Goal: Task Accomplishment & Management: Manage account settings

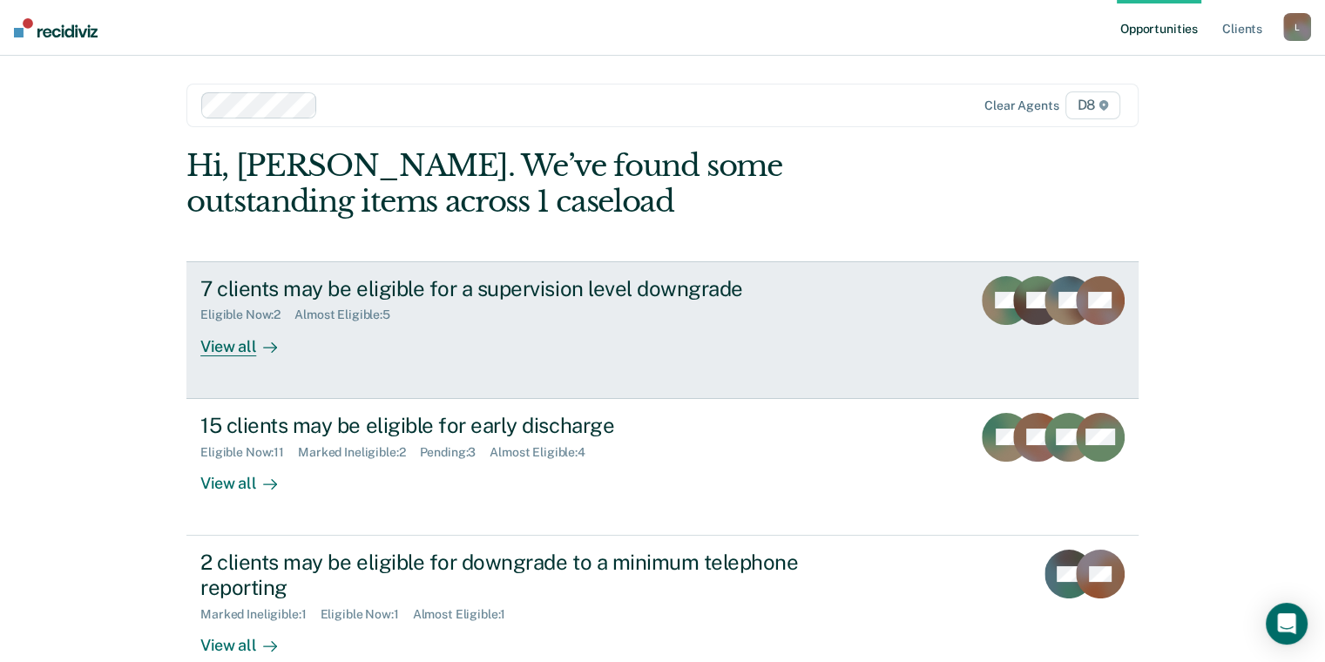
click at [443, 304] on div "Eligible Now : 2 Almost Eligible : 5" at bounding box center [506, 312] width 612 height 22
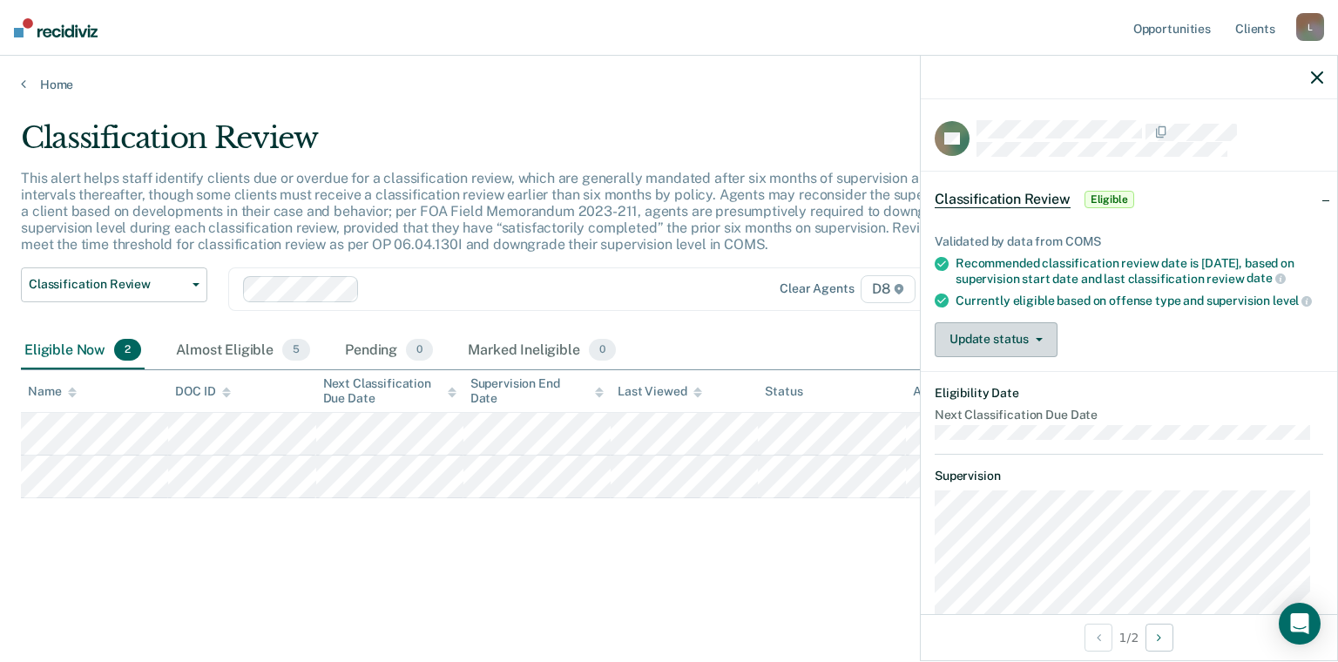
click at [1004, 342] on button "Update status" at bounding box center [996, 339] width 123 height 35
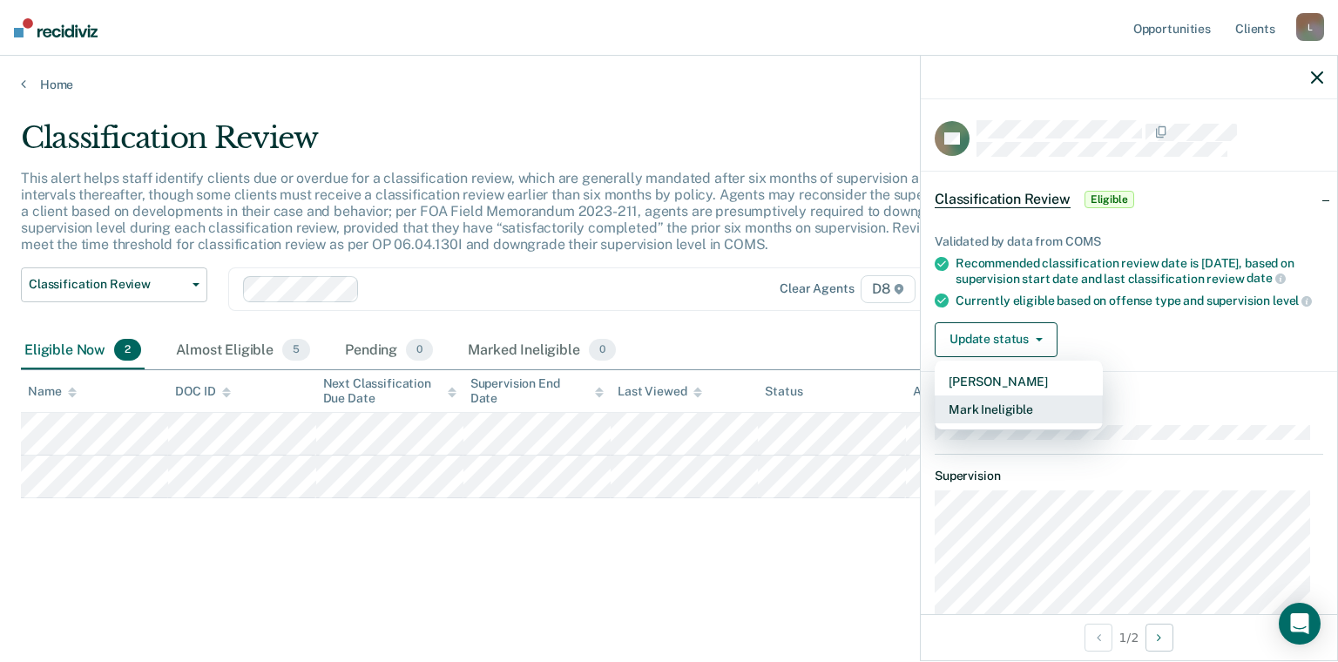
click at [1020, 419] on button "Mark Ineligible" at bounding box center [1019, 410] width 168 height 28
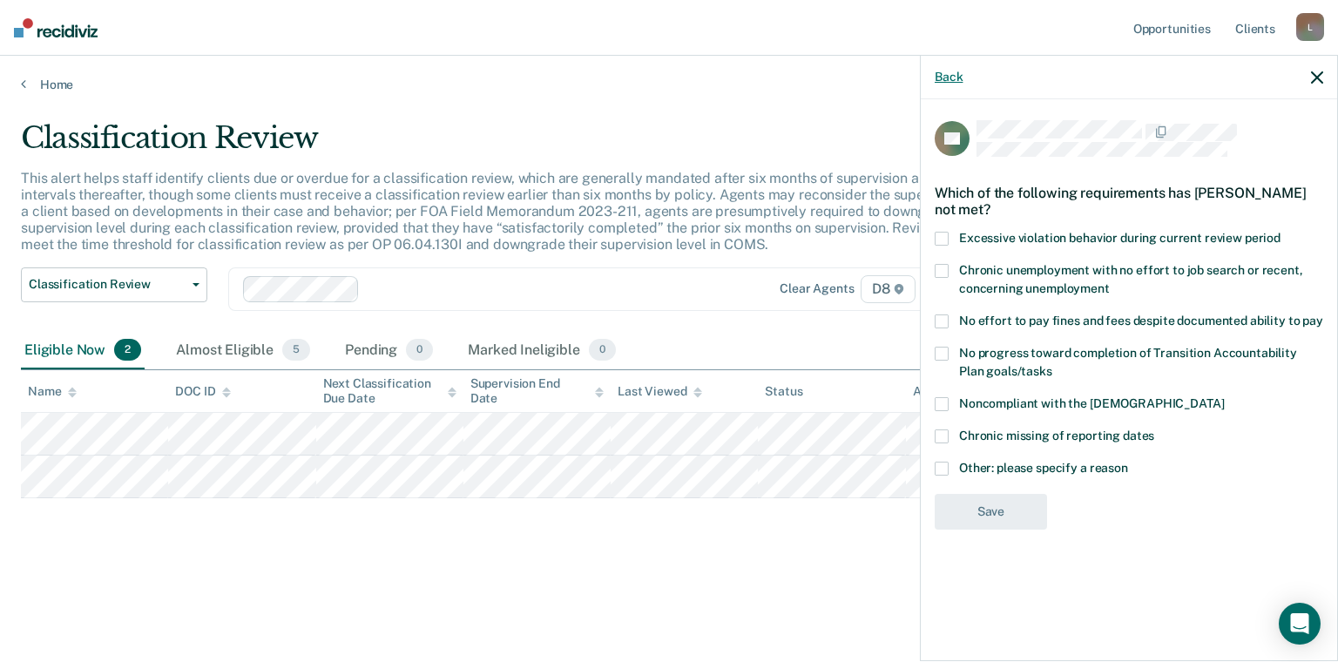
click at [946, 80] on button "Back" at bounding box center [949, 77] width 28 height 15
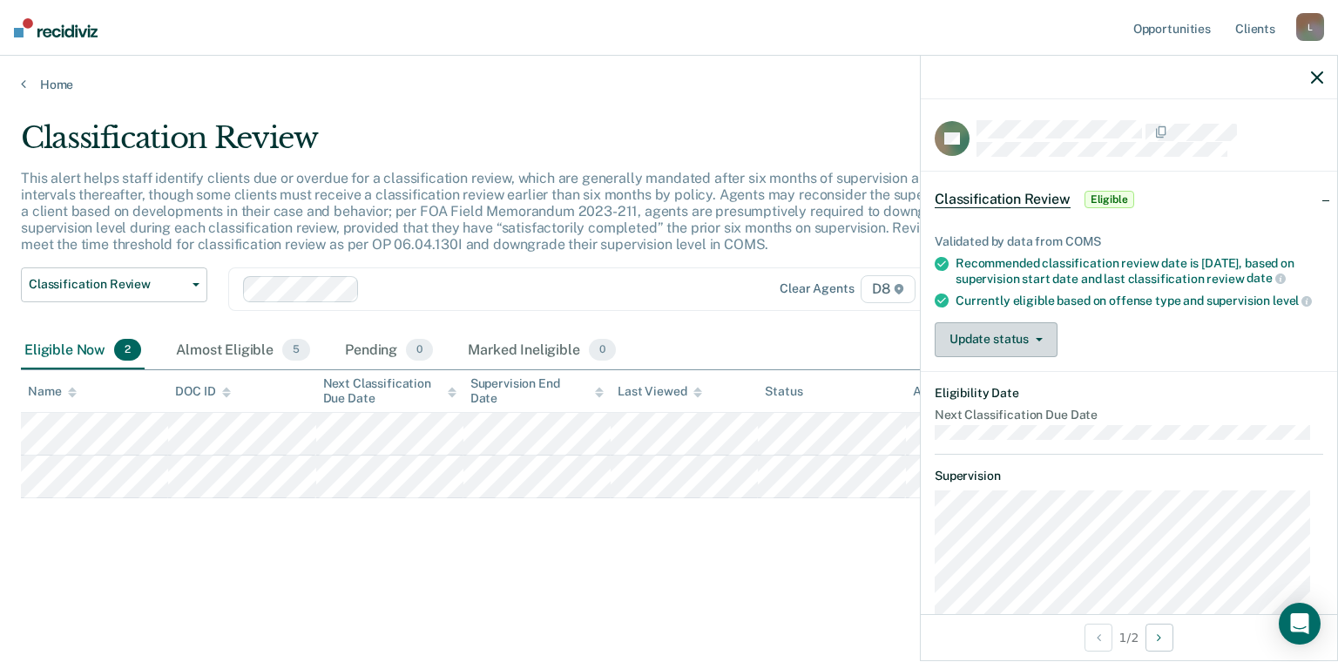
click at [946, 357] on button "Update status" at bounding box center [996, 339] width 123 height 35
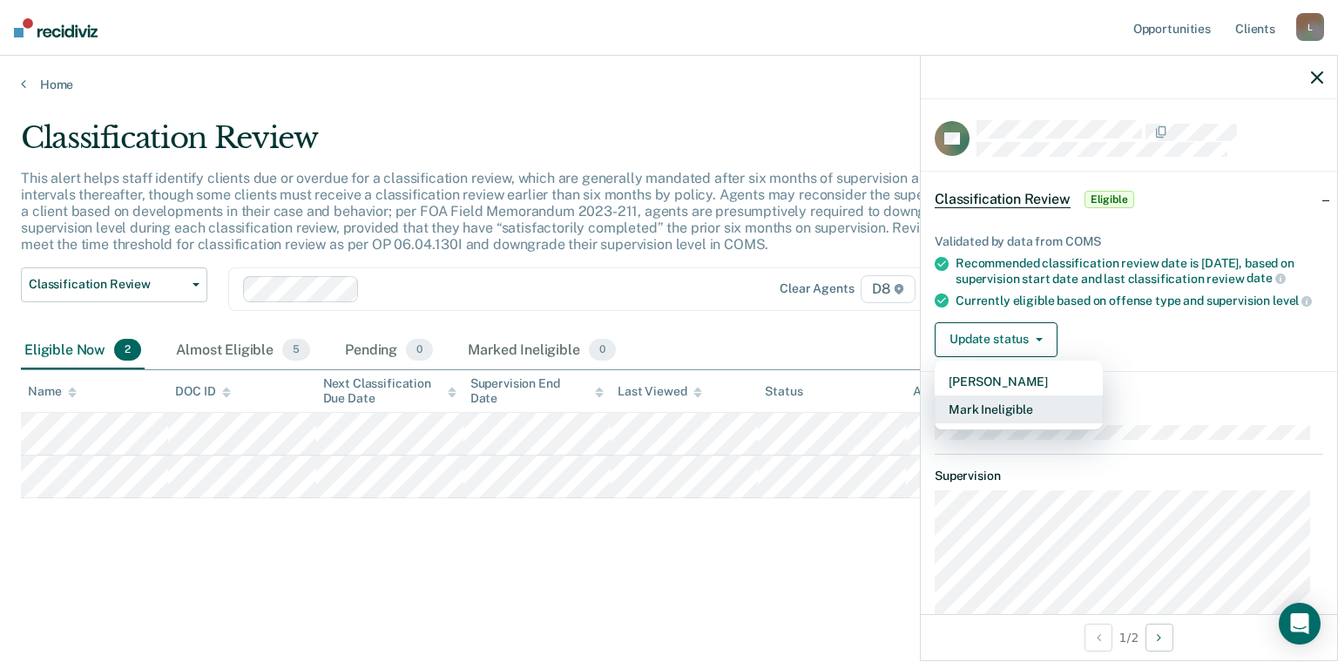
click at [990, 423] on button "Mark Ineligible" at bounding box center [1019, 410] width 168 height 28
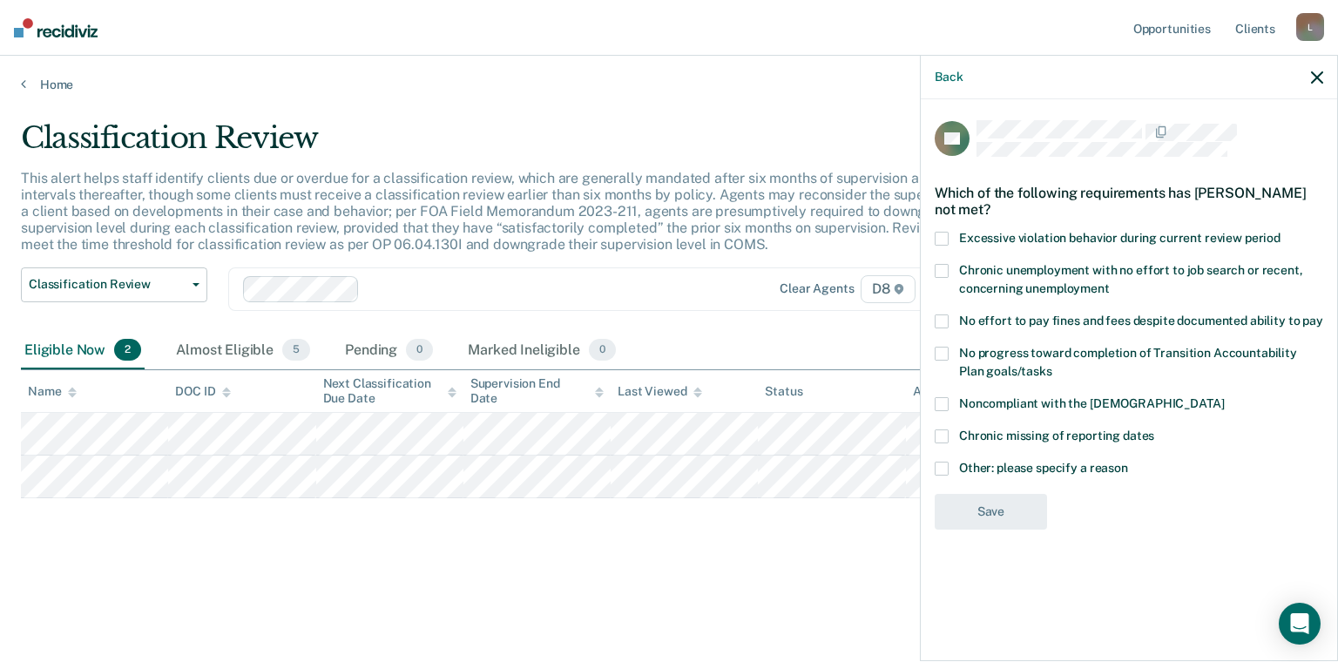
click at [950, 466] on label "Other: please specify a reason" at bounding box center [1129, 471] width 389 height 18
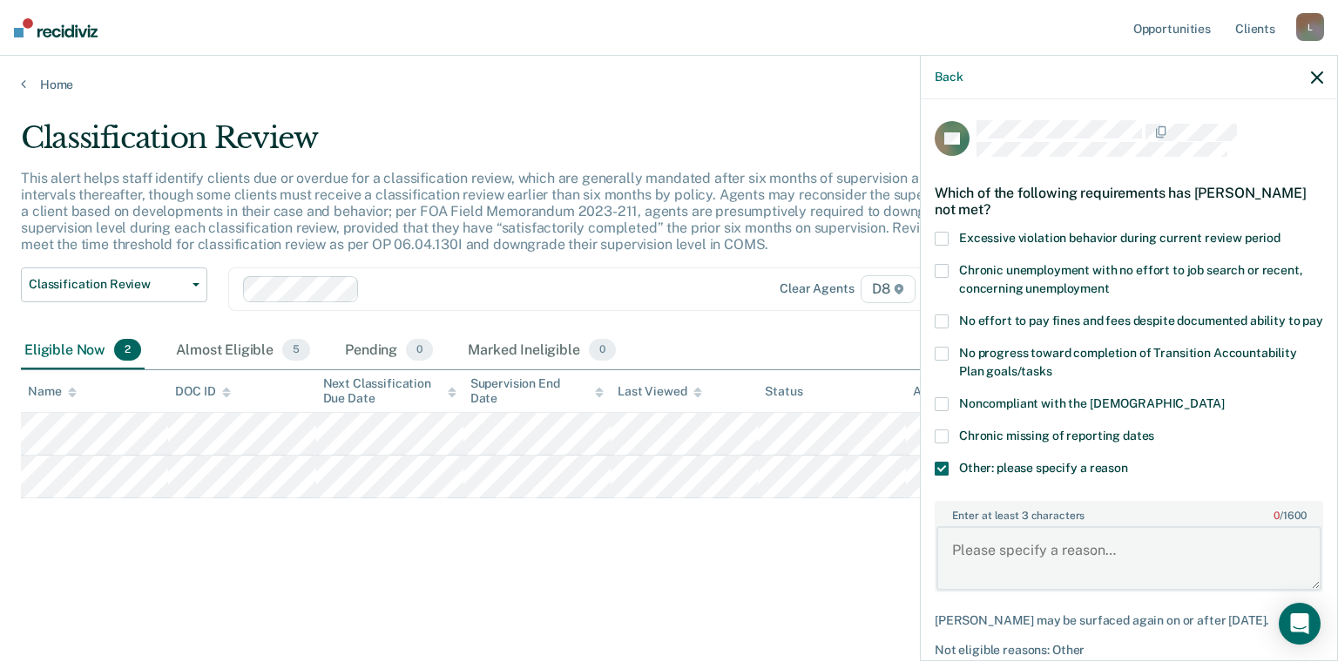
click at [1010, 561] on textarea "Enter at least 3 characters 0 / 1600" at bounding box center [1129, 558] width 385 height 64
type textarea "o"
click at [1317, 77] on icon "button" at bounding box center [1317, 77] width 12 height 12
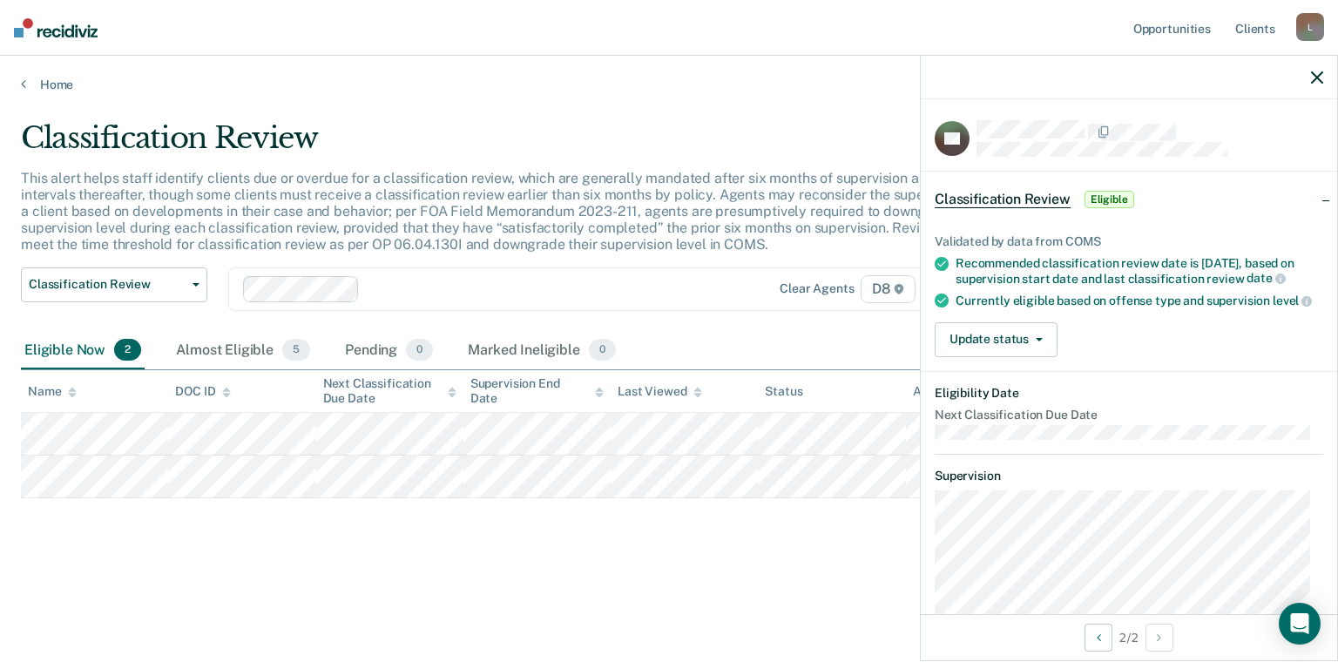
drag, startPoint x: 1308, startPoint y: 72, endPoint x: 236, endPoint y: 125, distance: 1073.0
click at [1296, 70] on div at bounding box center [1129, 78] width 416 height 44
click at [26, 74] on div "Home" at bounding box center [669, 74] width 1338 height 37
click at [36, 92] on main "Classification Review This alert helps staff identify clients due or overdue fo…" at bounding box center [669, 374] width 1338 height 565
click at [44, 87] on link "Home" at bounding box center [669, 85] width 1296 height 16
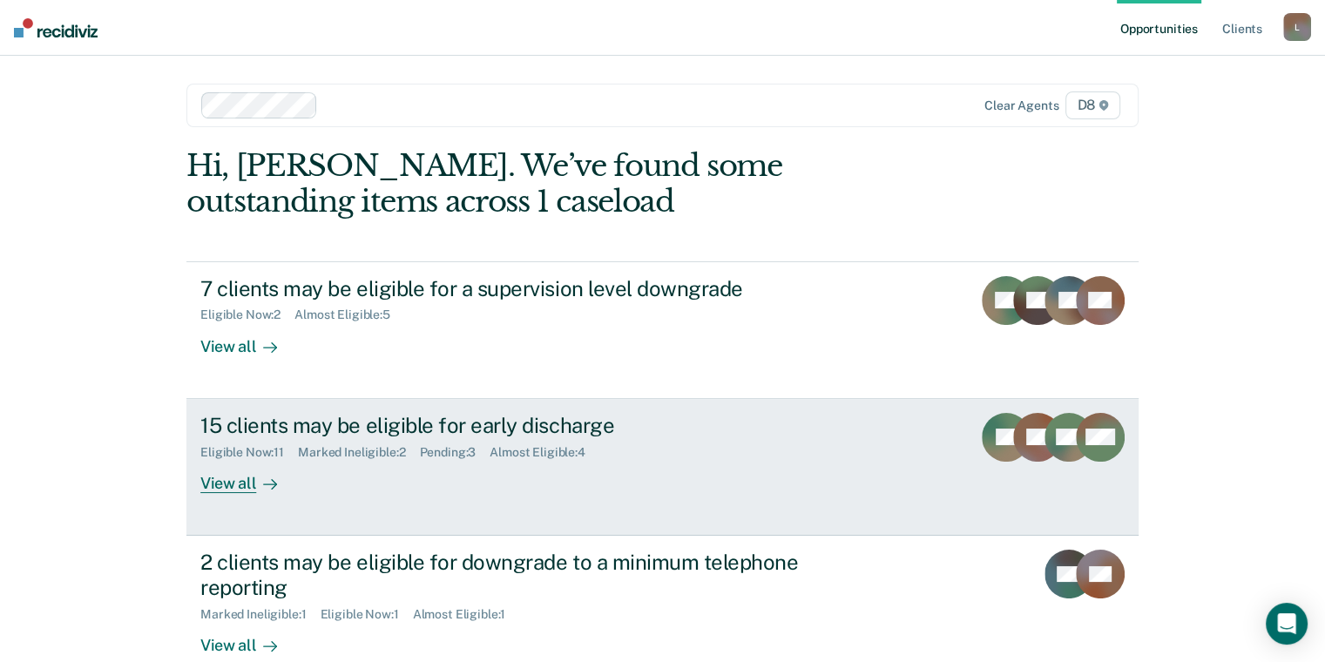
click at [430, 449] on div "Pending : 3" at bounding box center [454, 452] width 71 height 15
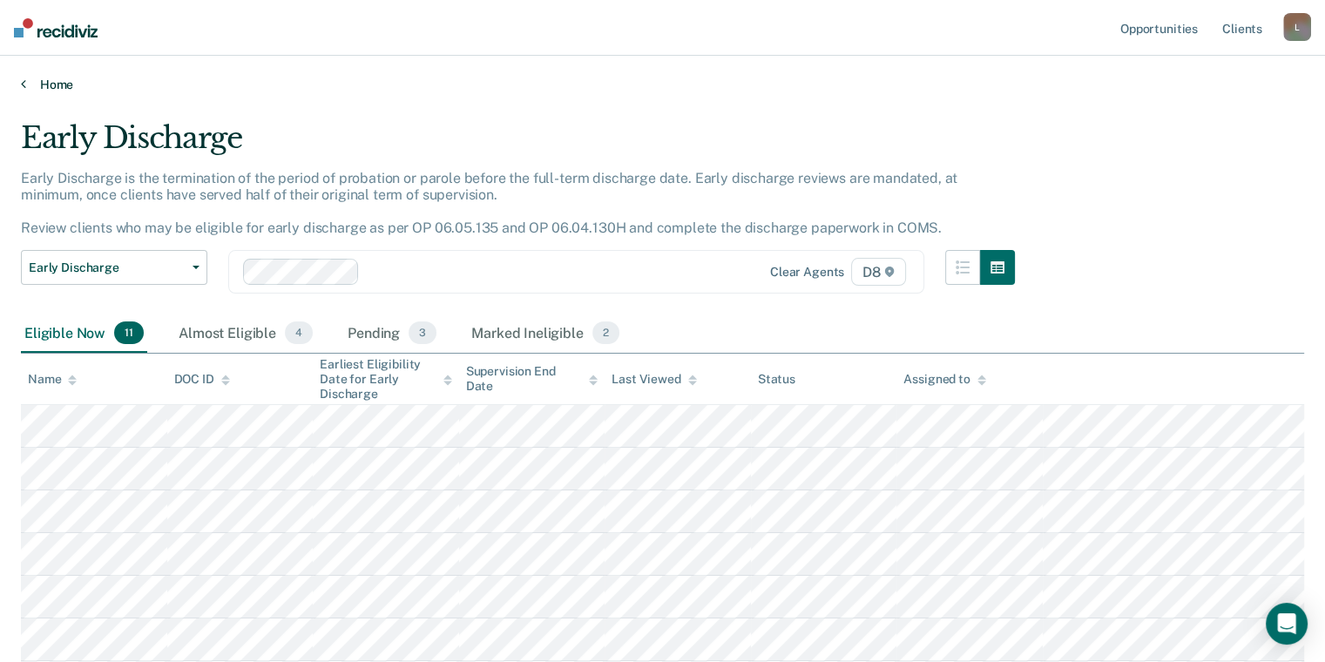
click at [60, 80] on link "Home" at bounding box center [662, 85] width 1283 height 16
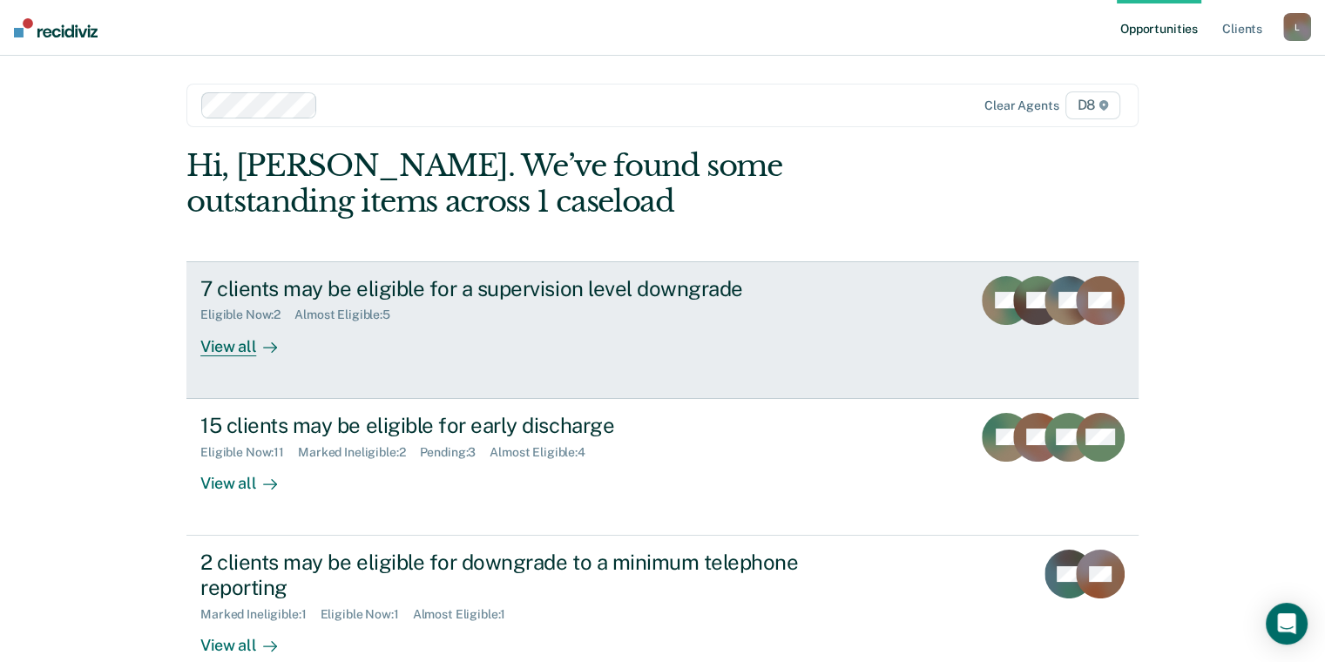
click at [337, 351] on div "7 clients may be eligible for a supervision level downgrade Eligible Now : 2 Al…" at bounding box center [526, 316] width 653 height 80
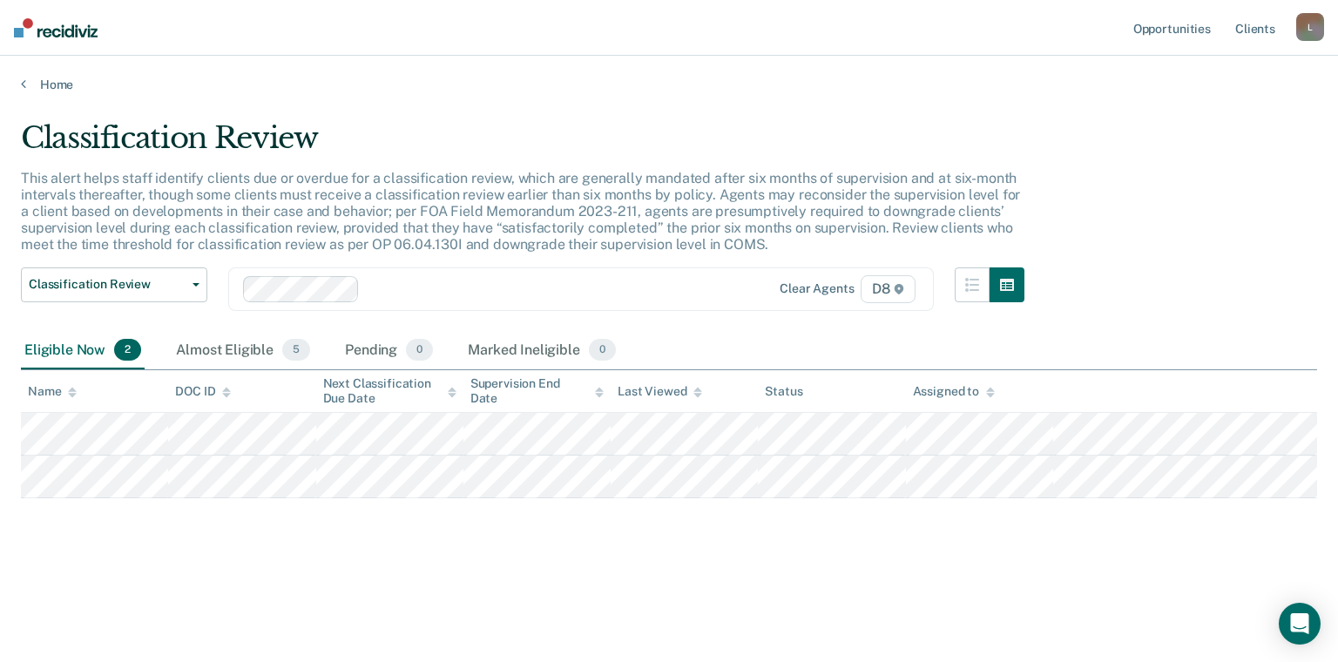
click at [93, 346] on div "Eligible Now 2" at bounding box center [83, 351] width 124 height 38
click at [181, 297] on button "Classification Review" at bounding box center [114, 284] width 186 height 35
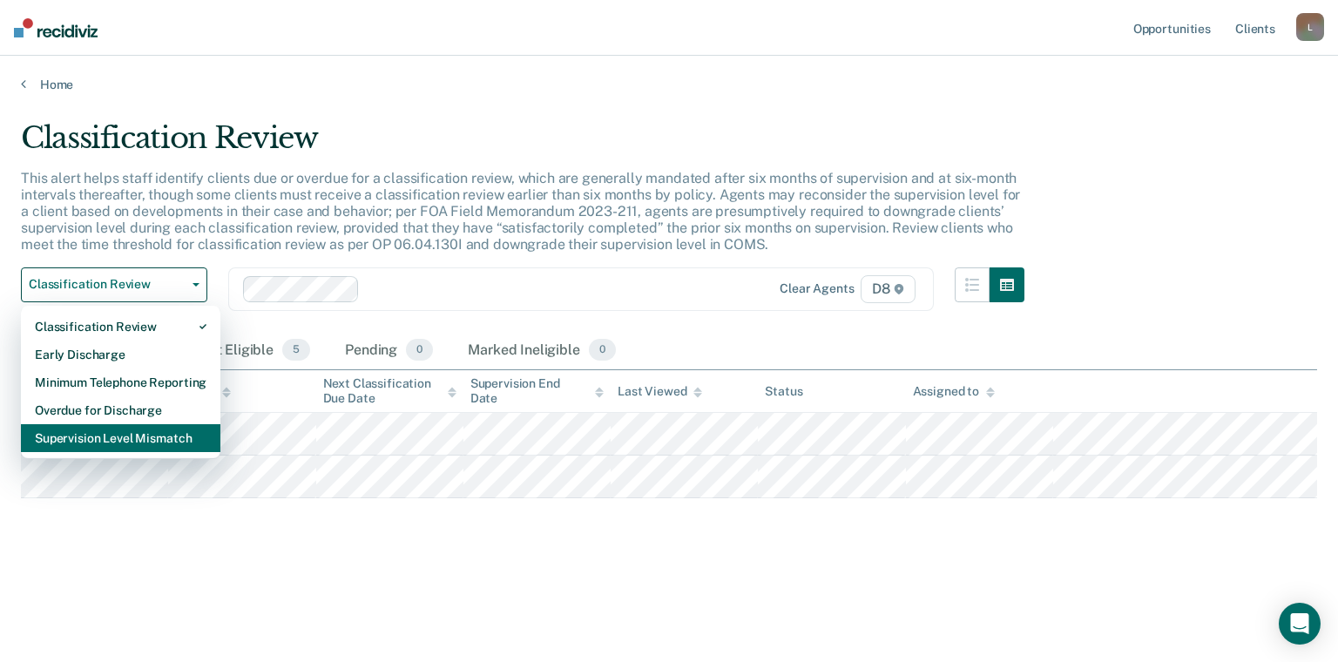
click at [154, 431] on div "Supervision Level Mismatch" at bounding box center [121, 438] width 172 height 28
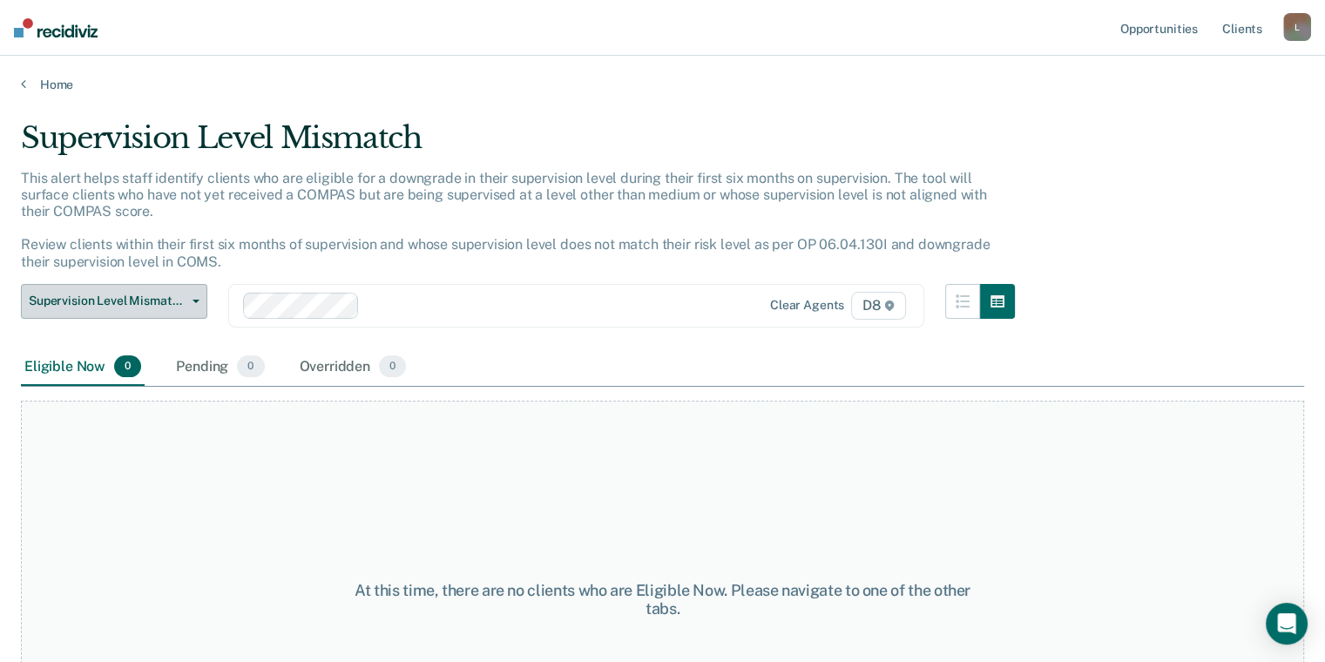
drag, startPoint x: 123, startPoint y: 290, endPoint x: 100, endPoint y: 313, distance: 32.0
click at [122, 291] on button "Supervision Level Mismatch" at bounding box center [114, 301] width 186 height 35
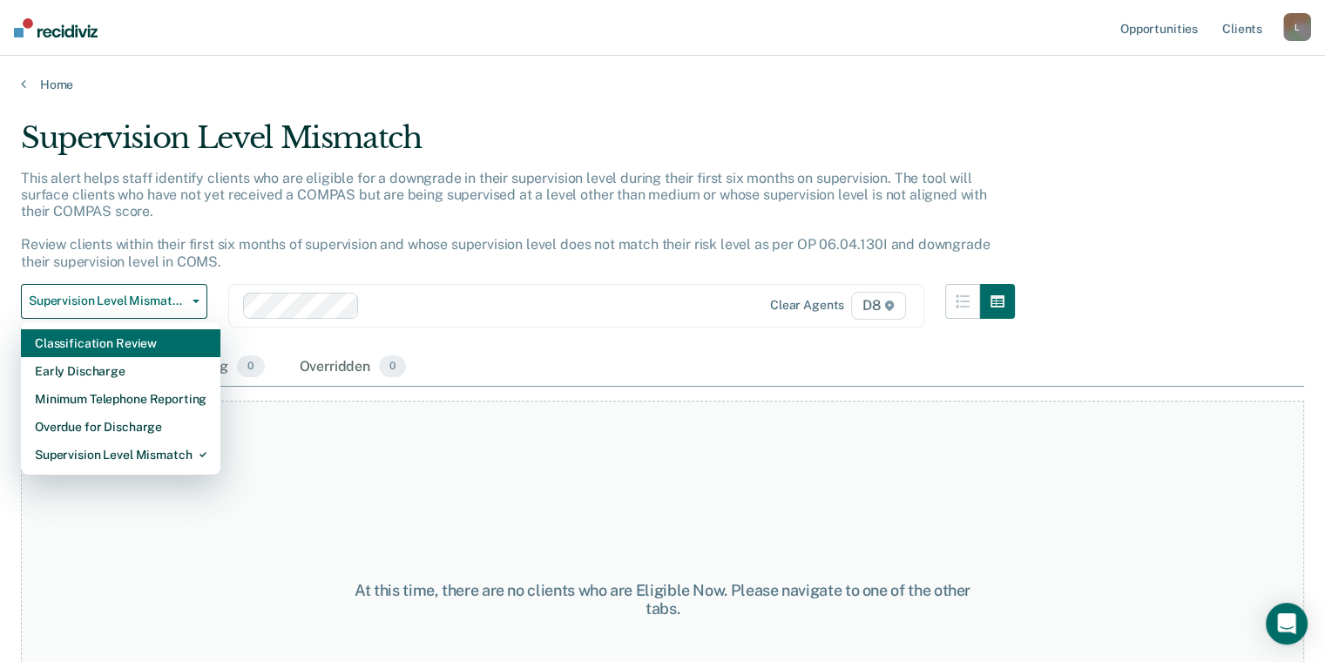
click at [77, 335] on div "Classification Review" at bounding box center [121, 343] width 172 height 28
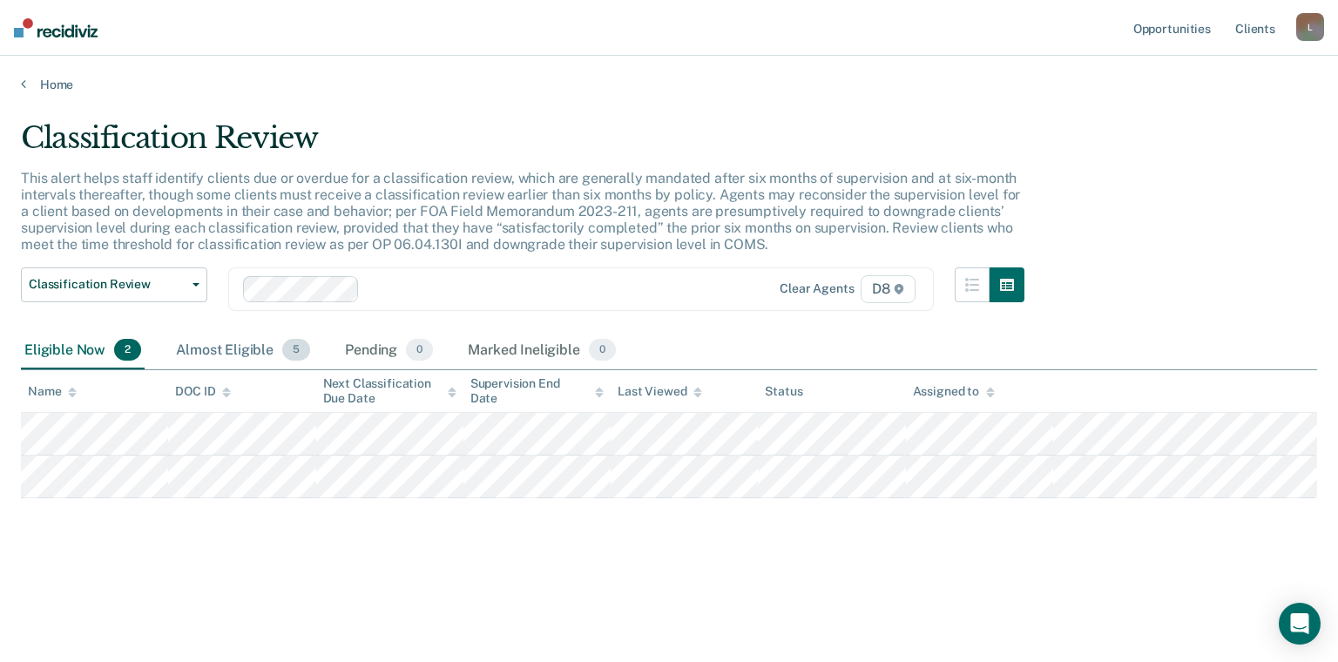
click at [227, 352] on div "Almost Eligible 5" at bounding box center [243, 351] width 141 height 38
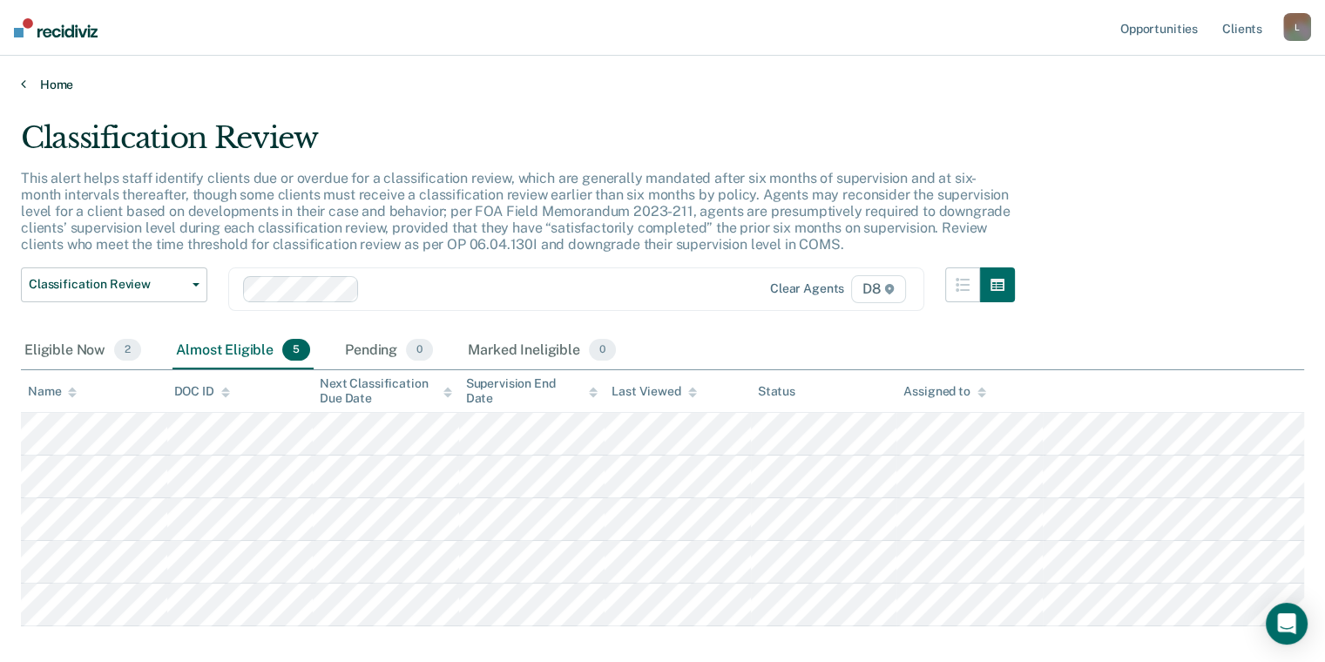
click at [43, 86] on link "Home" at bounding box center [662, 85] width 1283 height 16
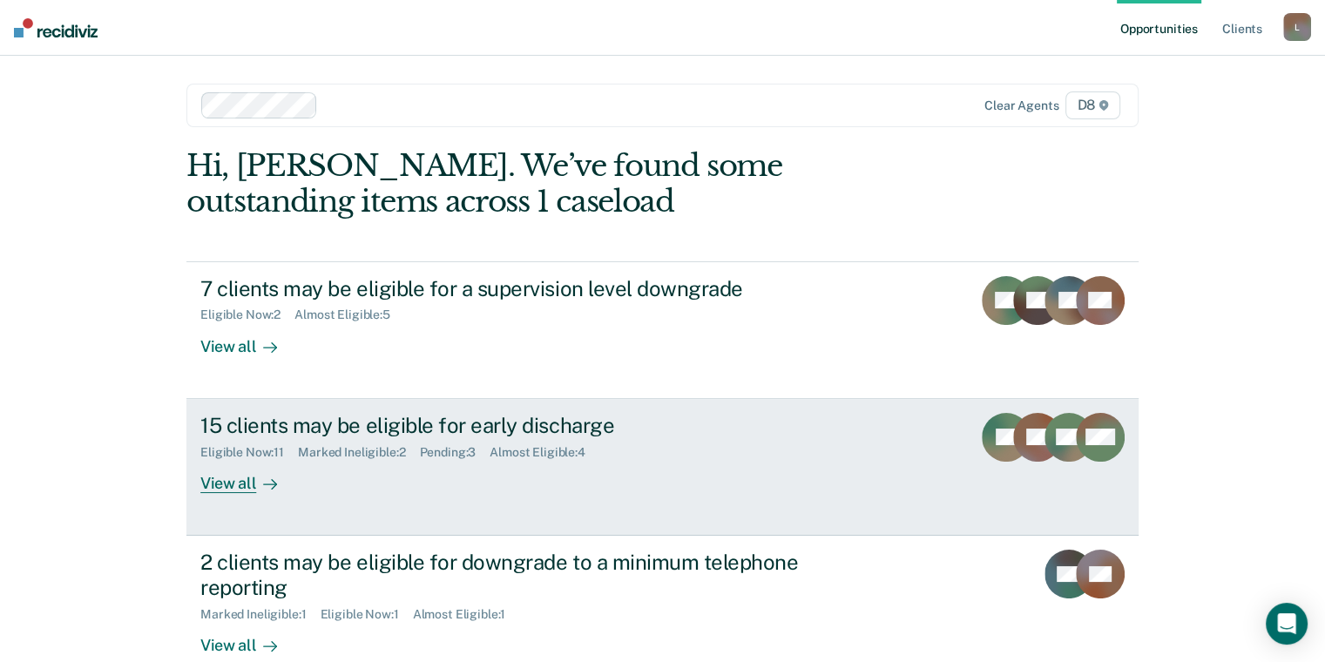
click at [325, 450] on div "Marked Ineligible : 2" at bounding box center [358, 452] width 121 height 15
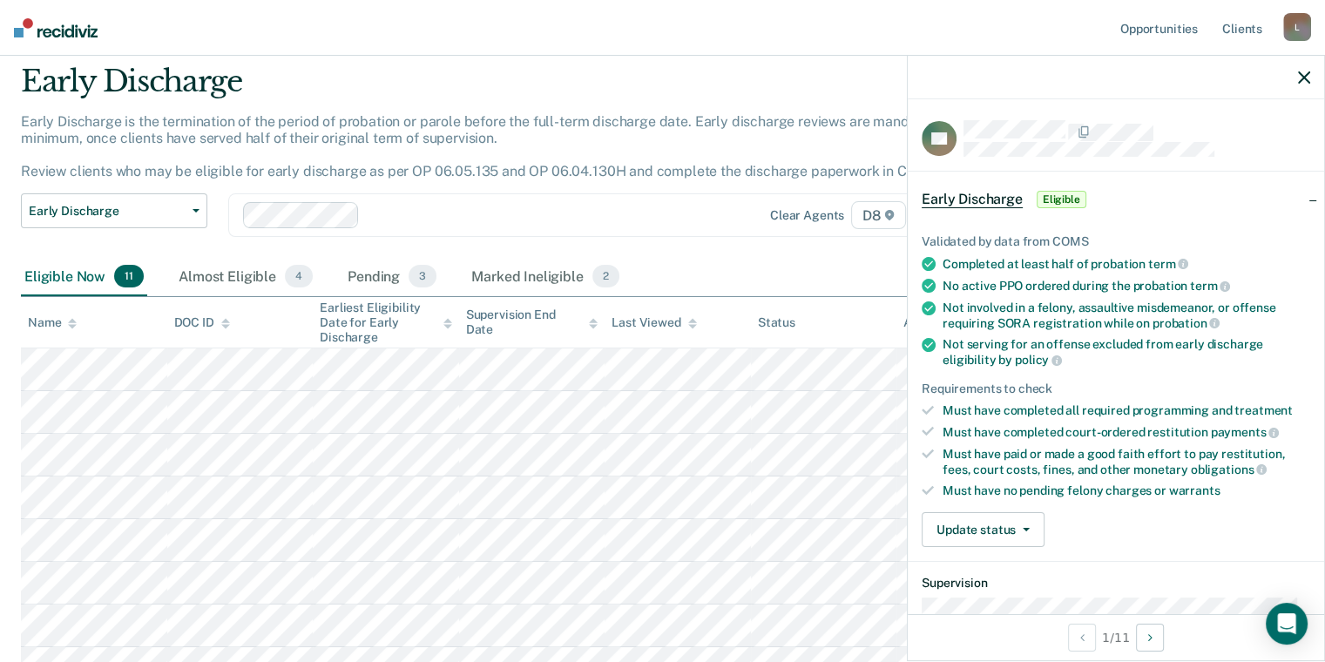
scroll to position [87, 0]
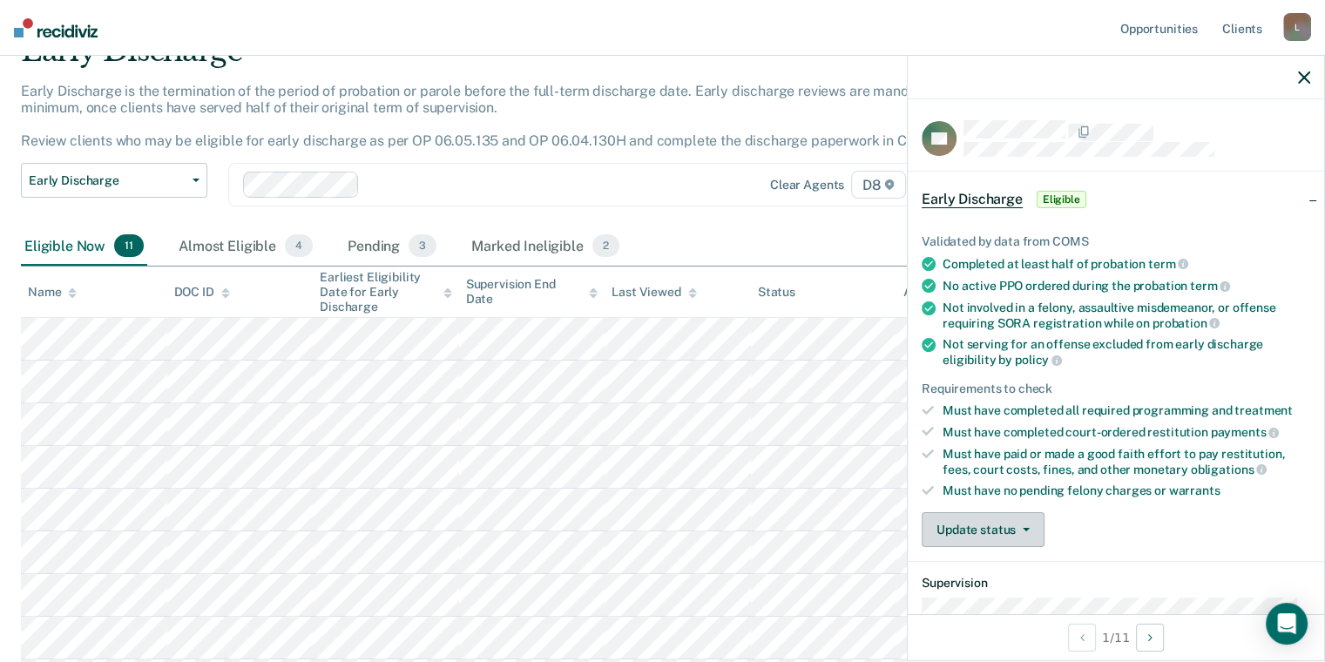
click at [989, 521] on button "Update status" at bounding box center [983, 529] width 123 height 35
click at [1021, 589] on button "Mark Ineligible" at bounding box center [1006, 600] width 168 height 28
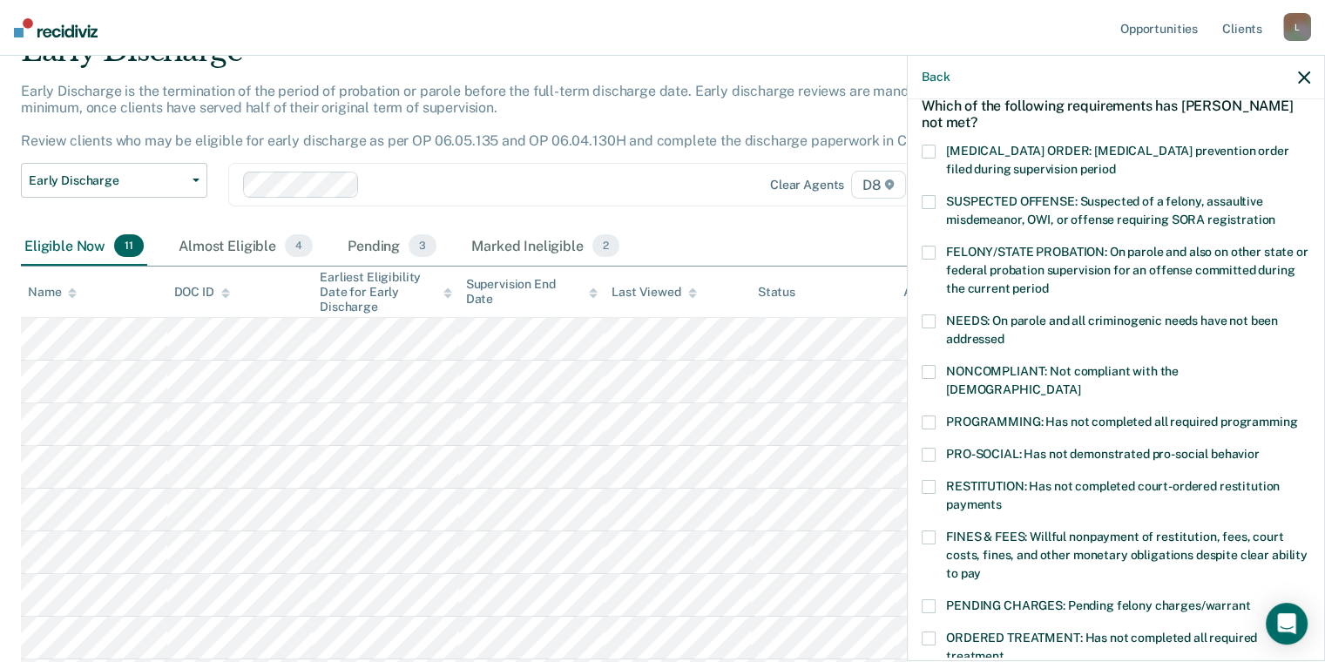
click at [941, 416] on label "PROGRAMMING: Has not completed all required programming" at bounding box center [1116, 425] width 389 height 18
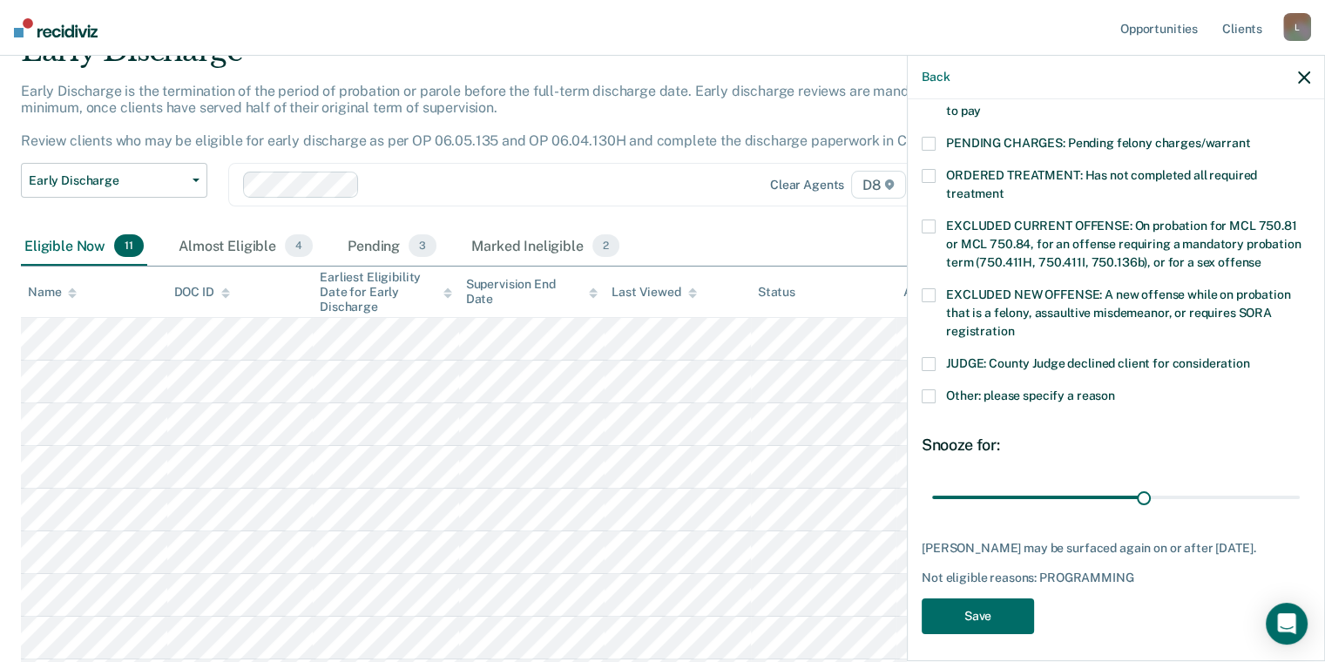
scroll to position [552, 0]
click at [982, 613] on button "Save" at bounding box center [978, 615] width 112 height 36
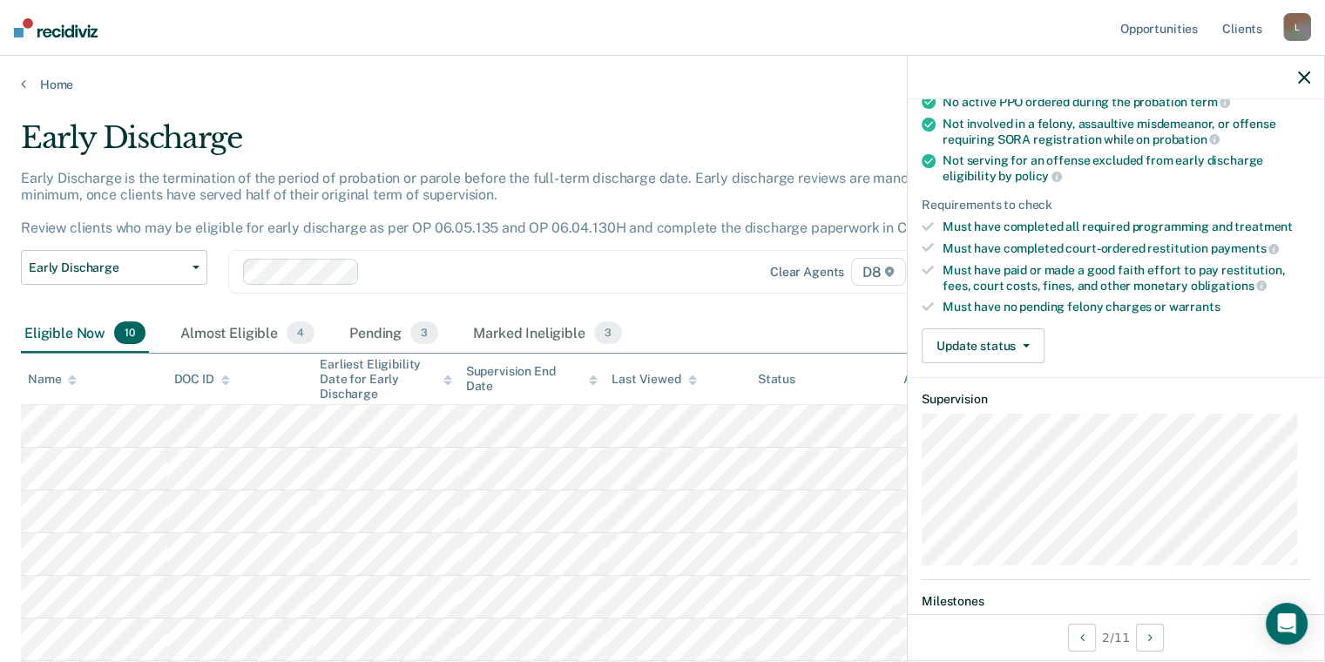
scroll to position [173, 0]
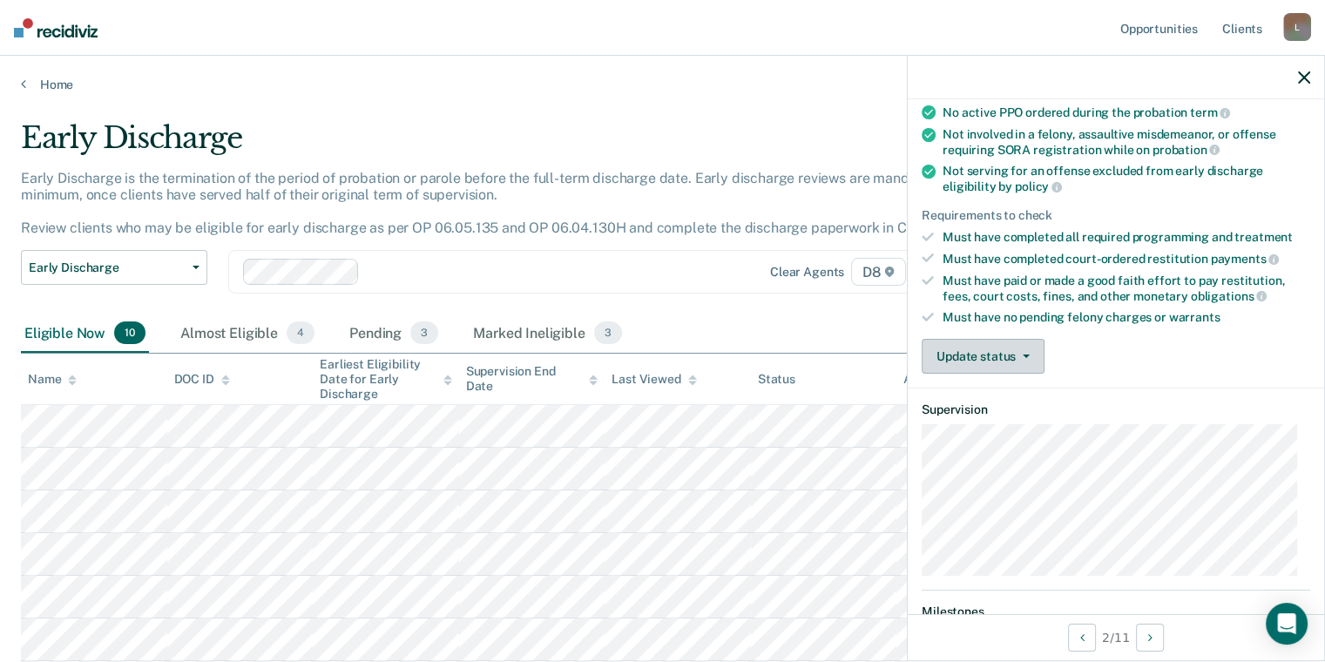
click at [999, 353] on button "Update status" at bounding box center [983, 356] width 123 height 35
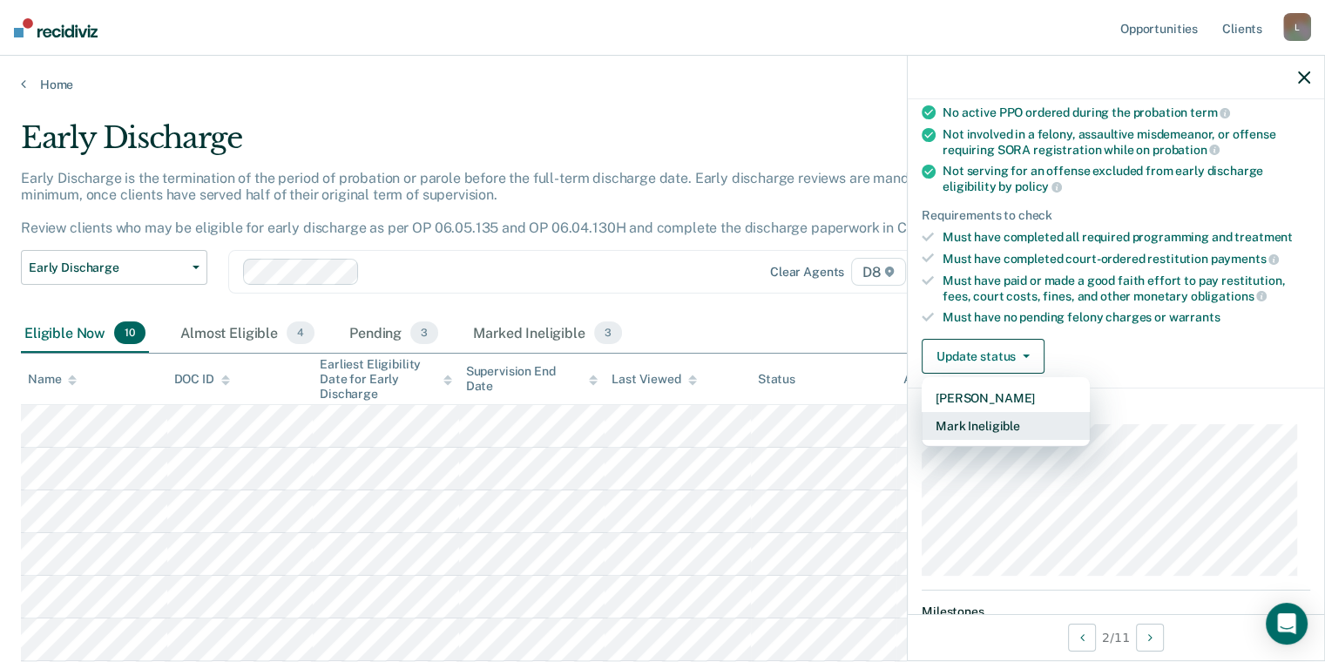
click at [1014, 416] on button "Mark Ineligible" at bounding box center [1006, 426] width 168 height 28
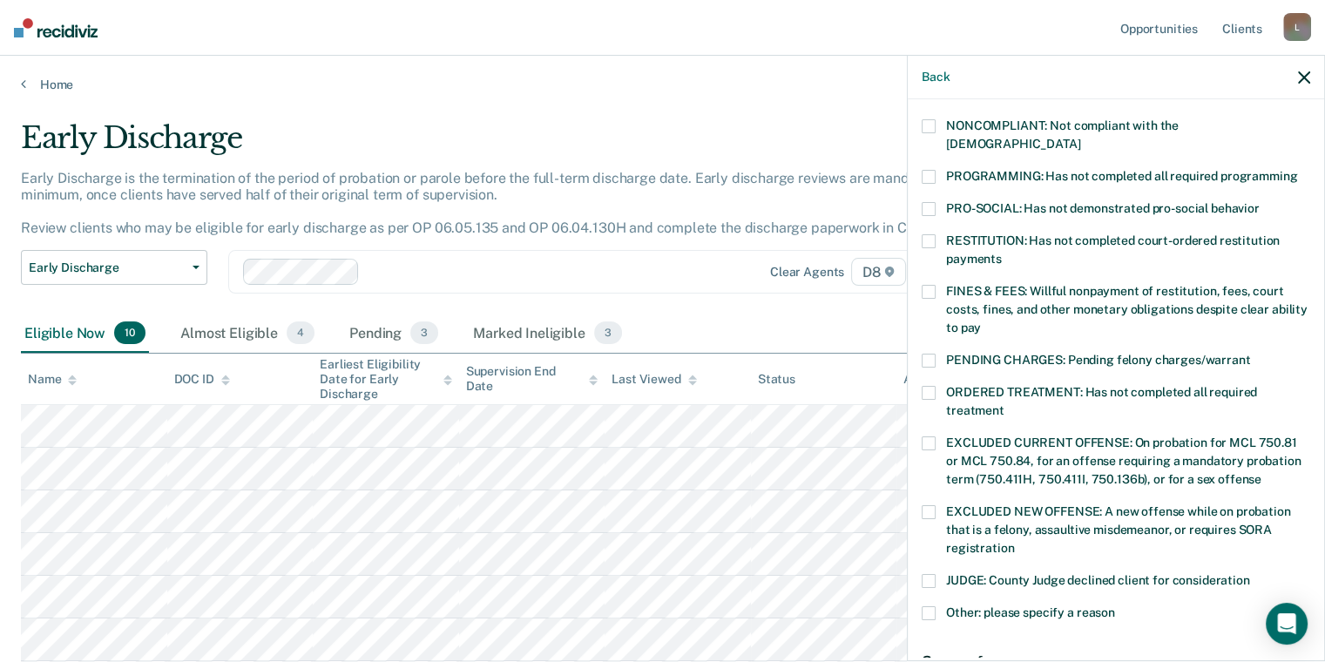
scroll to position [348, 0]
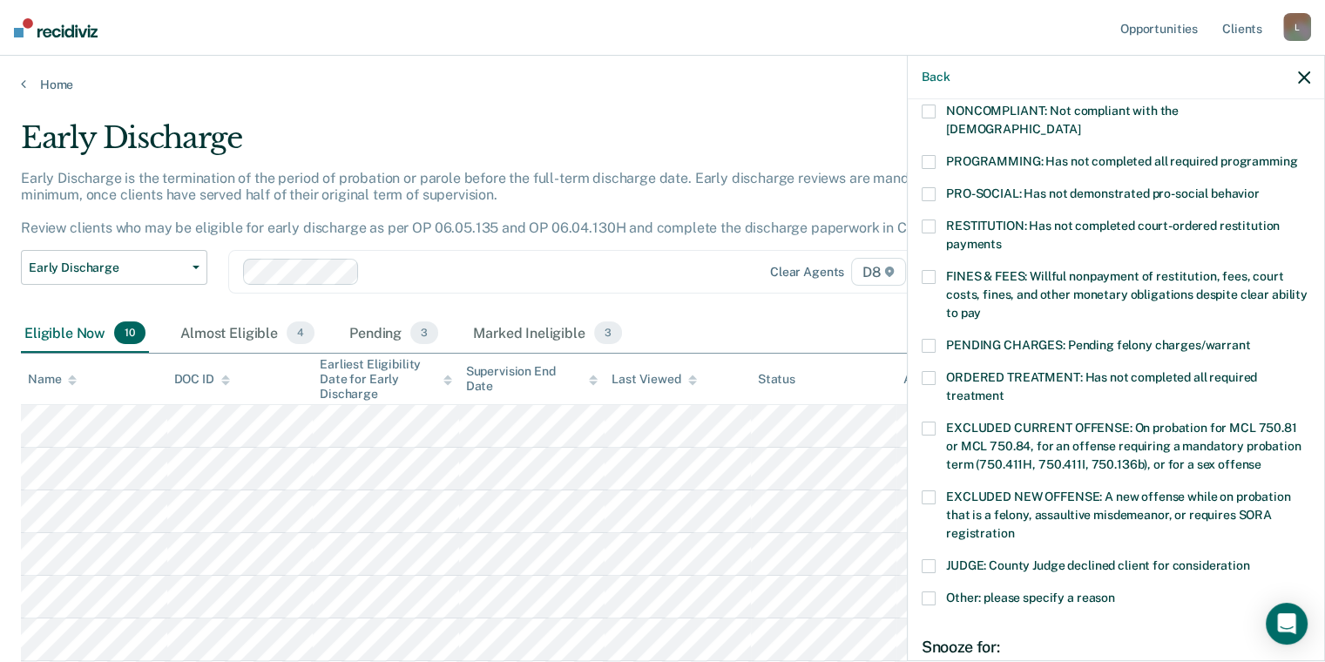
click at [933, 559] on label "JUDGE: County Judge declined client for consideration" at bounding box center [1116, 568] width 389 height 18
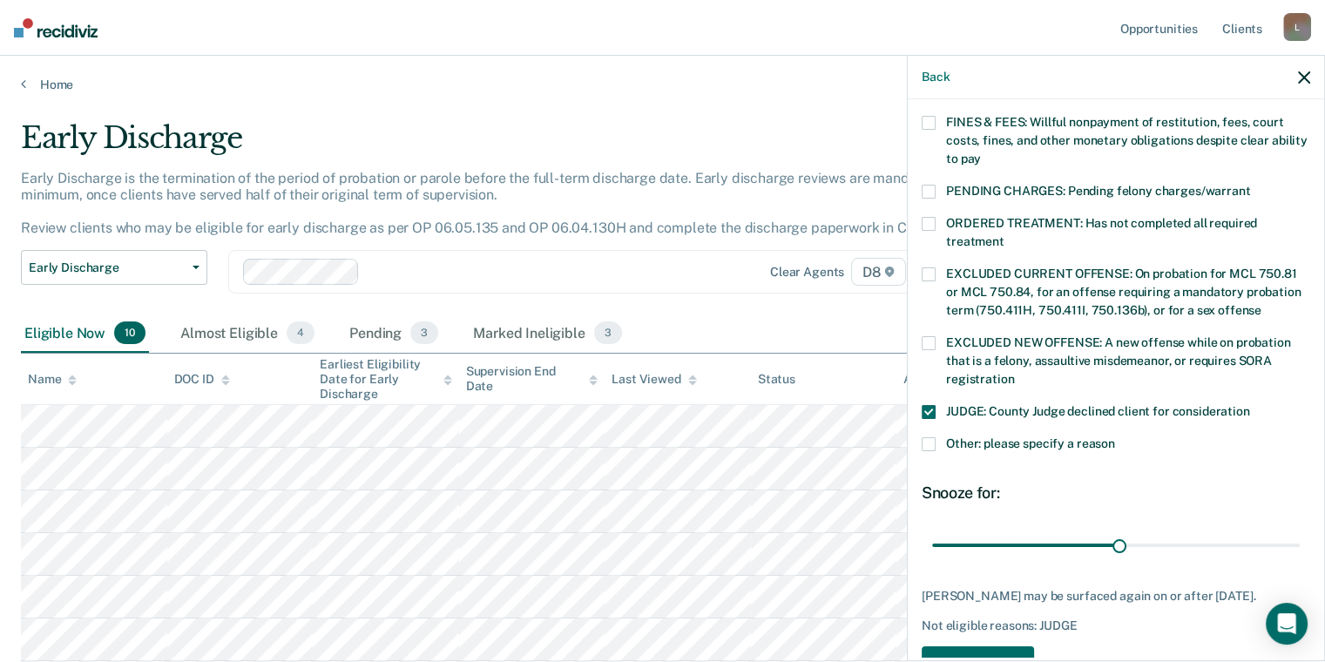
scroll to position [522, 0]
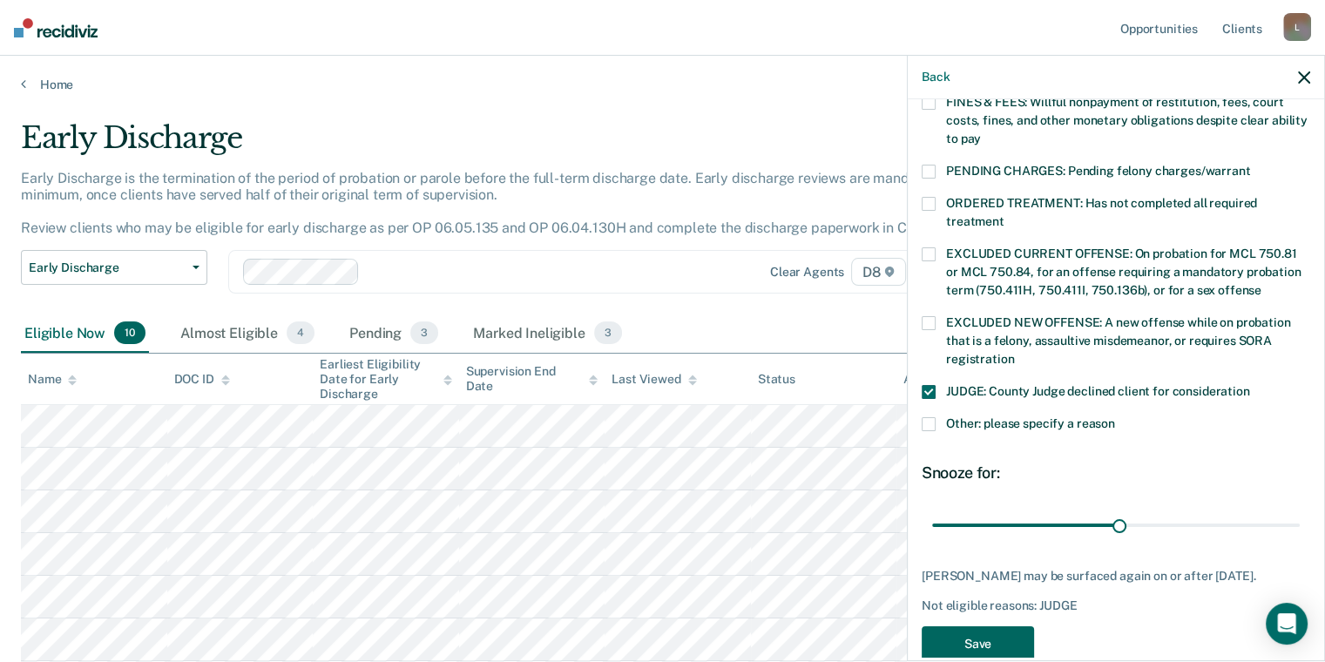
click at [990, 626] on button "Save" at bounding box center [978, 644] width 112 height 36
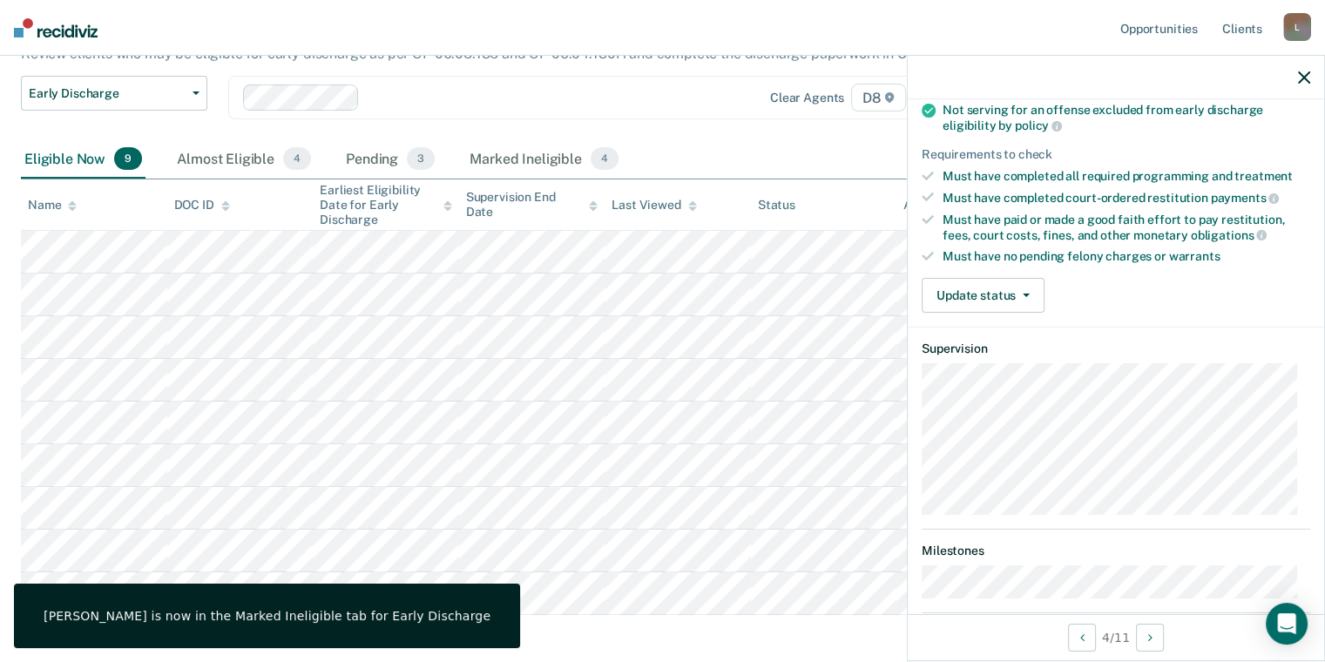
scroll to position [68, 0]
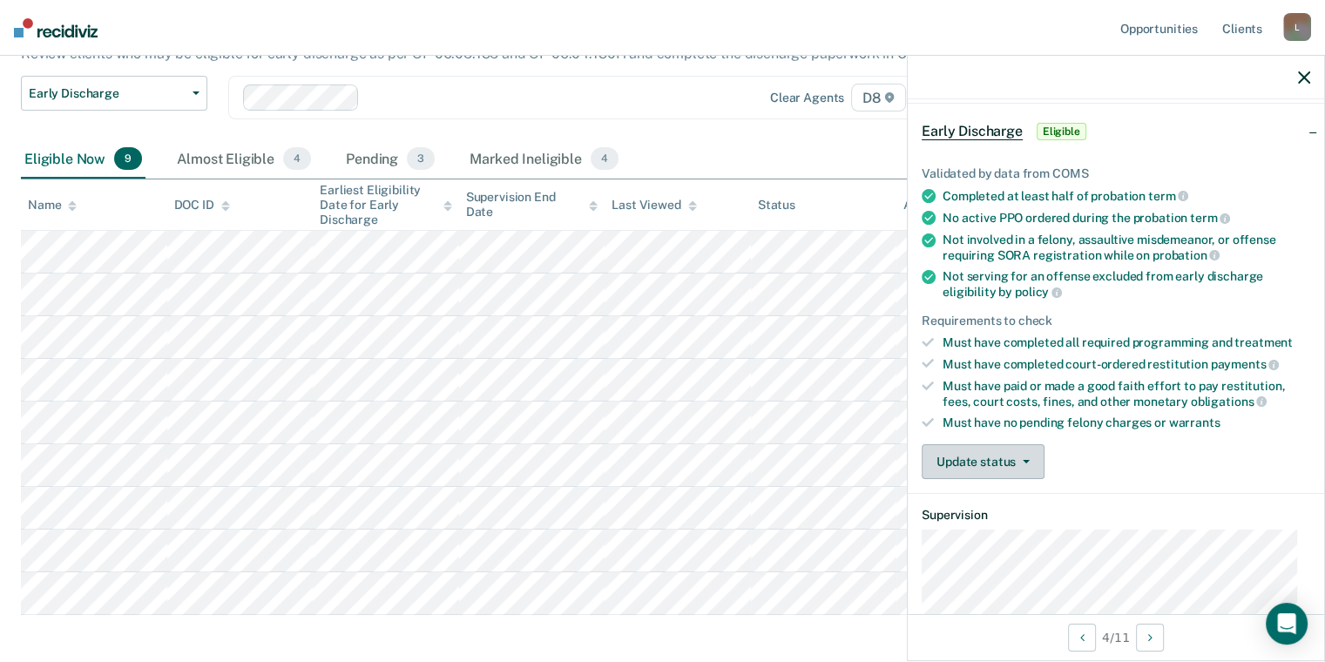
click at [1009, 460] on button "Update status" at bounding box center [983, 461] width 123 height 35
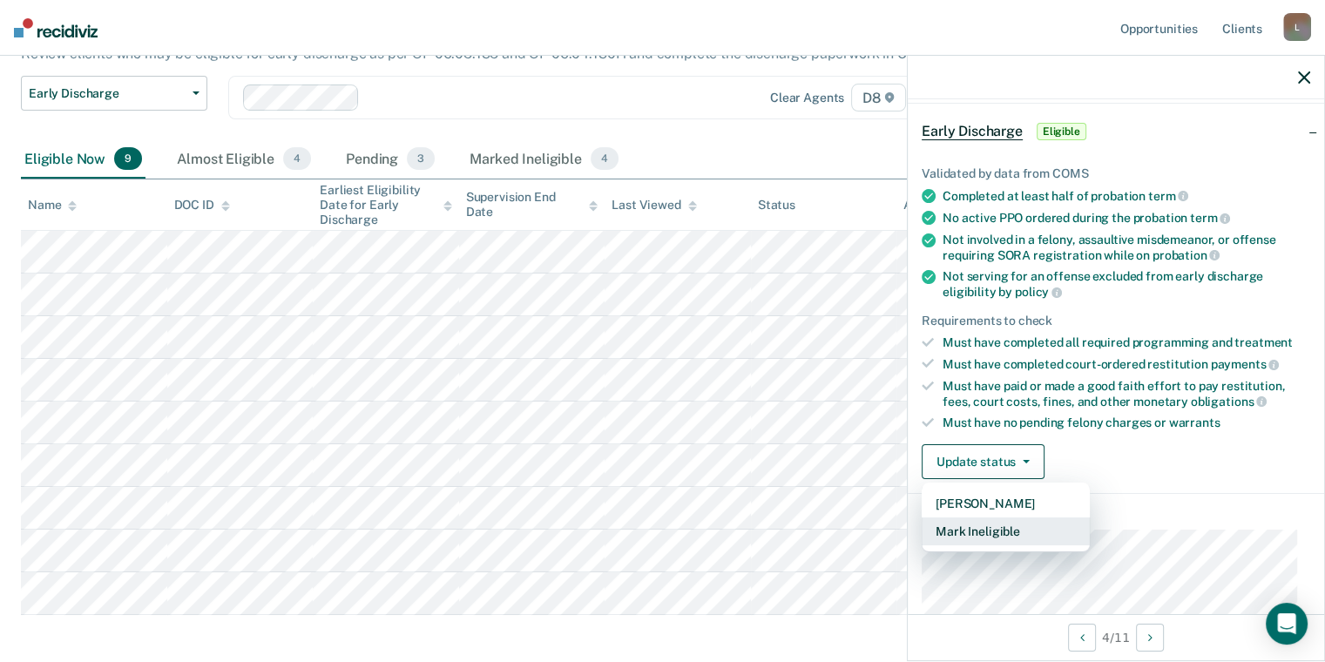
click at [1004, 521] on button "Mark Ineligible" at bounding box center [1006, 532] width 168 height 28
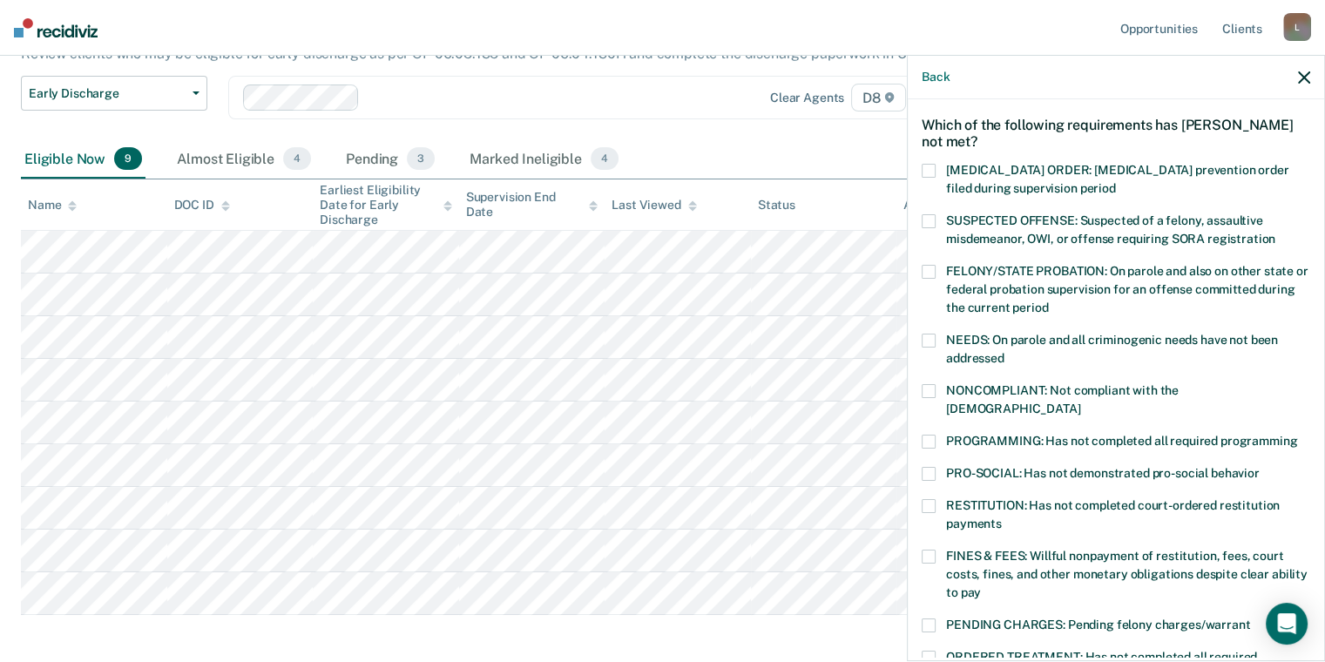
click at [927, 435] on span at bounding box center [929, 442] width 14 height 14
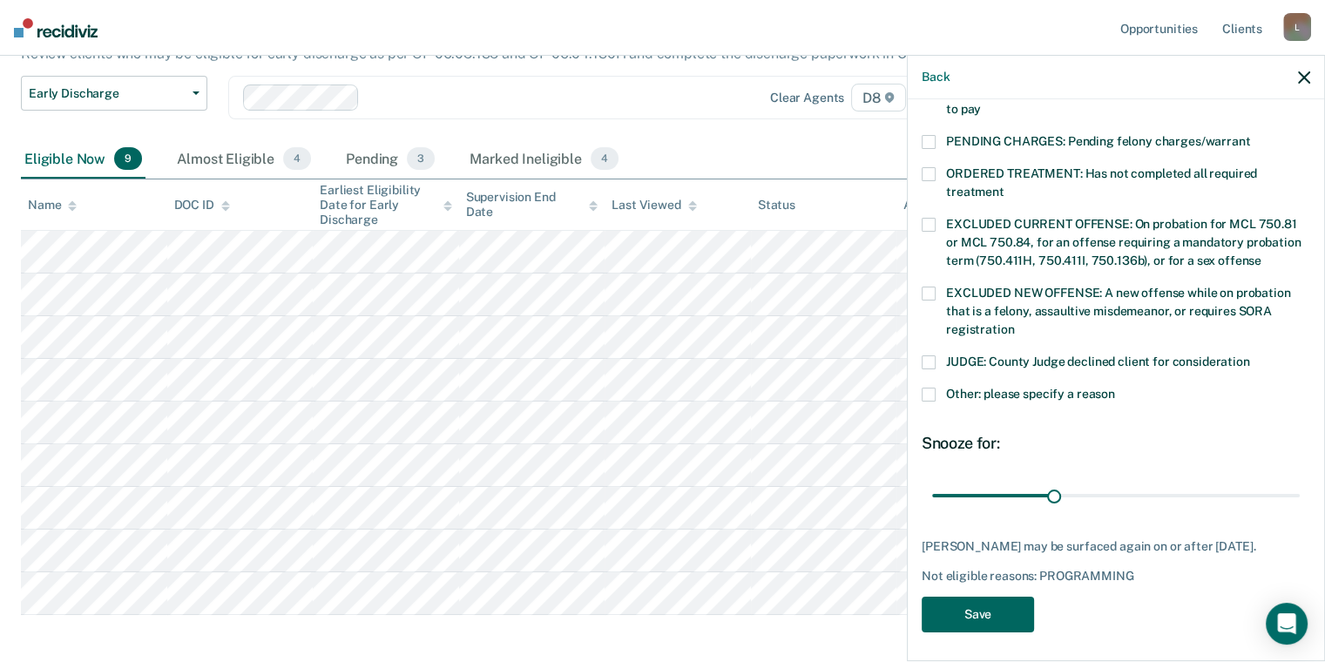
click at [1011, 614] on button "Save" at bounding box center [978, 615] width 112 height 36
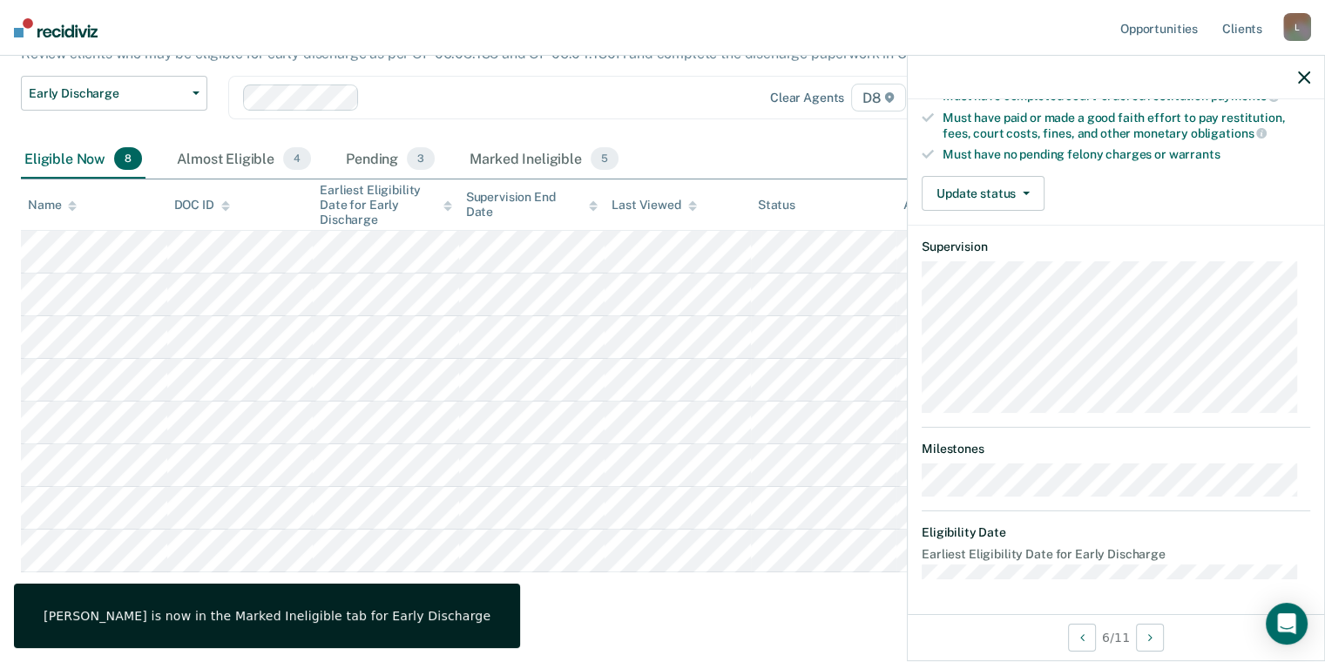
scroll to position [329, 0]
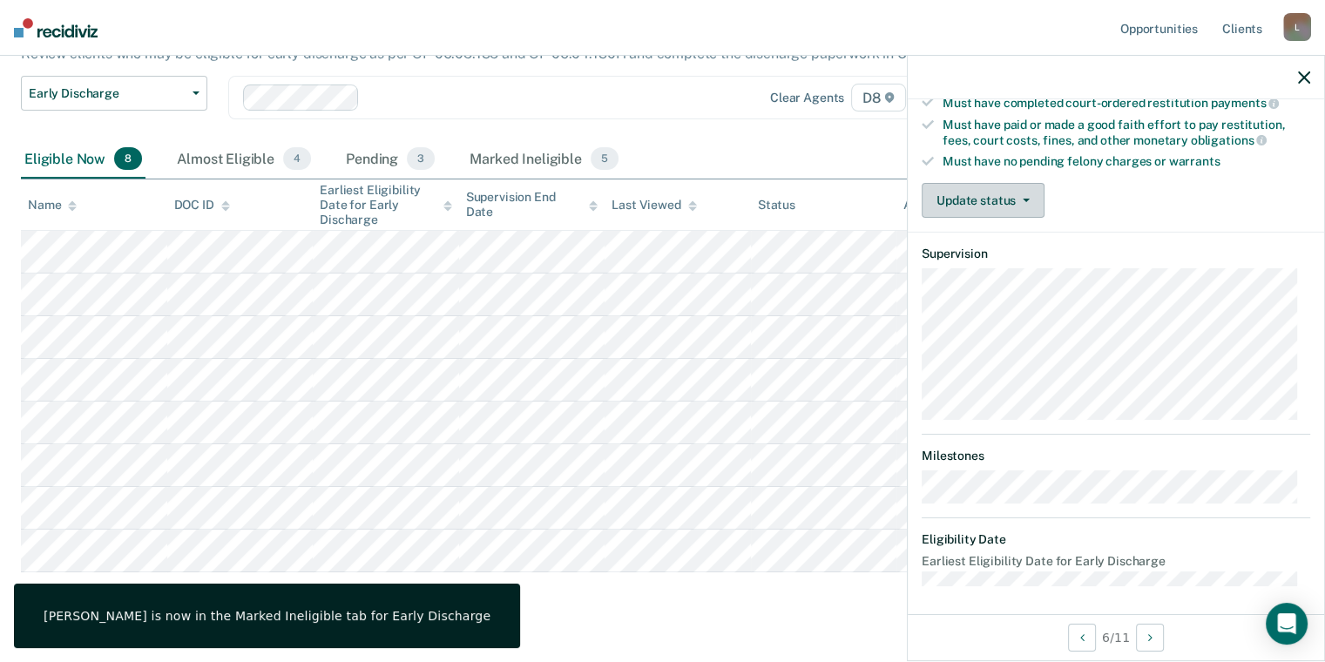
click at [1007, 194] on button "Update status" at bounding box center [983, 200] width 123 height 35
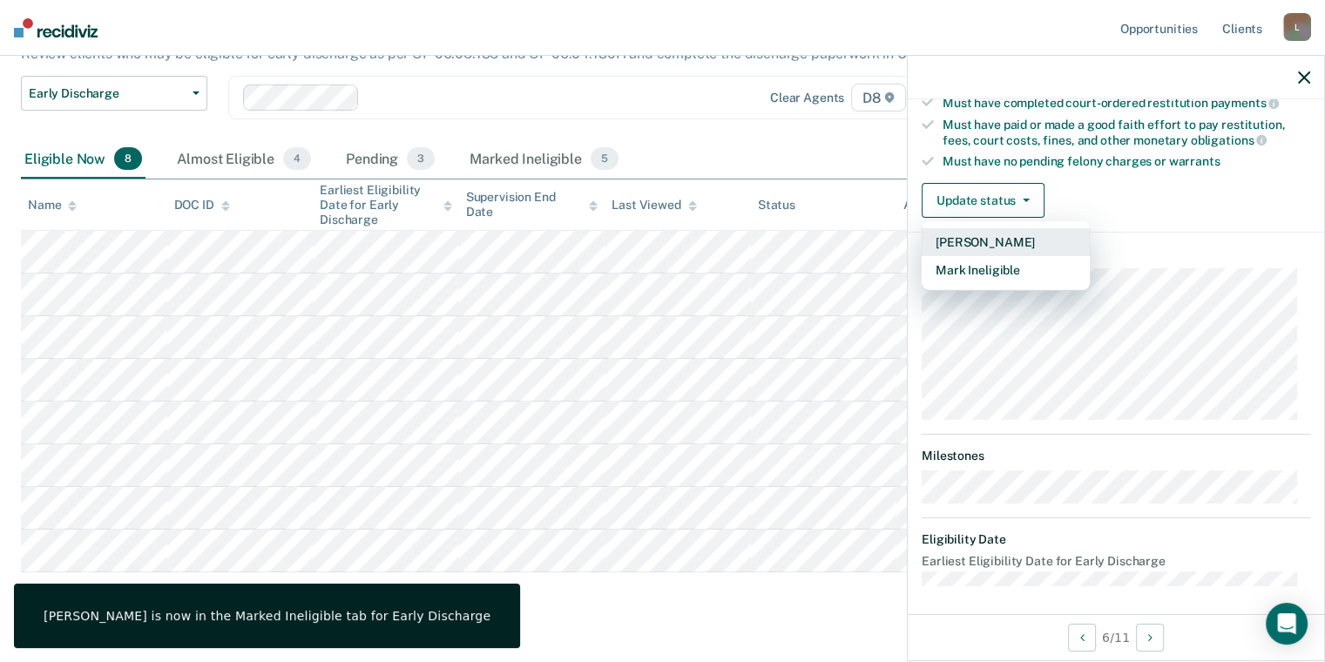
click at [987, 239] on button "[PERSON_NAME]" at bounding box center [1006, 242] width 168 height 28
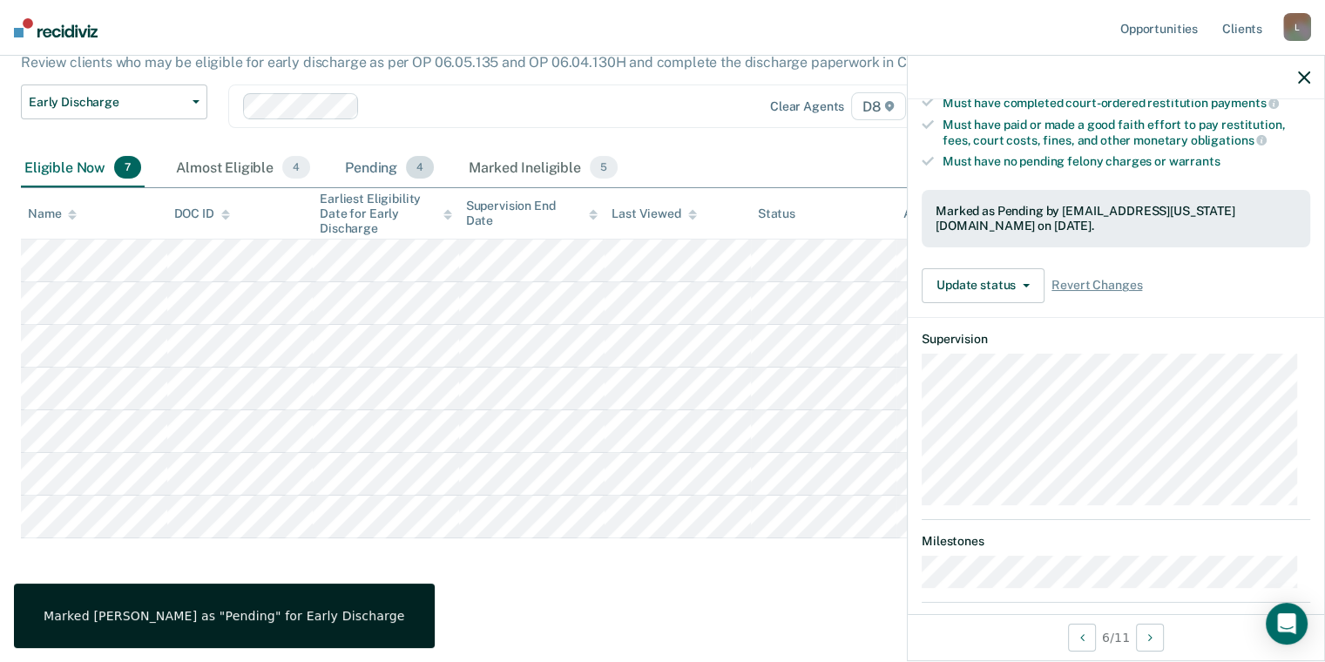
click at [400, 164] on div "Pending 4" at bounding box center [390, 168] width 96 height 38
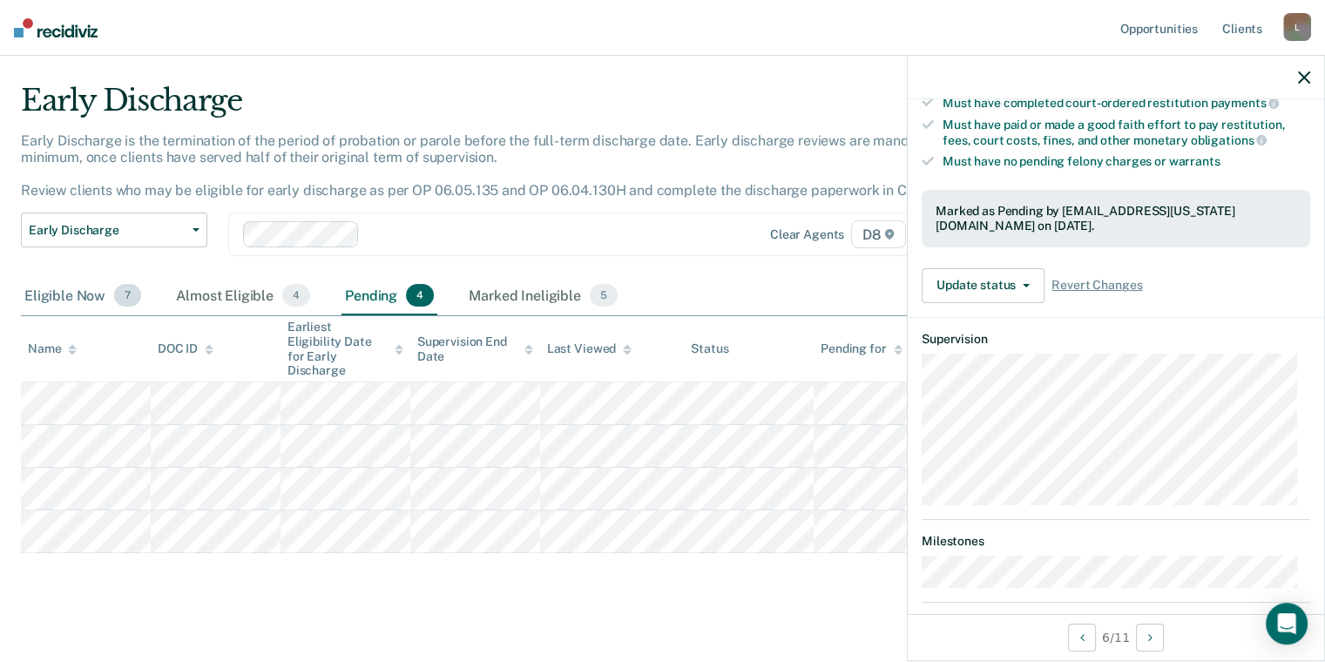
click at [80, 294] on div "Eligible Now 7" at bounding box center [83, 296] width 124 height 38
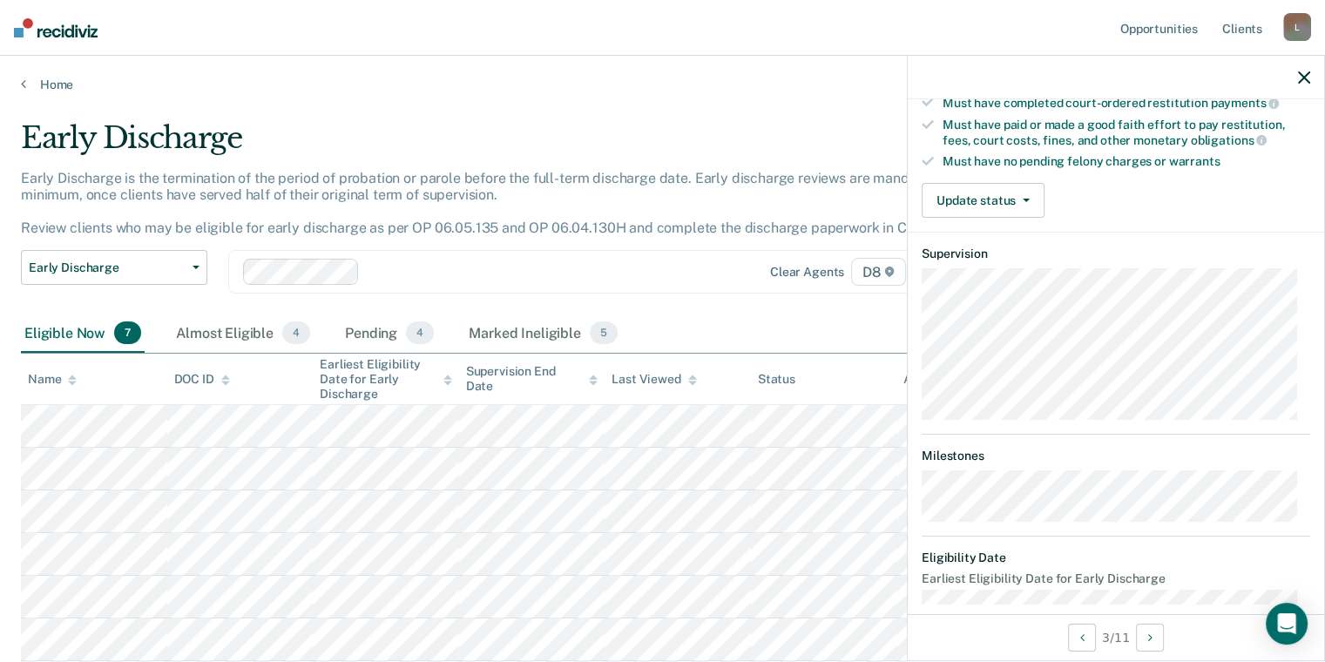
scroll to position [87, 0]
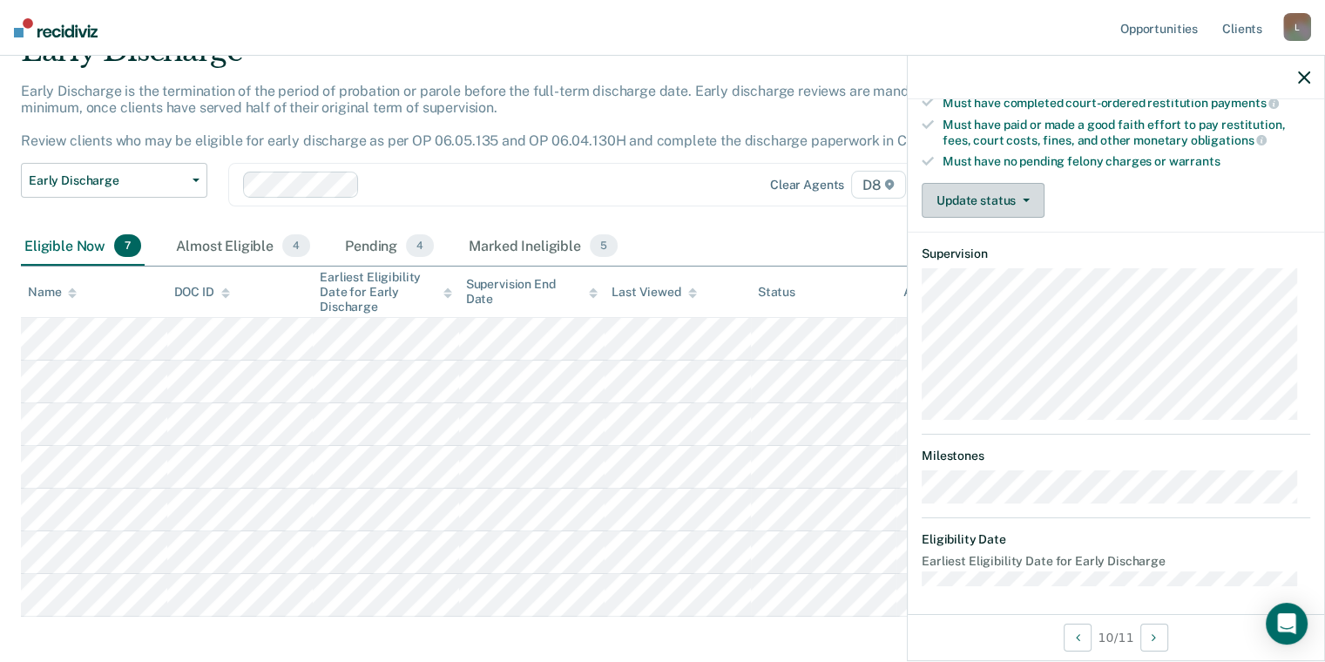
click at [1032, 199] on button "Update status" at bounding box center [983, 200] width 123 height 35
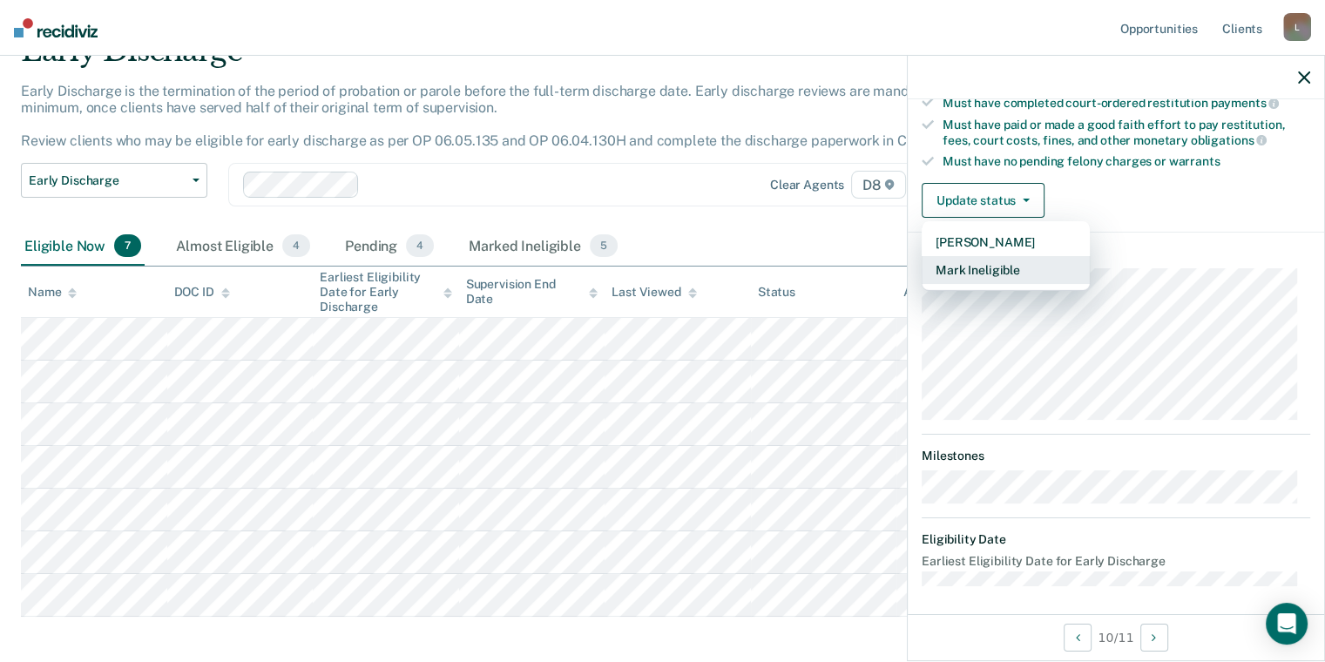
click at [995, 269] on button "Mark Ineligible" at bounding box center [1006, 270] width 168 height 28
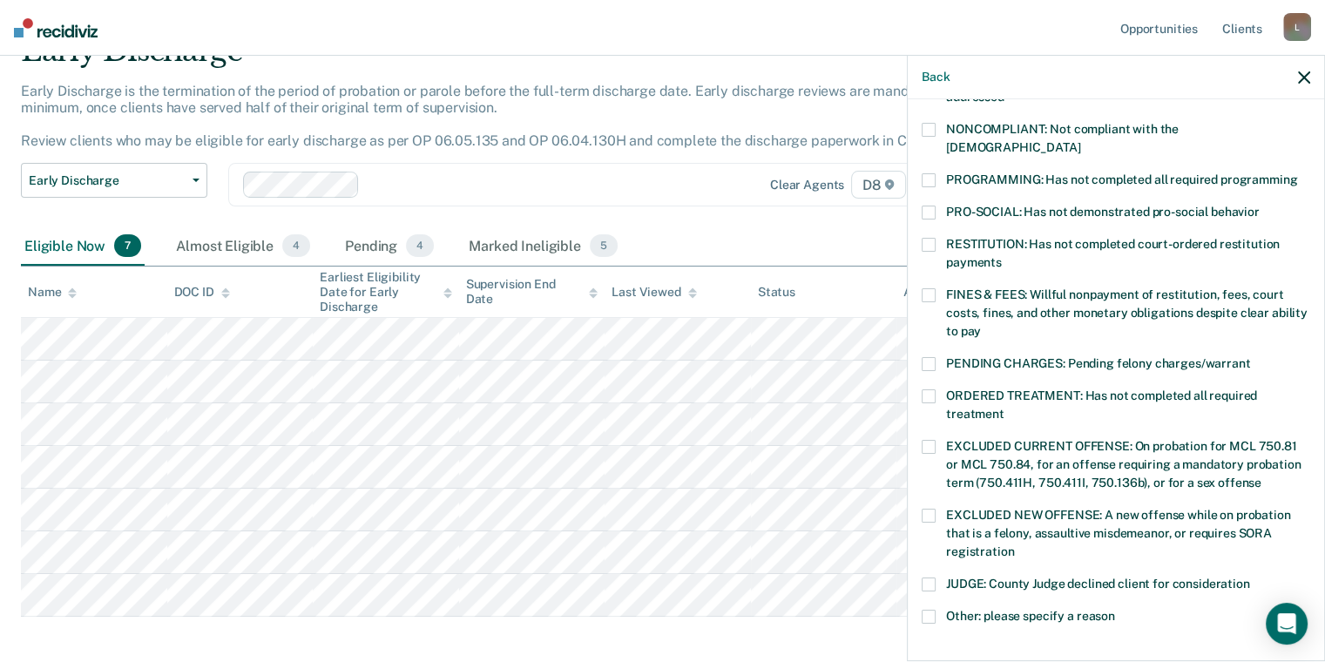
scroll to position [242, 0]
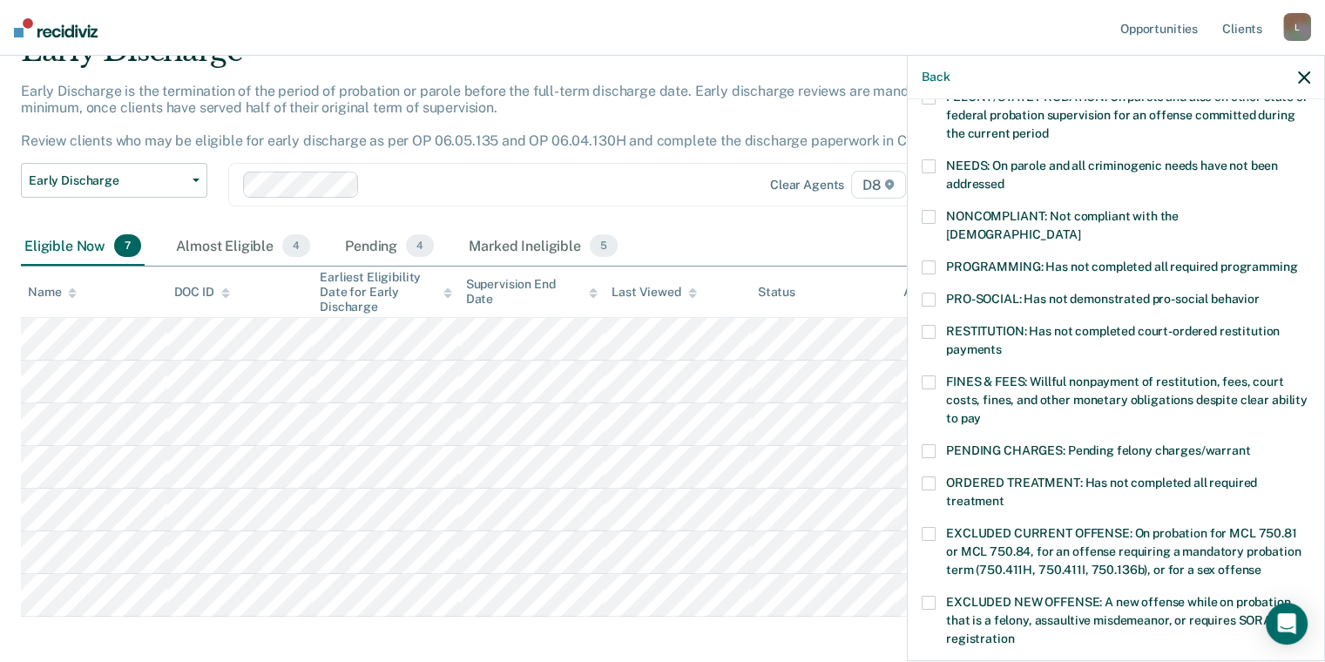
click at [931, 477] on span at bounding box center [929, 484] width 14 height 14
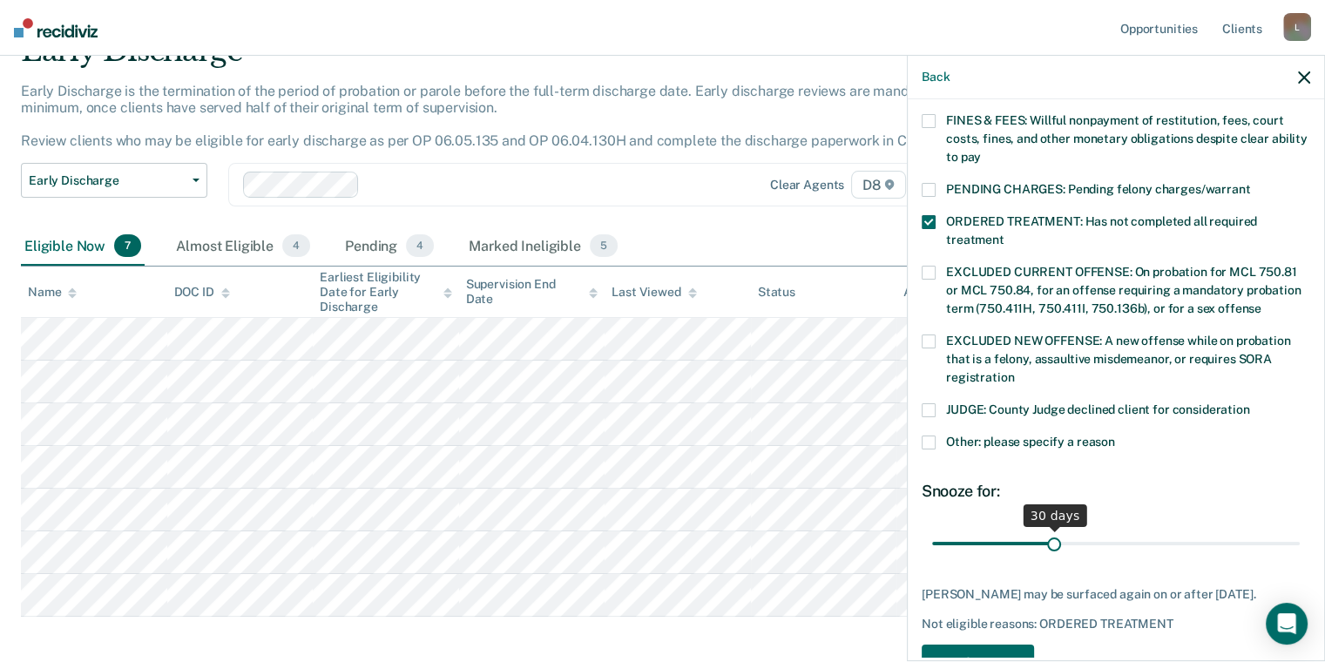
scroll to position [552, 0]
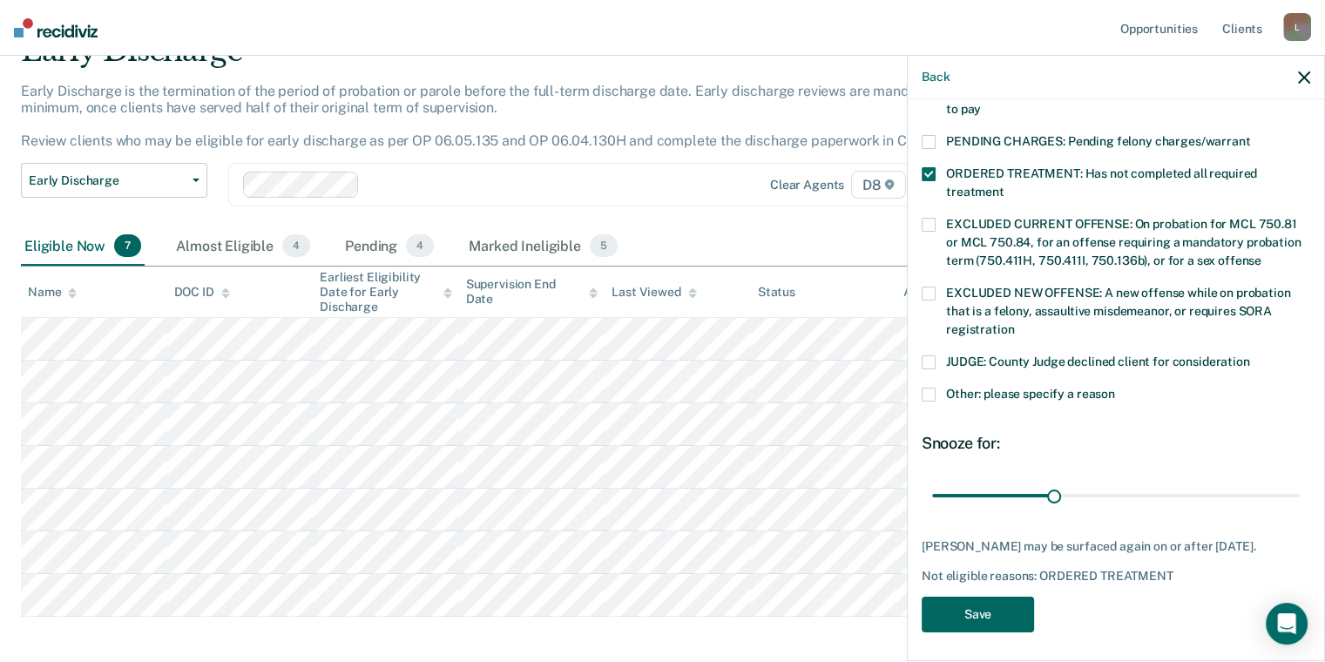
click at [983, 610] on button "Save" at bounding box center [978, 615] width 112 height 36
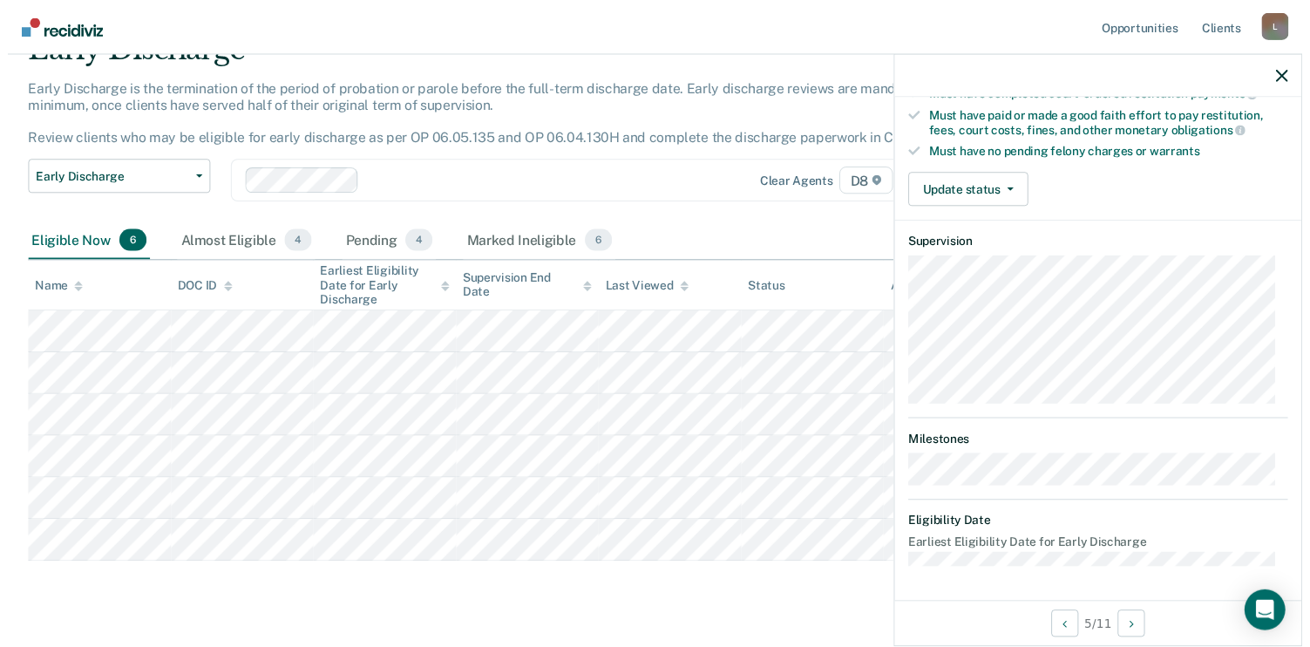
scroll to position [329, 0]
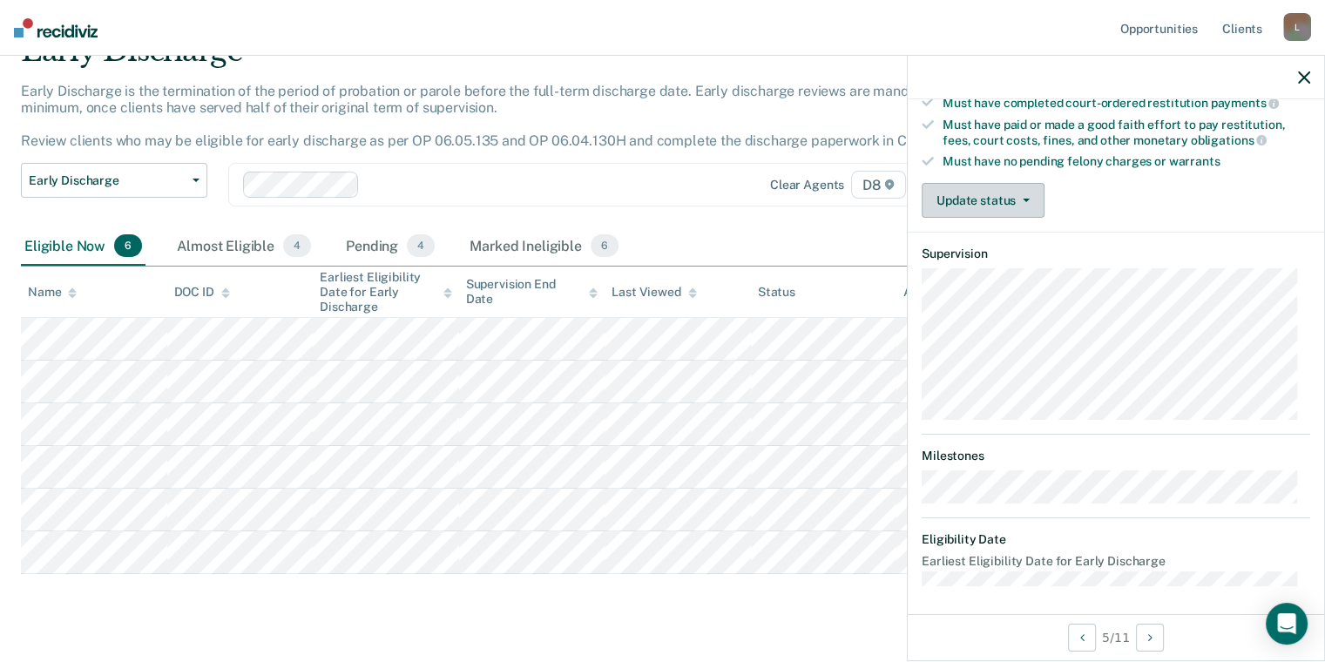
click at [1016, 199] on button "Update status" at bounding box center [983, 200] width 123 height 35
click at [1101, 173] on div "Validated by data from COMS Completed at least half of probation term No active…" at bounding box center [1116, 54] width 416 height 355
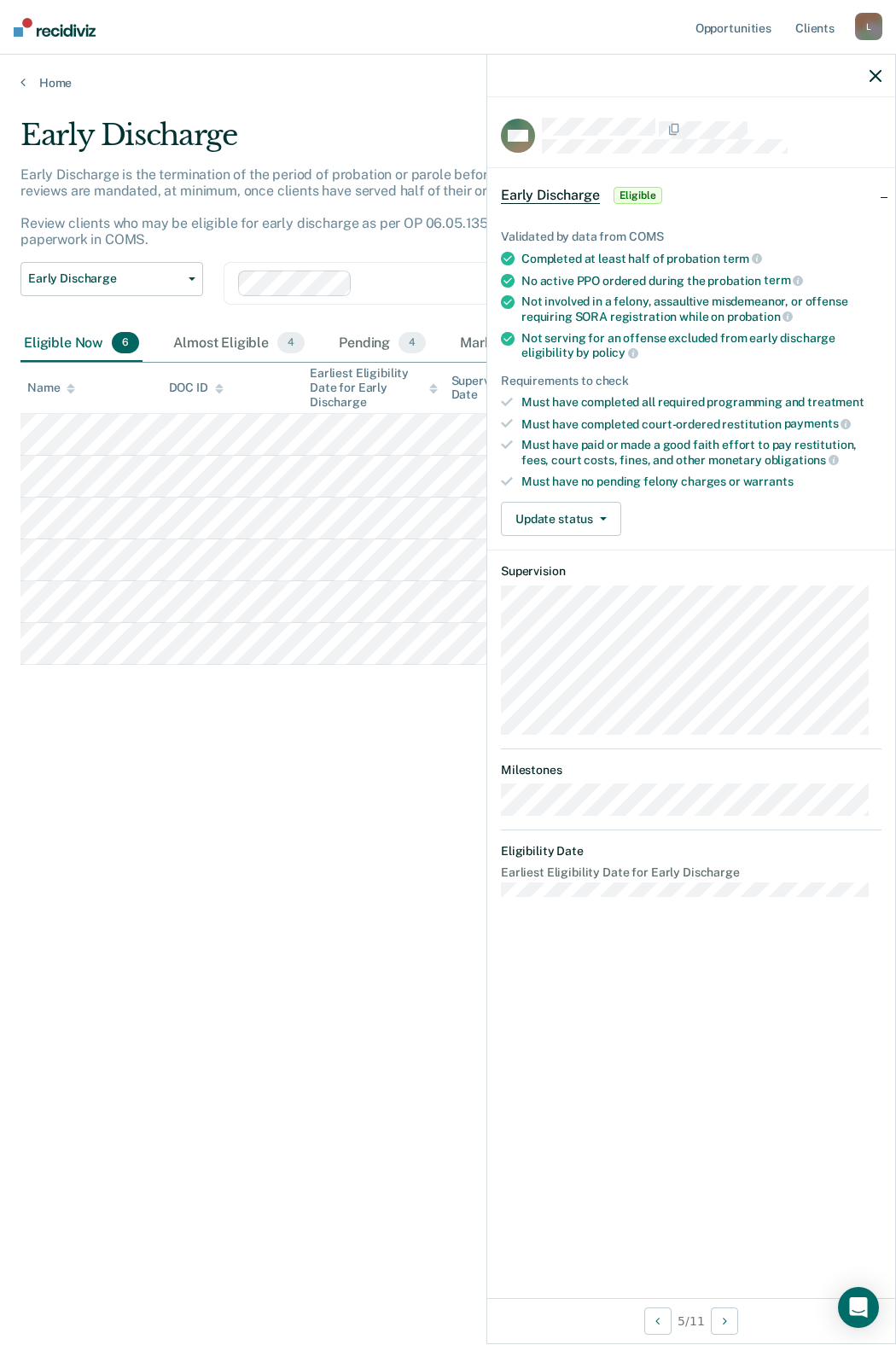
scroll to position [0, 0]
click at [872, 74] on icon "button" at bounding box center [875, 75] width 12 height 12
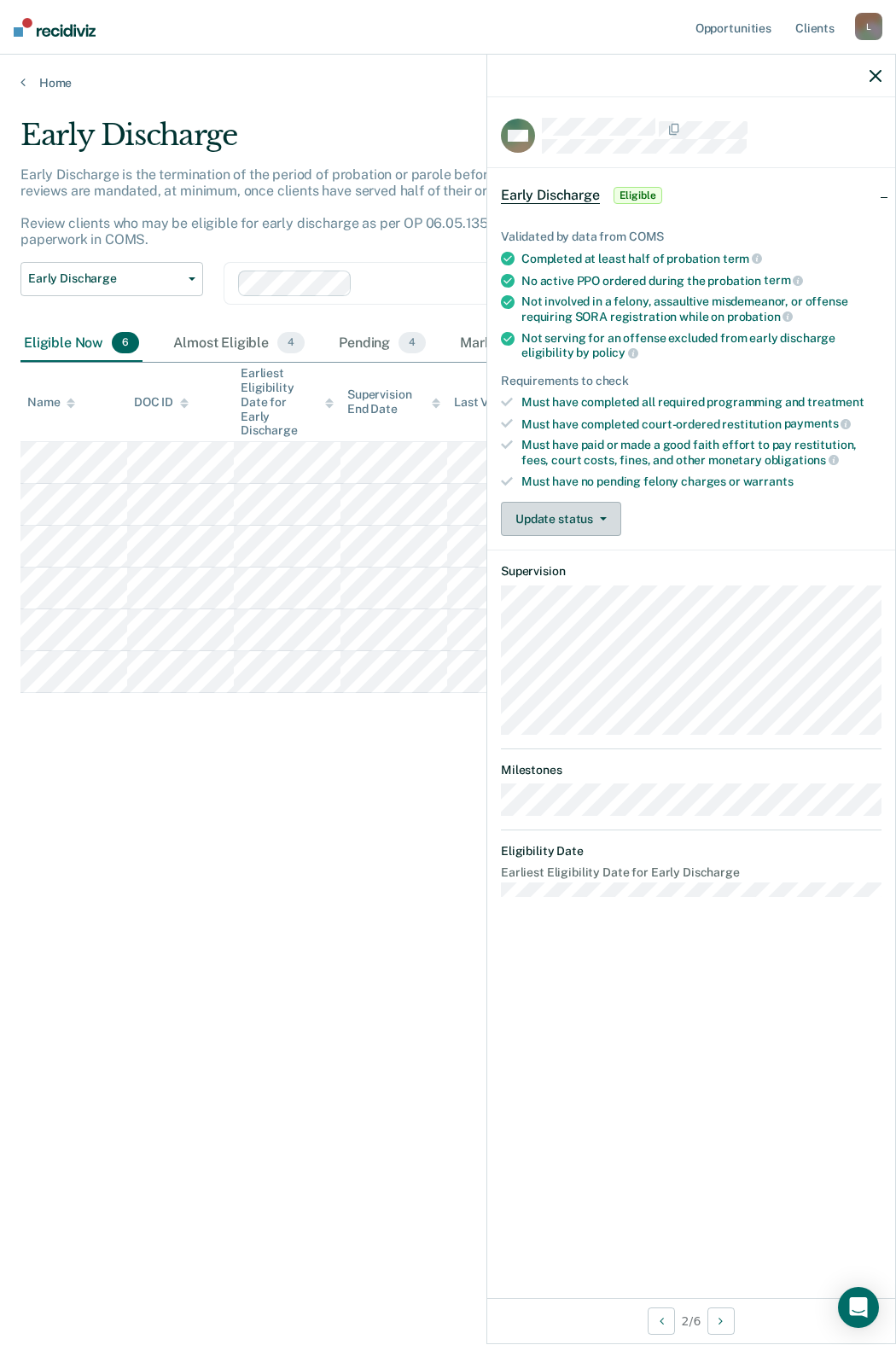
drag, startPoint x: 598, startPoint y: 504, endPoint x: 589, endPoint y: 520, distance: 18.4
click at [600, 505] on button "Update status" at bounding box center [560, 518] width 120 height 34
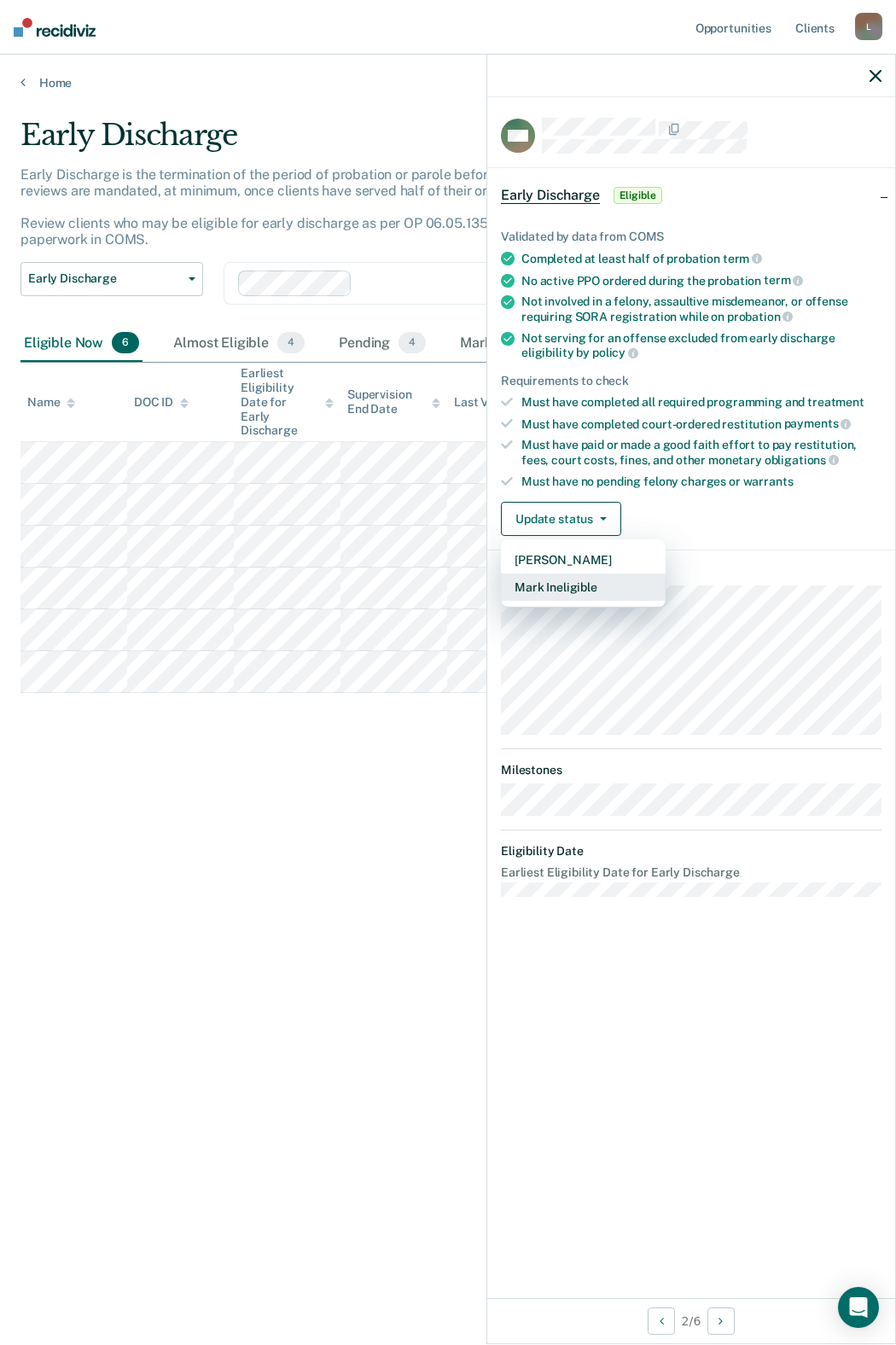
click at [585, 588] on button "Mark Ineligible" at bounding box center [583, 588] width 165 height 27
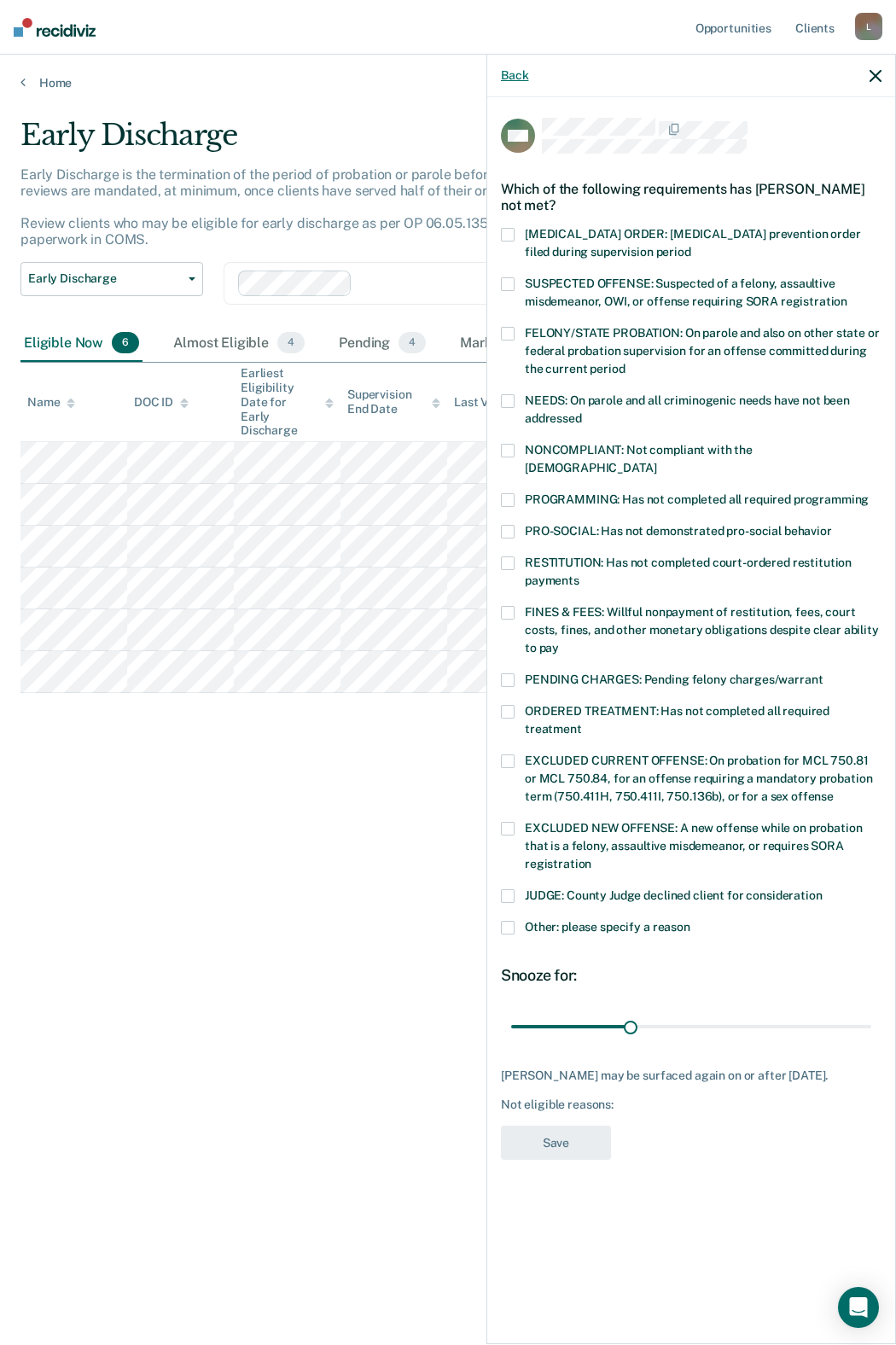
click at [503, 72] on button "Back" at bounding box center [514, 75] width 27 height 15
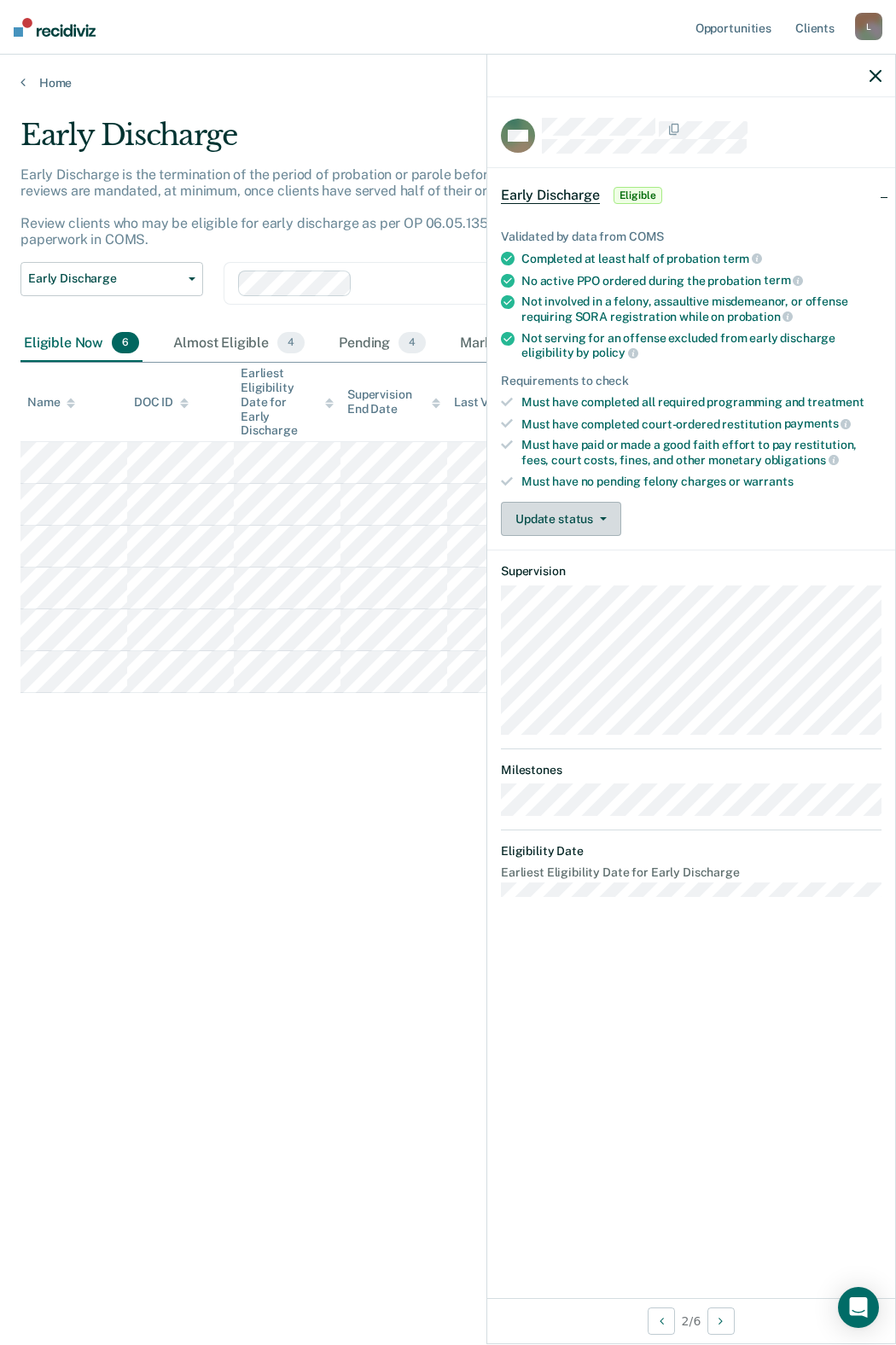
click at [580, 519] on button "Update status" at bounding box center [560, 518] width 120 height 34
click at [690, 416] on div "Must have completed court-ordered restitution payments" at bounding box center [701, 424] width 360 height 16
drag, startPoint x: 870, startPoint y: 76, endPoint x: 838, endPoint y: 99, distance: 39.4
click at [870, 76] on icon "button" at bounding box center [875, 75] width 12 height 12
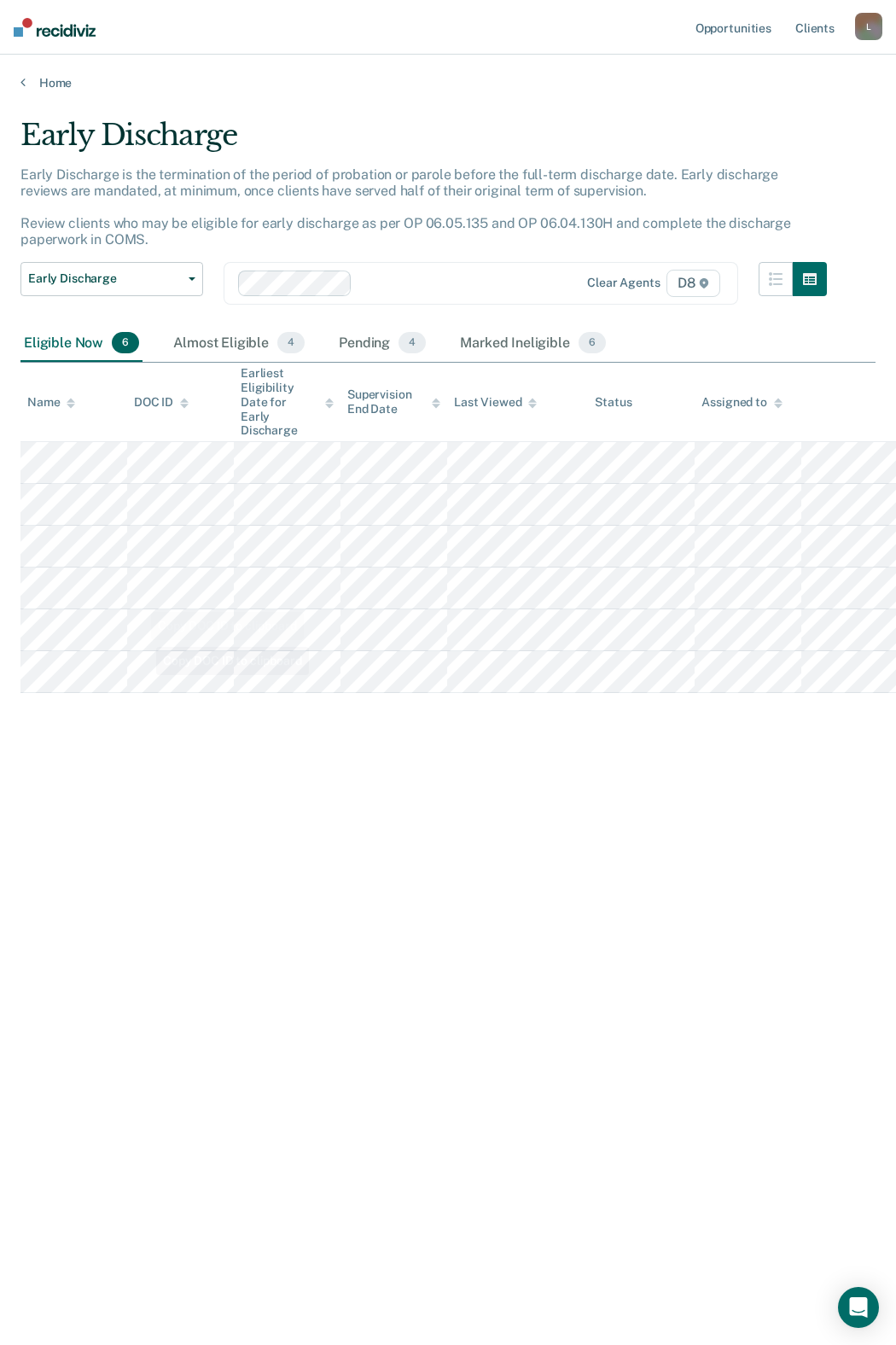
click at [151, 648] on div "Early Discharge Early Discharge is the termination of the period of probation o…" at bounding box center [448, 667] width 855 height 1099
drag, startPoint x: 151, startPoint y: 762, endPoint x: 163, endPoint y: 829, distance: 68.1
click at [163, 648] on div "Early Discharge Early Discharge is the termination of the period of probation o…" at bounding box center [448, 667] width 855 height 1099
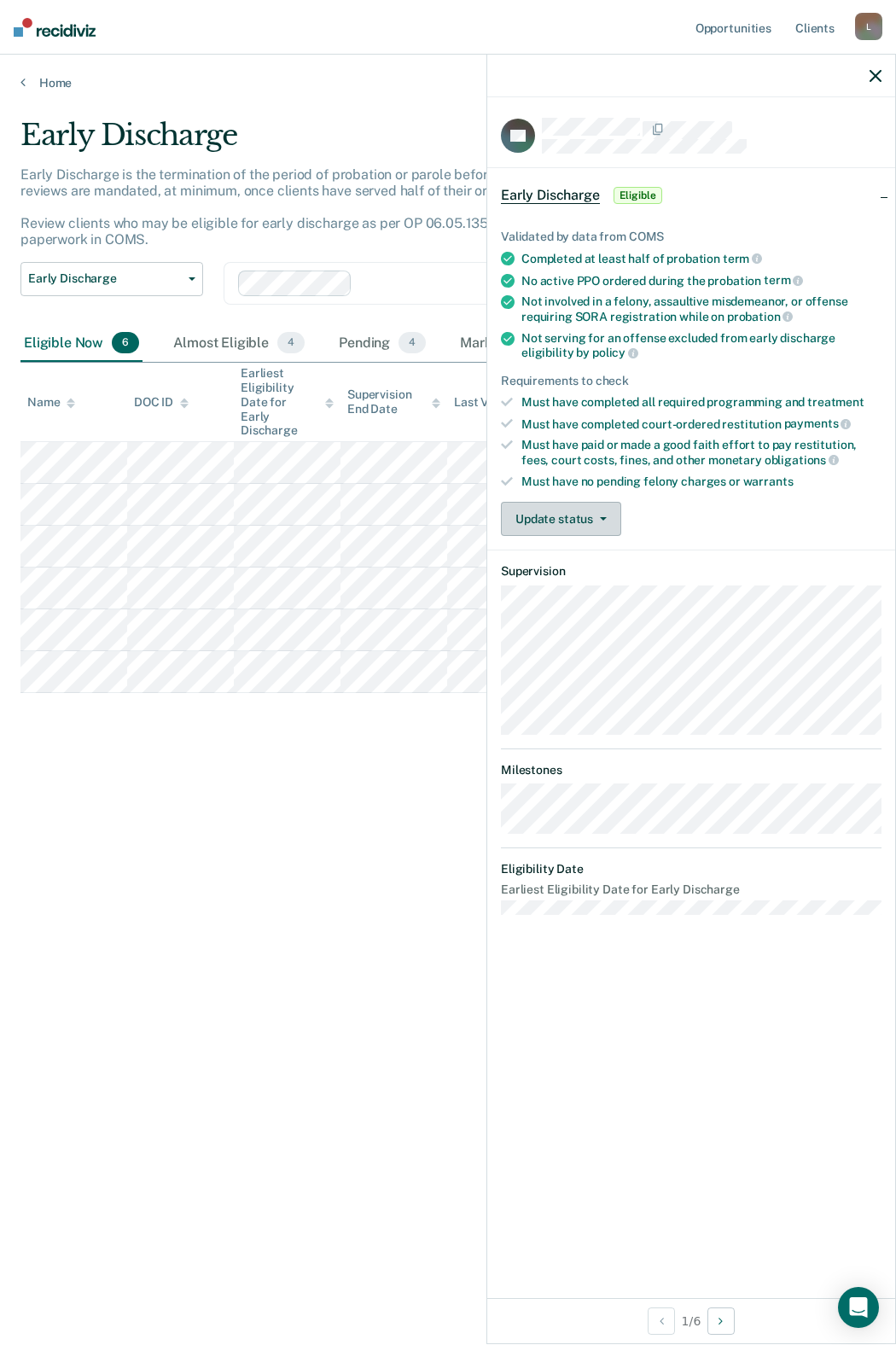
click at [580, 519] on button "Update status" at bounding box center [560, 518] width 120 height 34
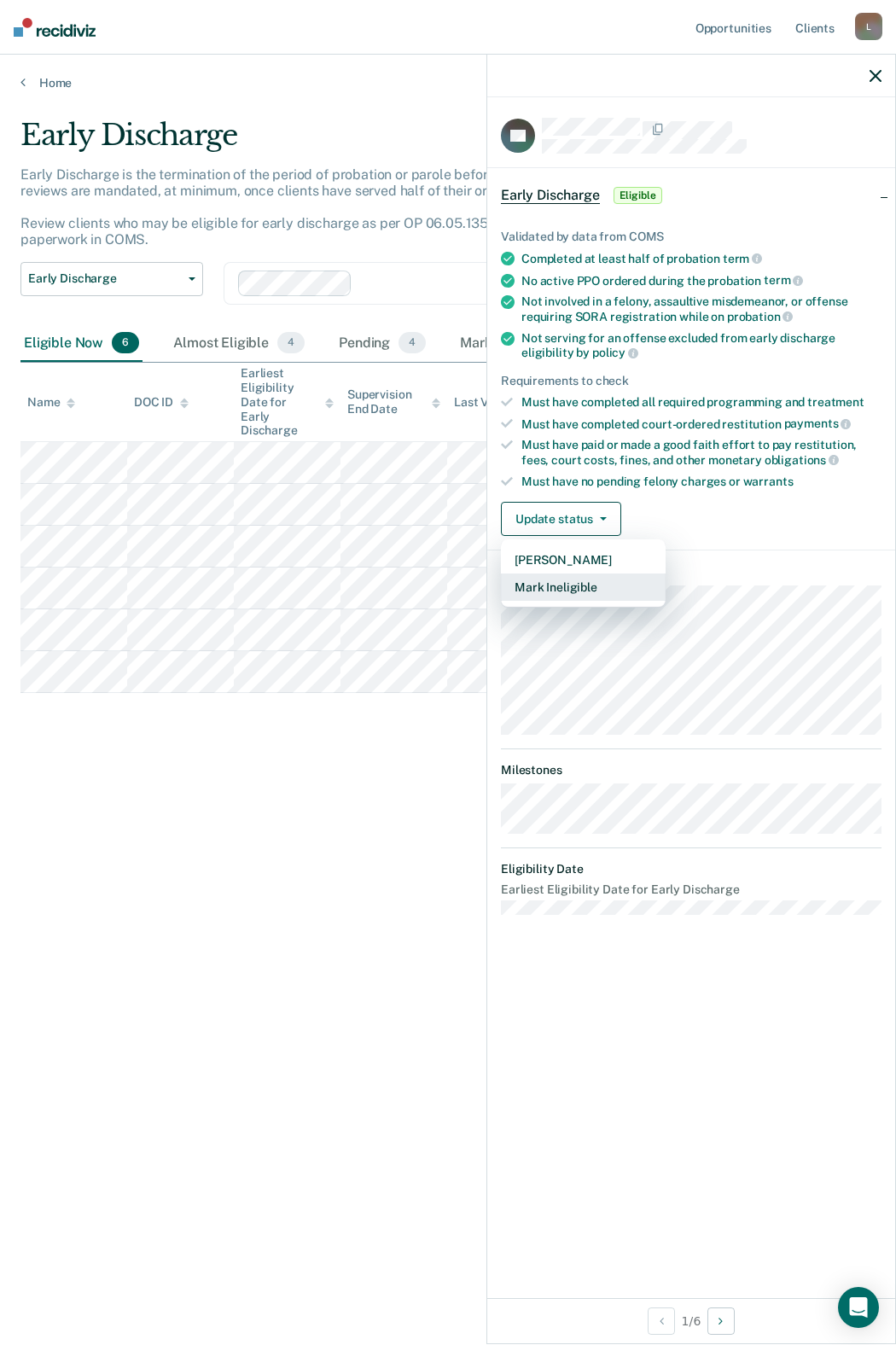
drag, startPoint x: 568, startPoint y: 584, endPoint x: 229, endPoint y: 966, distance: 510.7
click at [221, 648] on body "Looks like you’re using Internet Explorer 11. For faster loading and a better e…" at bounding box center [448, 672] width 896 height 1345
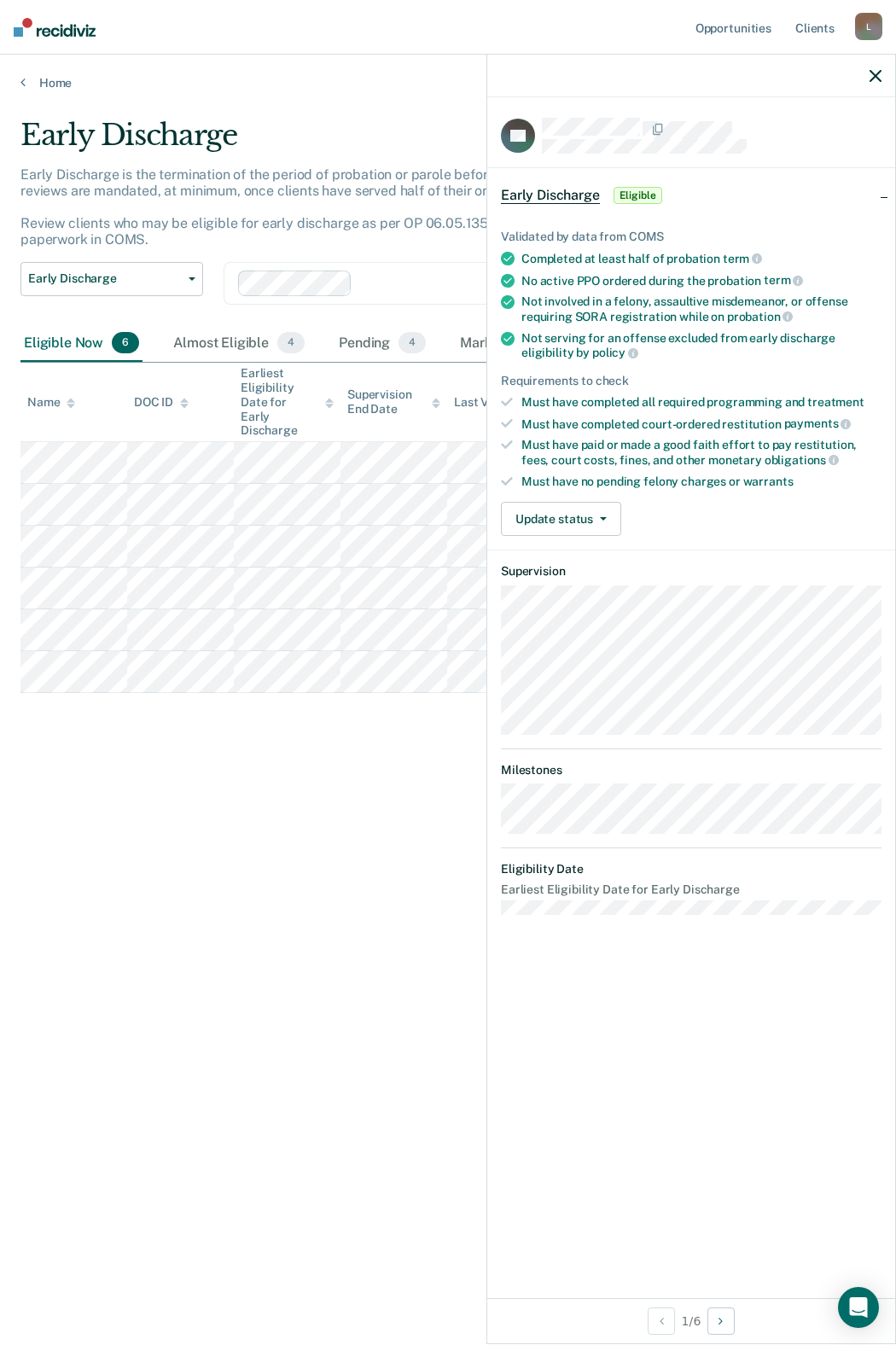
click at [875, 72] on icon "button" at bounding box center [875, 75] width 12 height 12
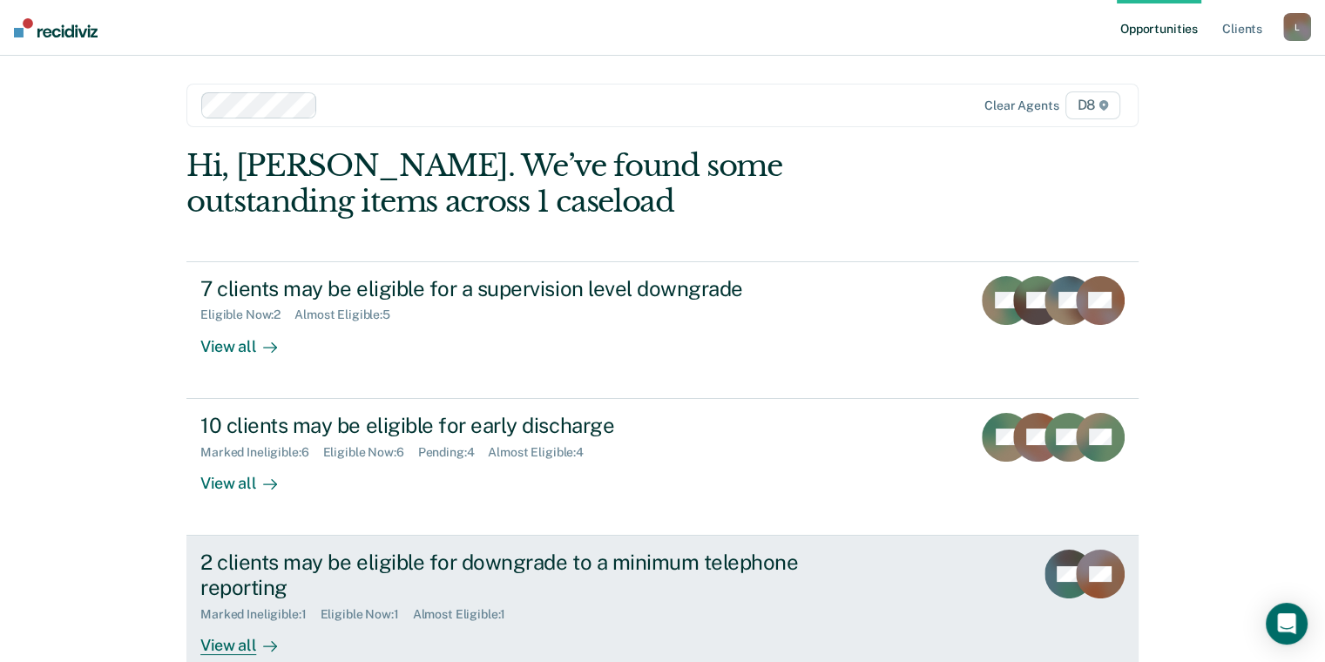
click at [376, 592] on div "2 clients may be eligible for downgrade to a minimum telephone reporting" at bounding box center [506, 575] width 612 height 51
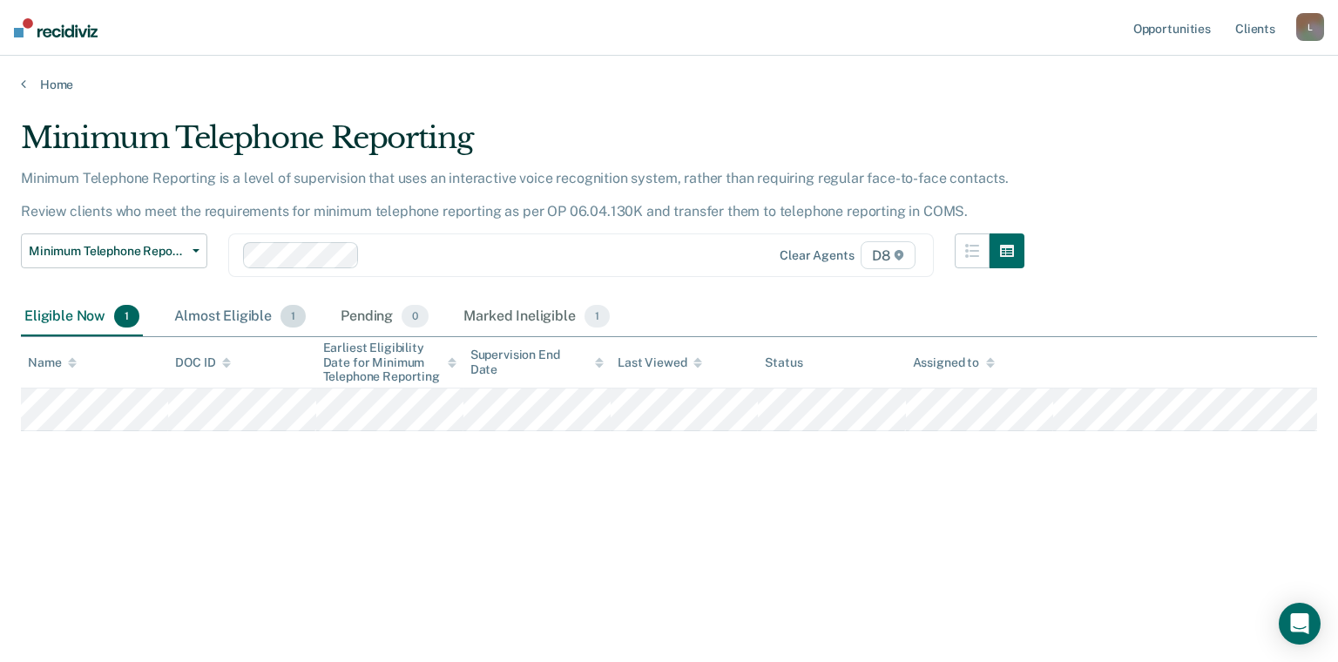
click at [207, 314] on div "Almost Eligible 1" at bounding box center [240, 317] width 139 height 38
click at [522, 309] on div "Marked Ineligible 1" at bounding box center [536, 317] width 153 height 38
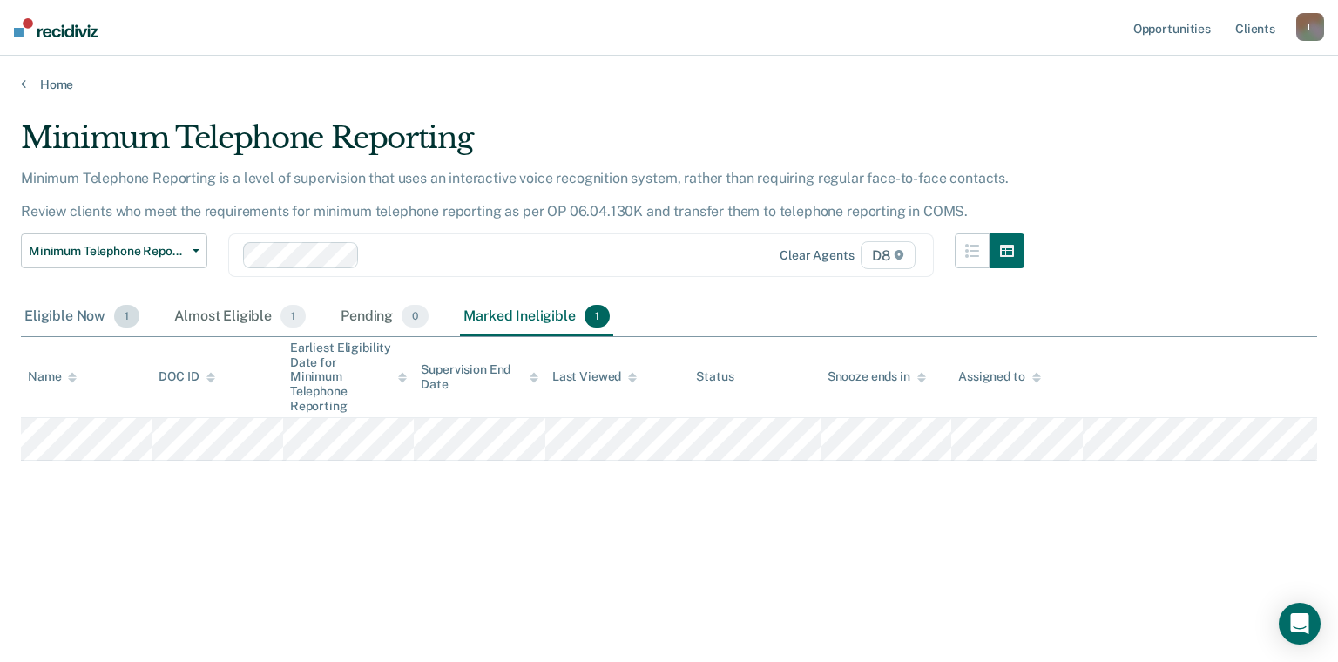
click at [37, 314] on div "Eligible Now 1" at bounding box center [82, 317] width 122 height 38
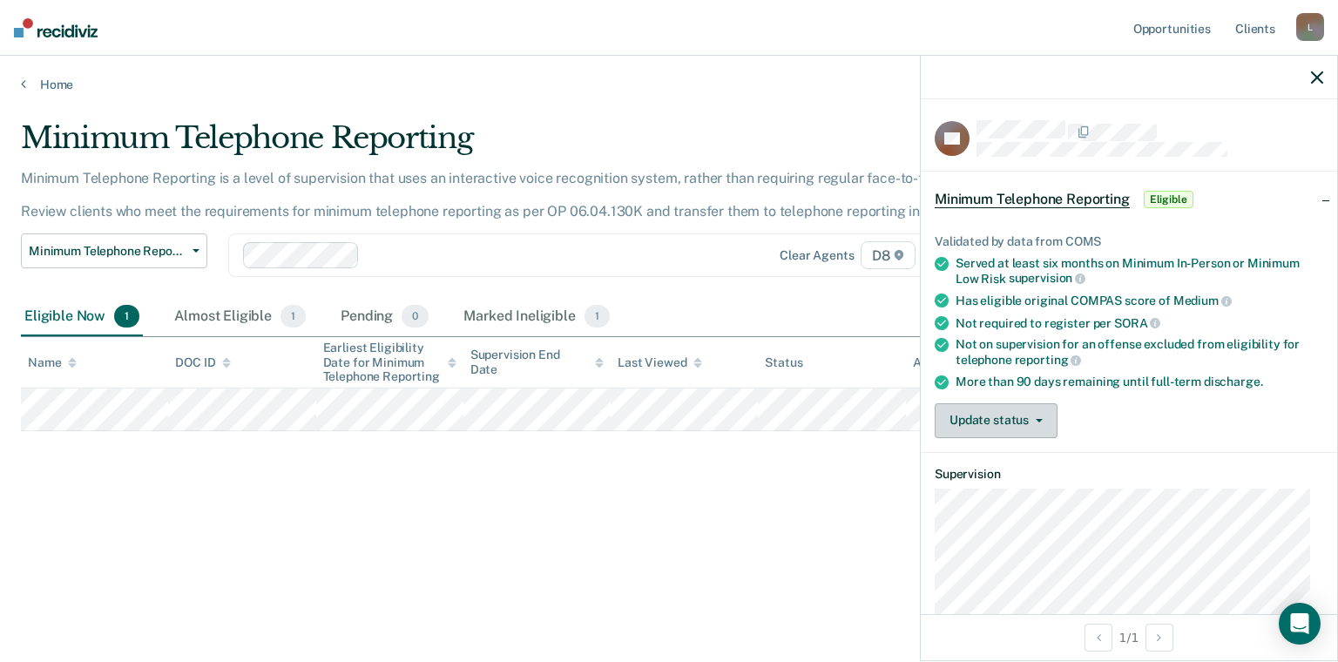
click at [1039, 406] on button "Update status" at bounding box center [996, 420] width 123 height 35
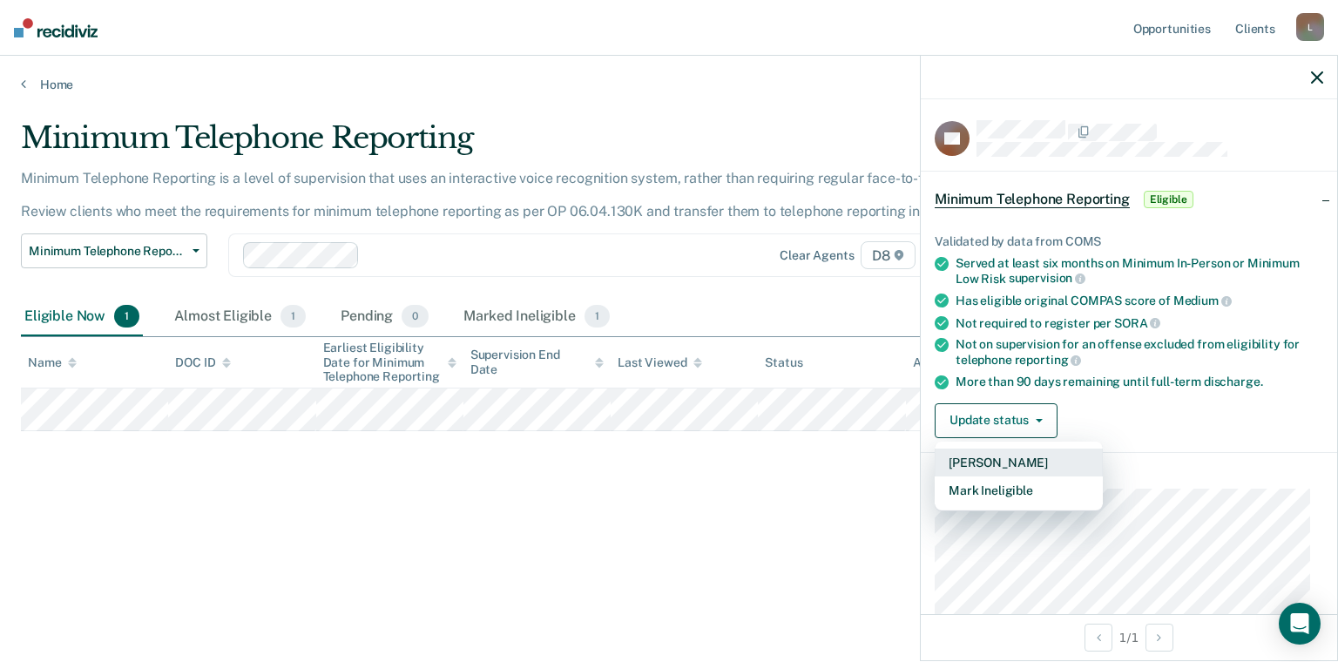
click at [1004, 459] on button "[PERSON_NAME]" at bounding box center [1019, 463] width 168 height 28
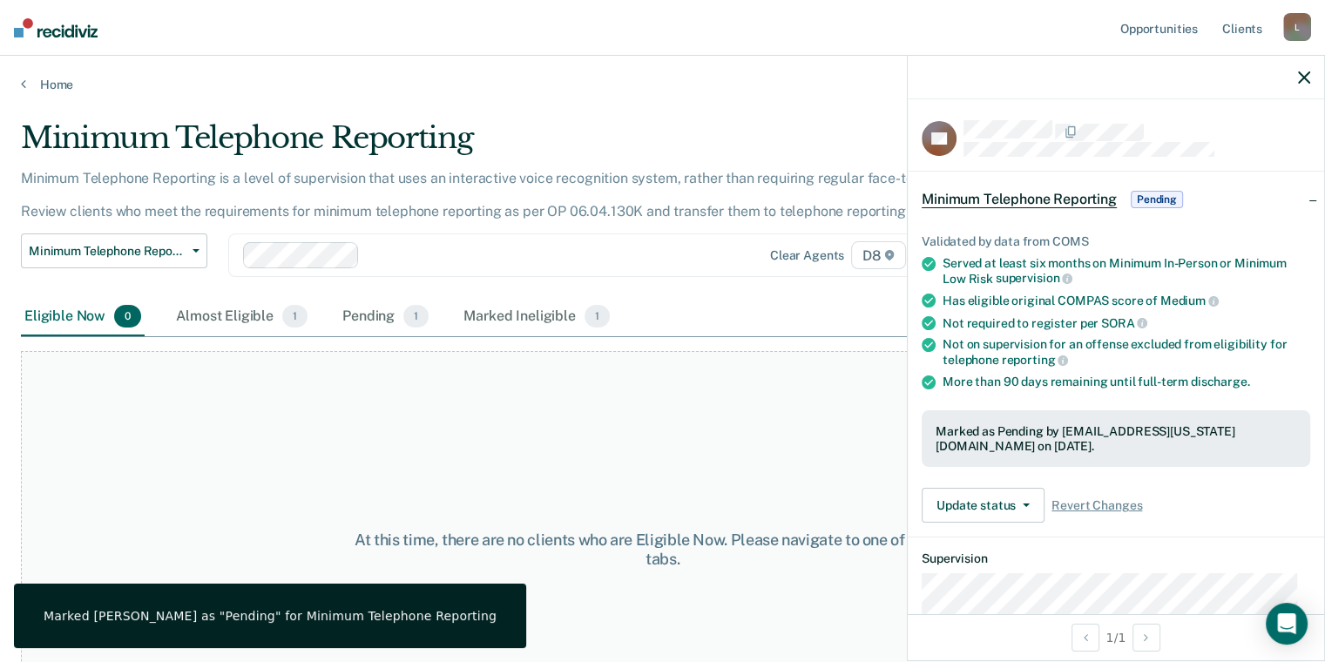
click at [1300, 76] on icon "button" at bounding box center [1304, 77] width 12 height 12
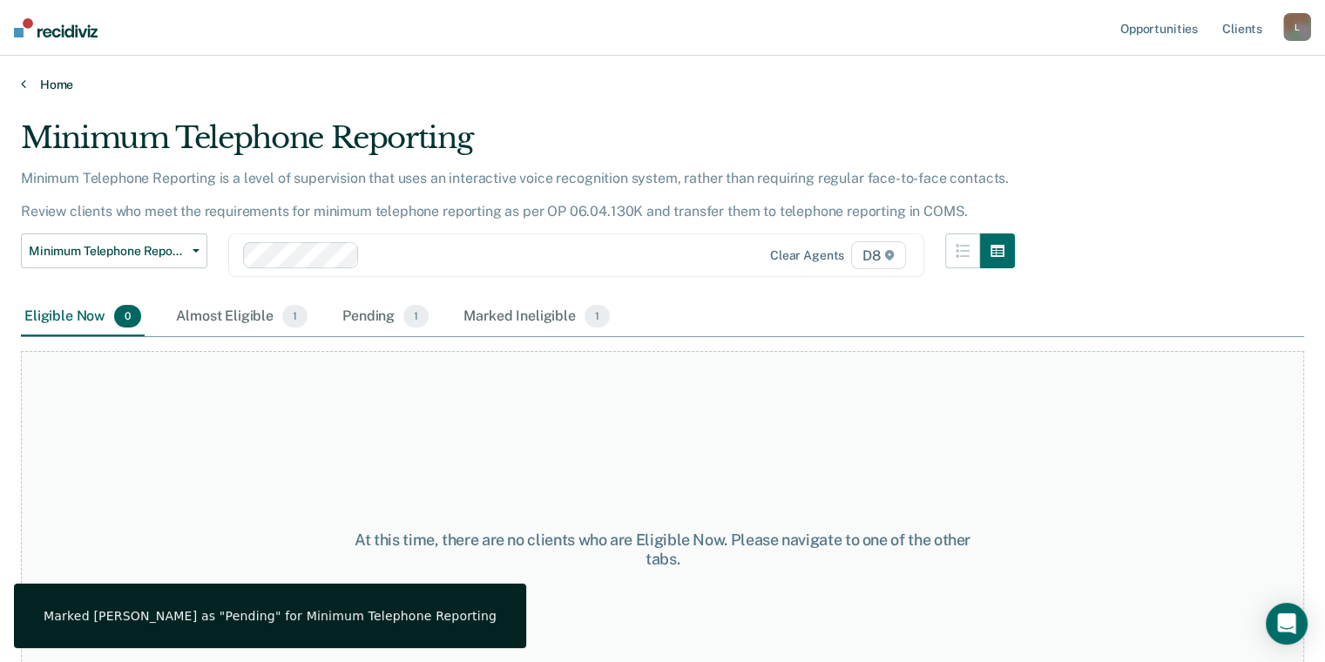
click at [34, 84] on link "Home" at bounding box center [662, 85] width 1283 height 16
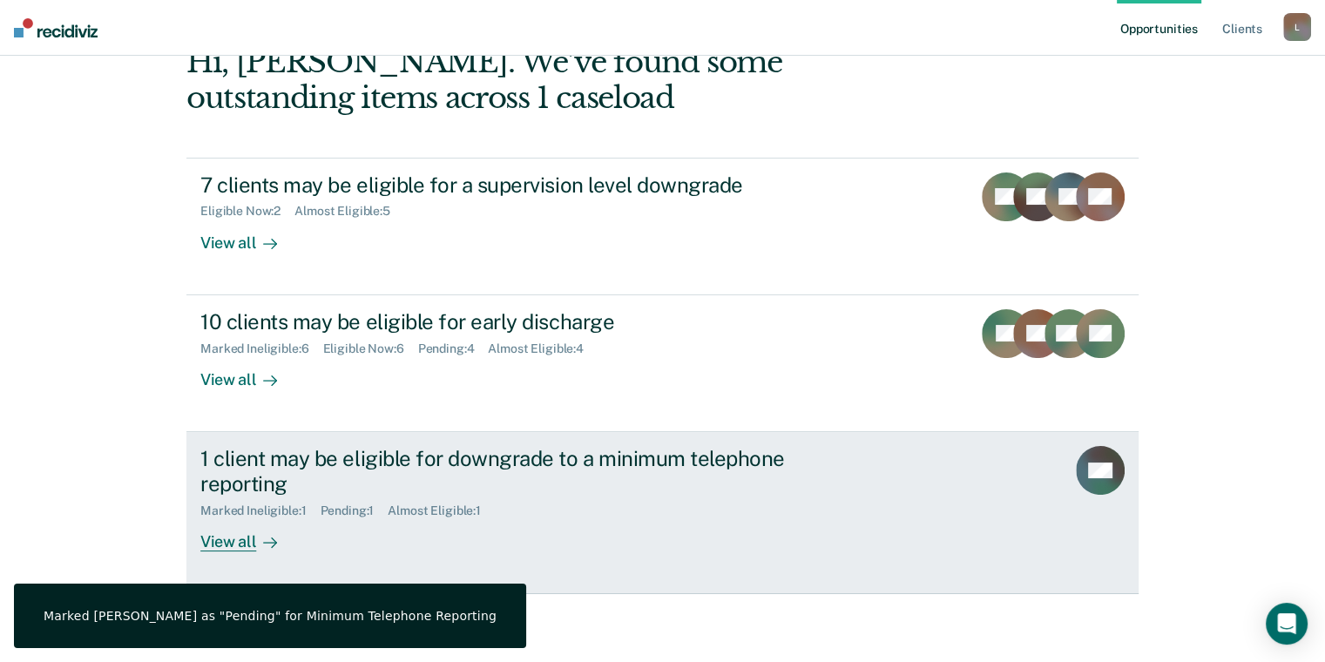
scroll to position [105, 0]
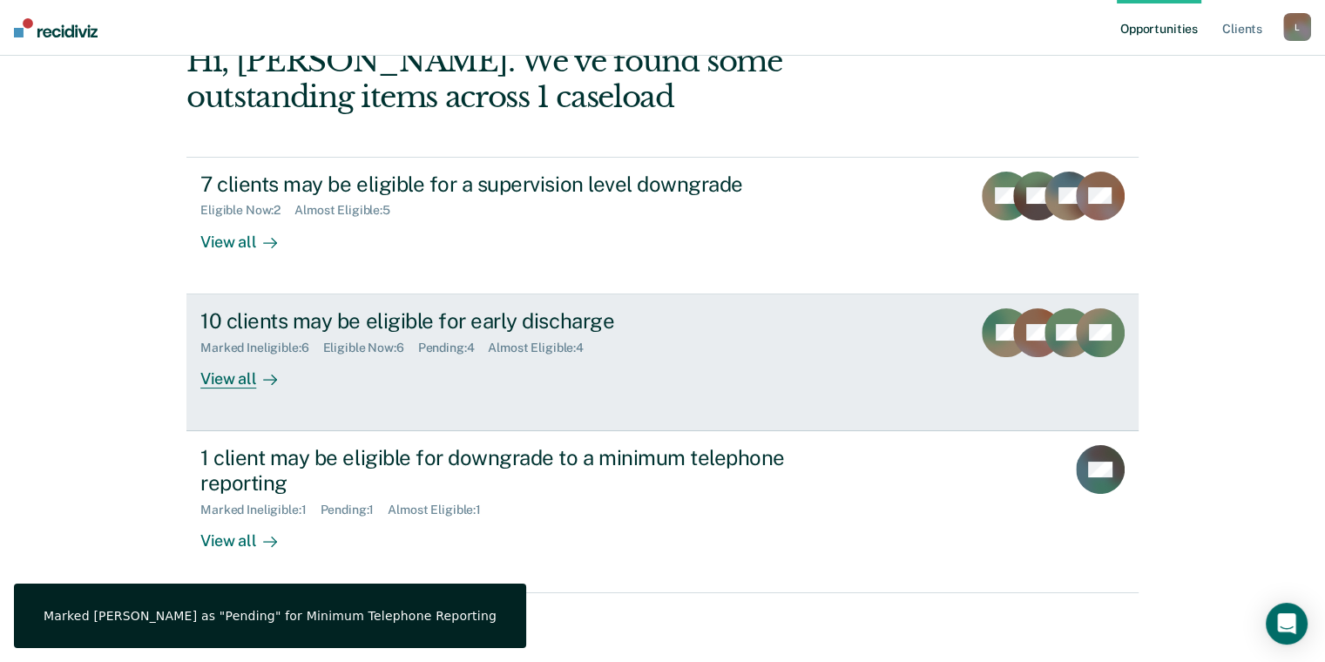
click at [418, 402] on link "10 clients may be eligible for early discharge Marked Ineligible : 6 Eligible N…" at bounding box center [662, 362] width 952 height 137
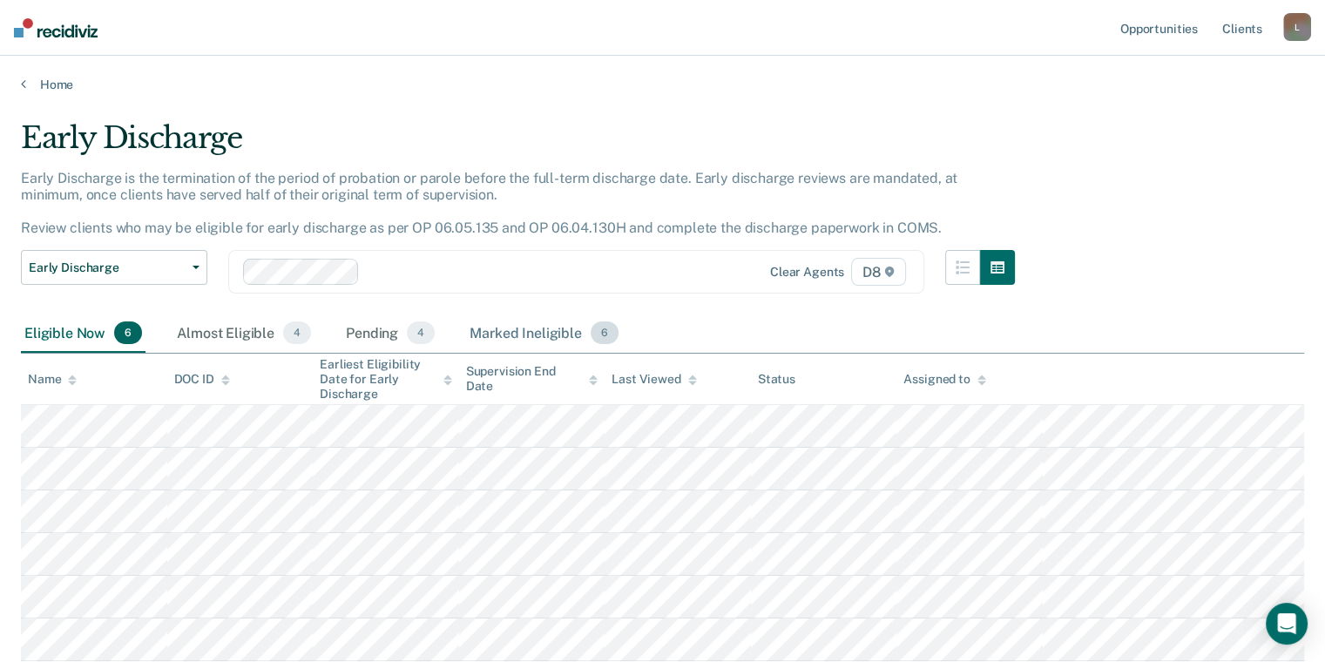
click at [538, 341] on div "Marked Ineligible 6" at bounding box center [544, 334] width 156 height 38
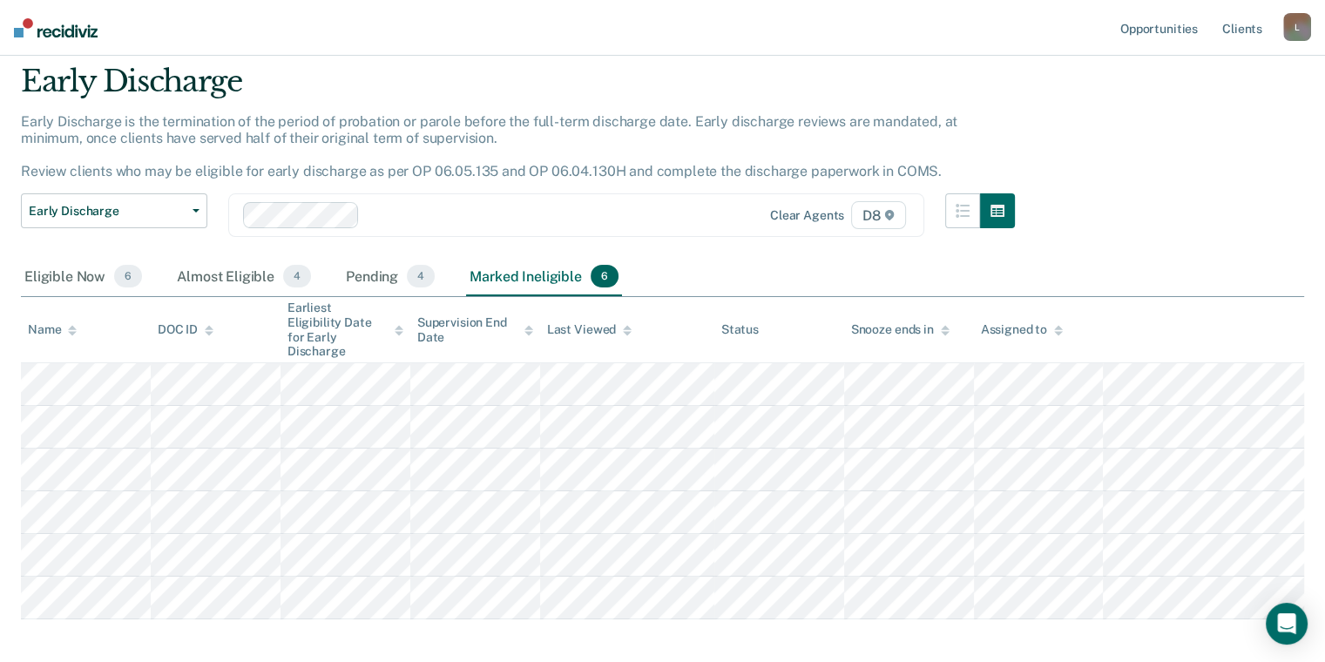
scroll to position [87, 0]
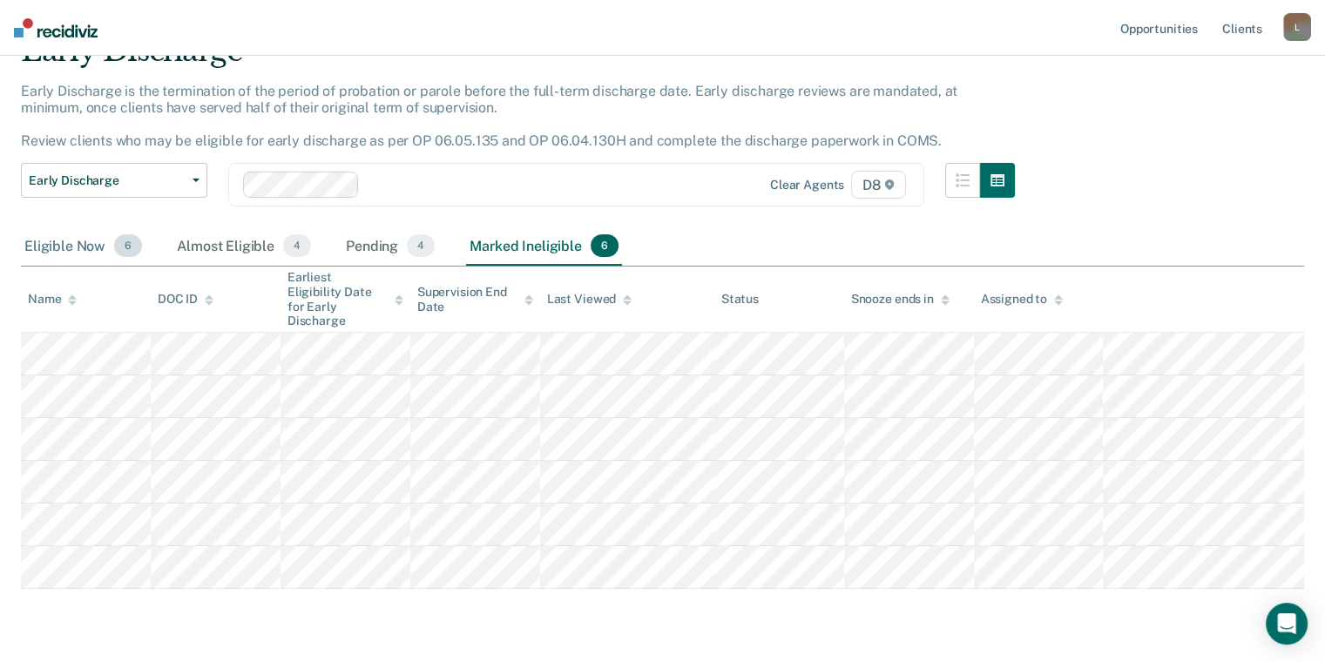
click at [91, 247] on div "Eligible Now 6" at bounding box center [83, 246] width 125 height 38
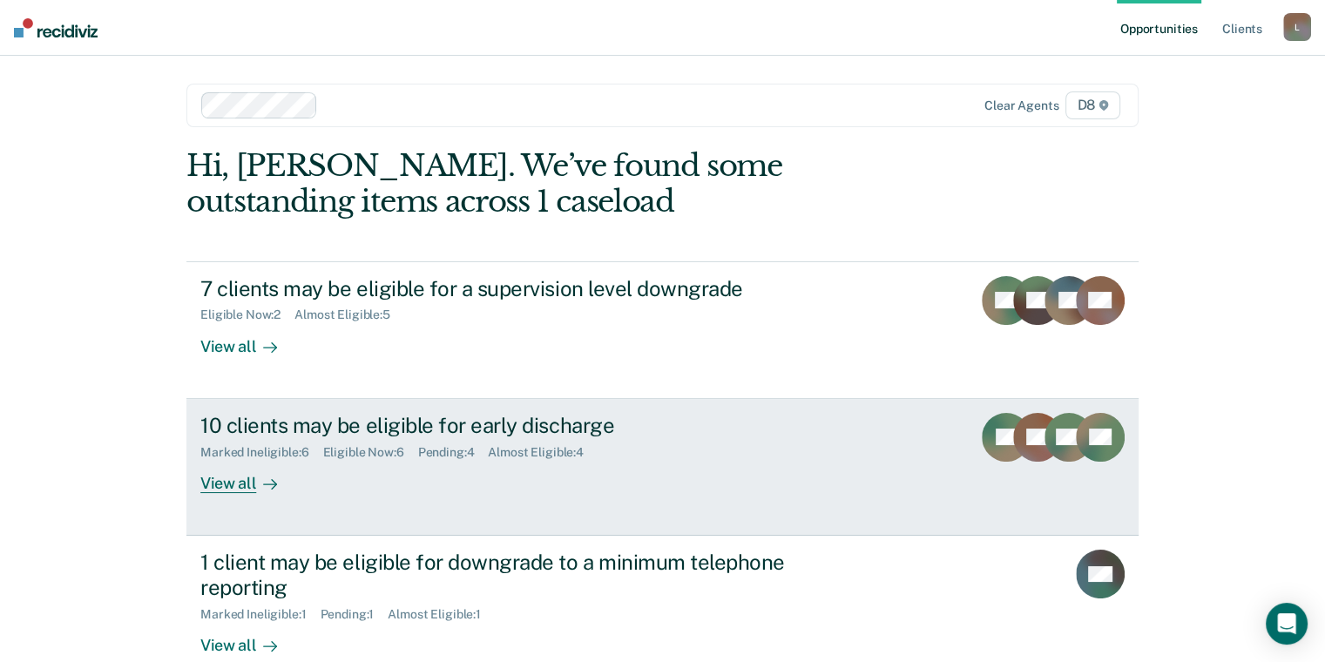
click at [507, 427] on div "10 clients may be eligible for early discharge" at bounding box center [506, 425] width 612 height 25
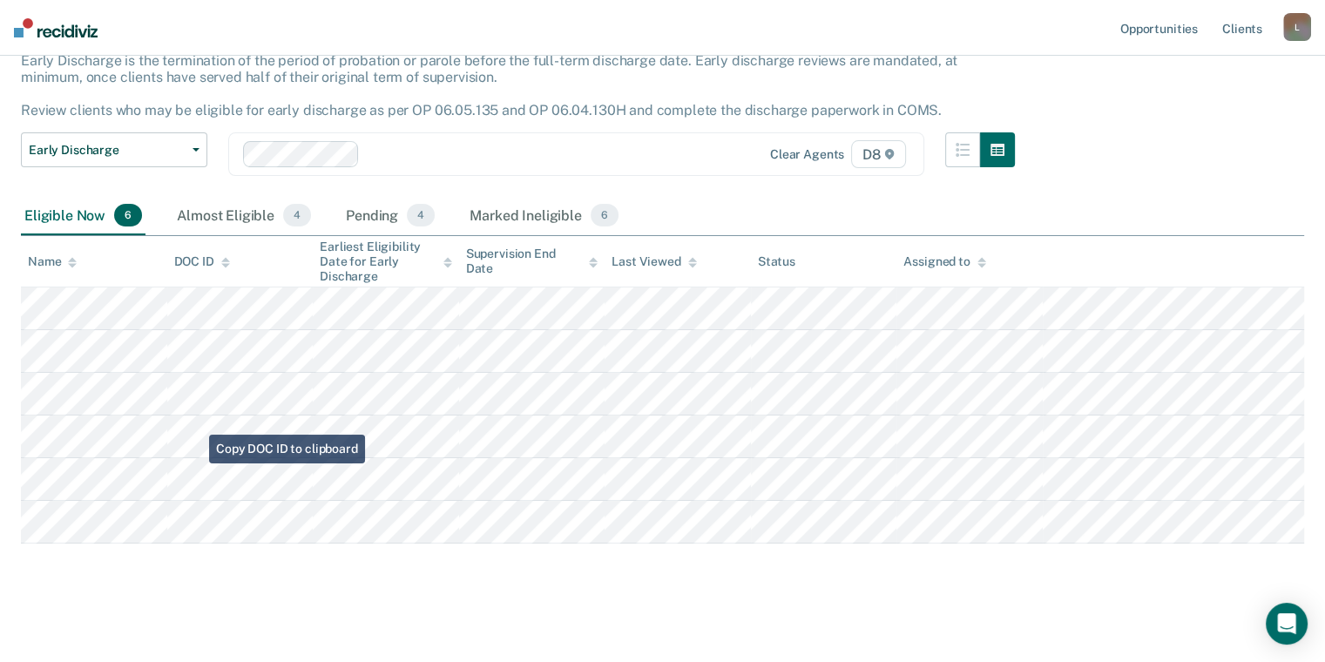
scroll to position [123, 0]
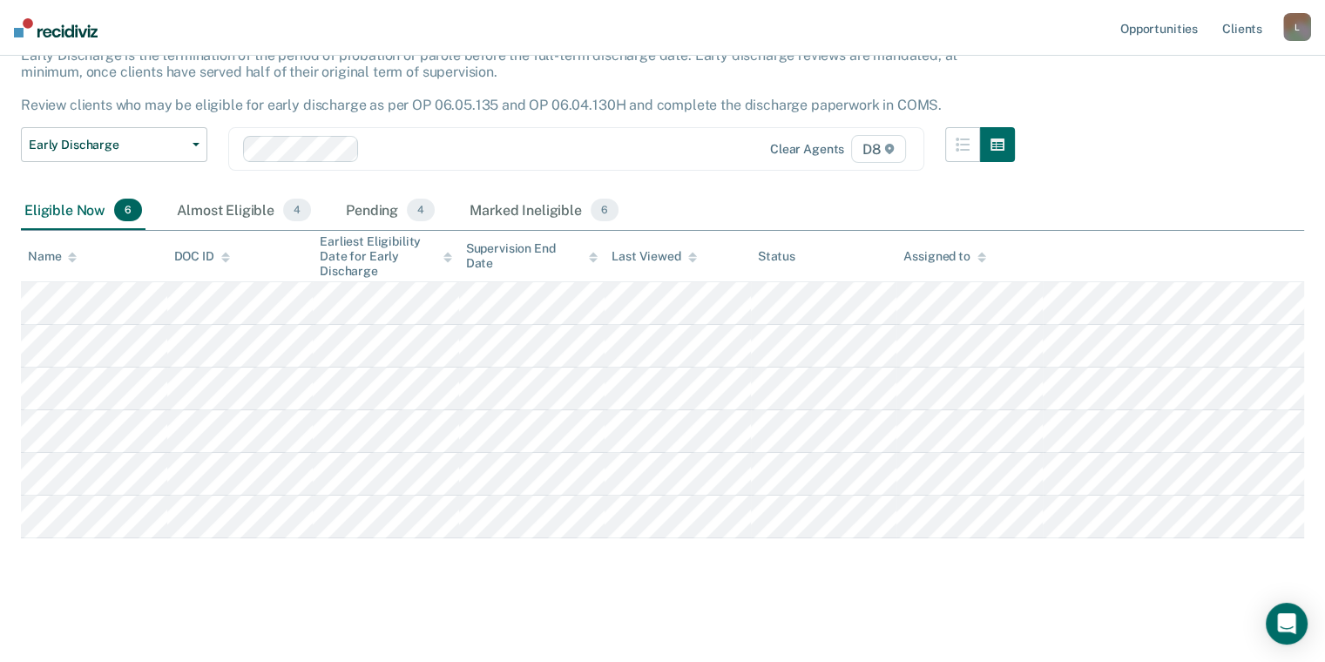
click at [150, 658] on div "Opportunities Client s [EMAIL_ADDRESS][US_STATE][DOMAIN_NAME] L Profile How it …" at bounding box center [662, 270] width 1325 height 787
drag, startPoint x: 150, startPoint y: 658, endPoint x: 69, endPoint y: 569, distance: 120.3
click at [69, 569] on div "Early Discharge Early Discharge is the termination of the period of probation o…" at bounding box center [662, 293] width 1283 height 592
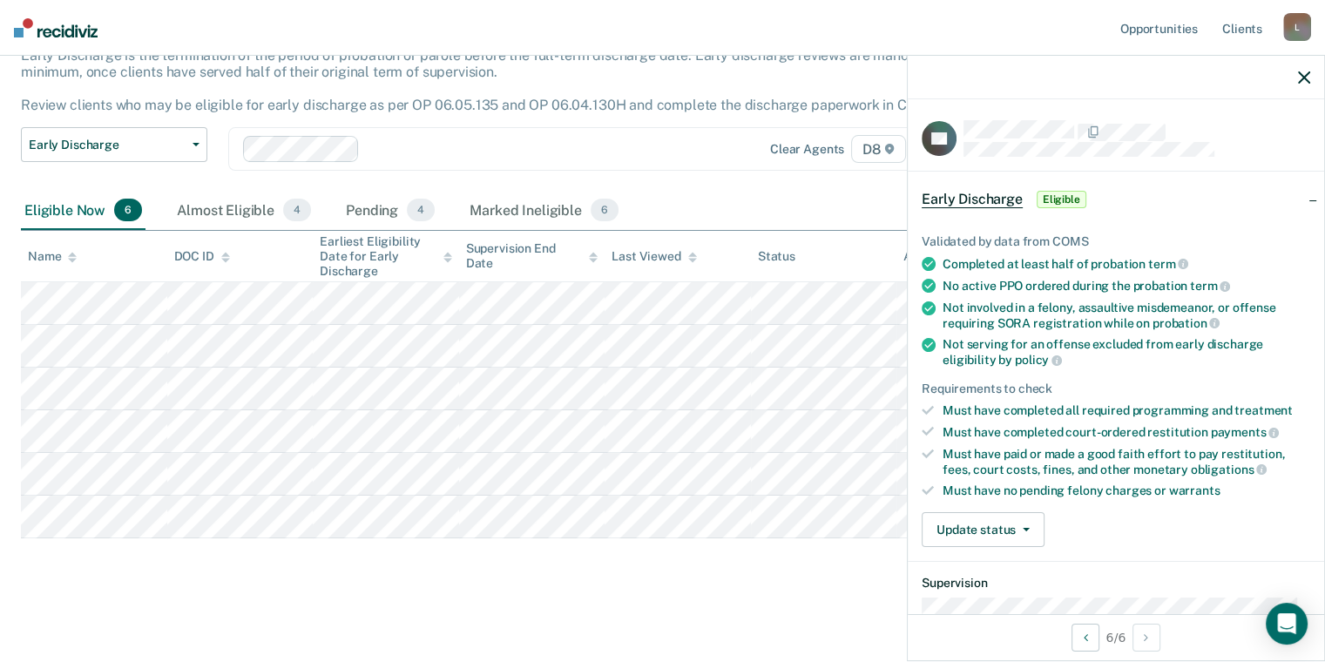
click at [1310, 76] on div at bounding box center [1116, 78] width 416 height 44
click at [969, 528] on button "Update status" at bounding box center [983, 529] width 123 height 35
click at [978, 592] on button "Mark Ineligible" at bounding box center [1006, 600] width 168 height 28
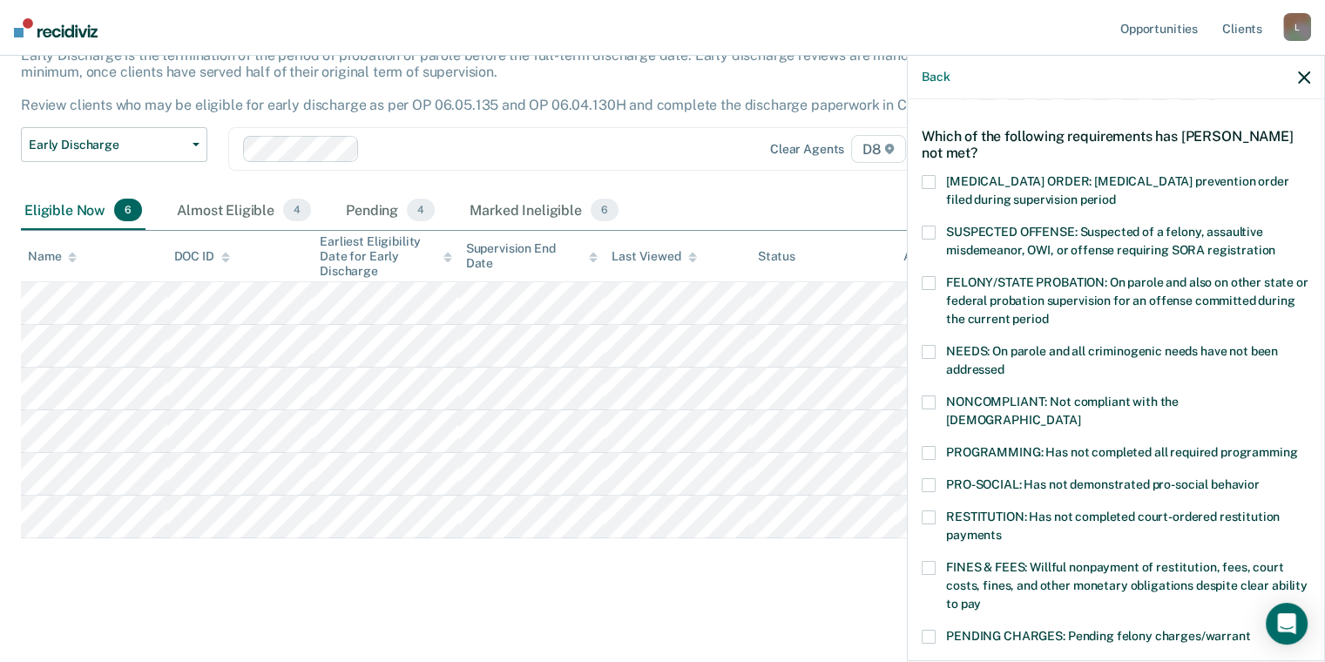
scroll to position [87, 0]
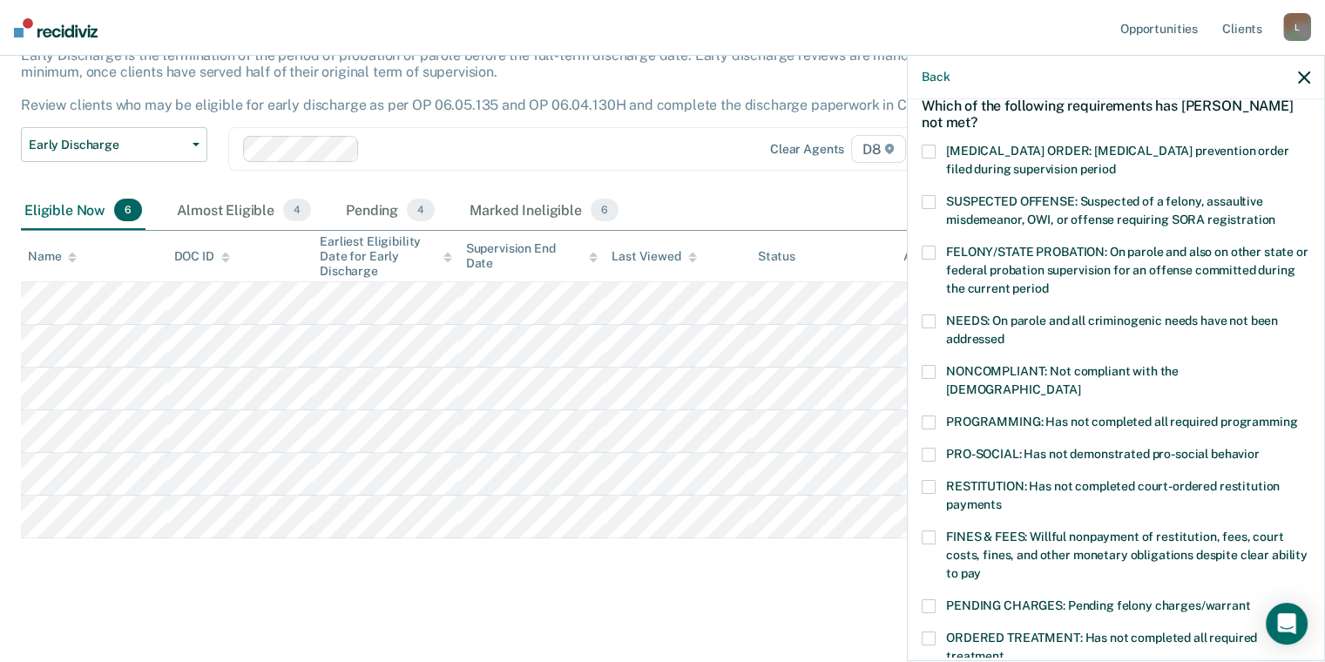
click at [931, 416] on span at bounding box center [929, 423] width 14 height 14
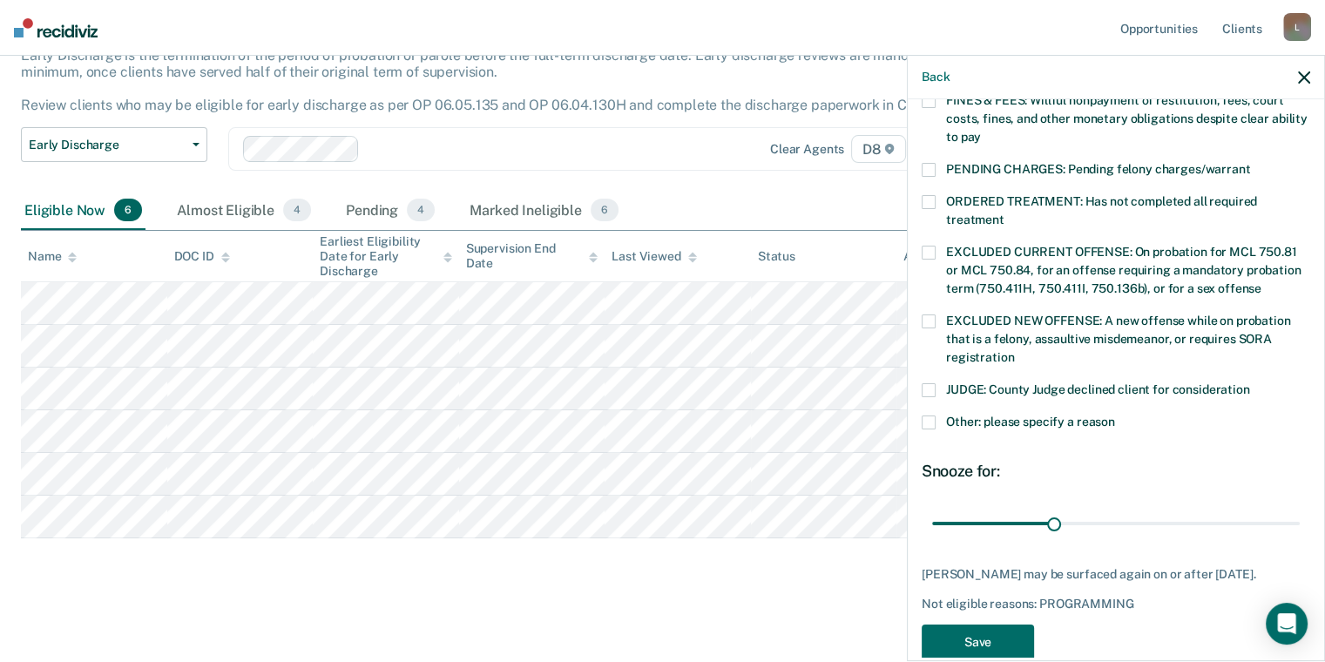
scroll to position [552, 0]
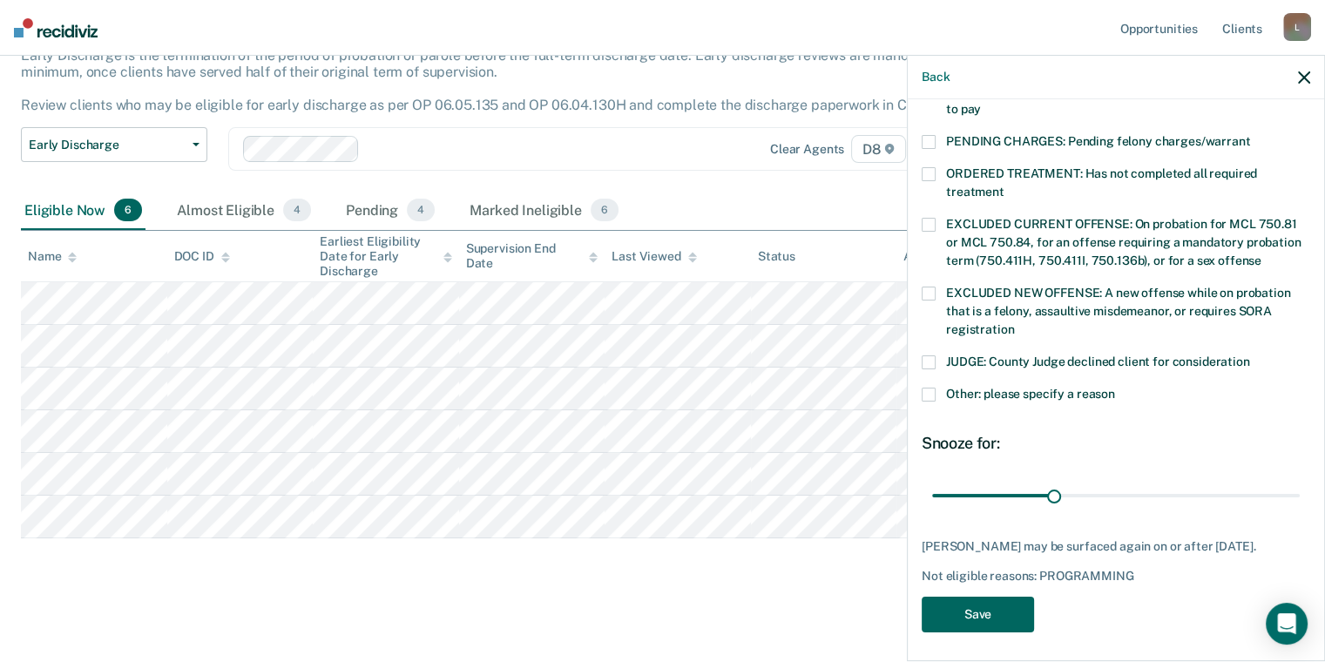
click at [980, 609] on button "Save" at bounding box center [978, 615] width 112 height 36
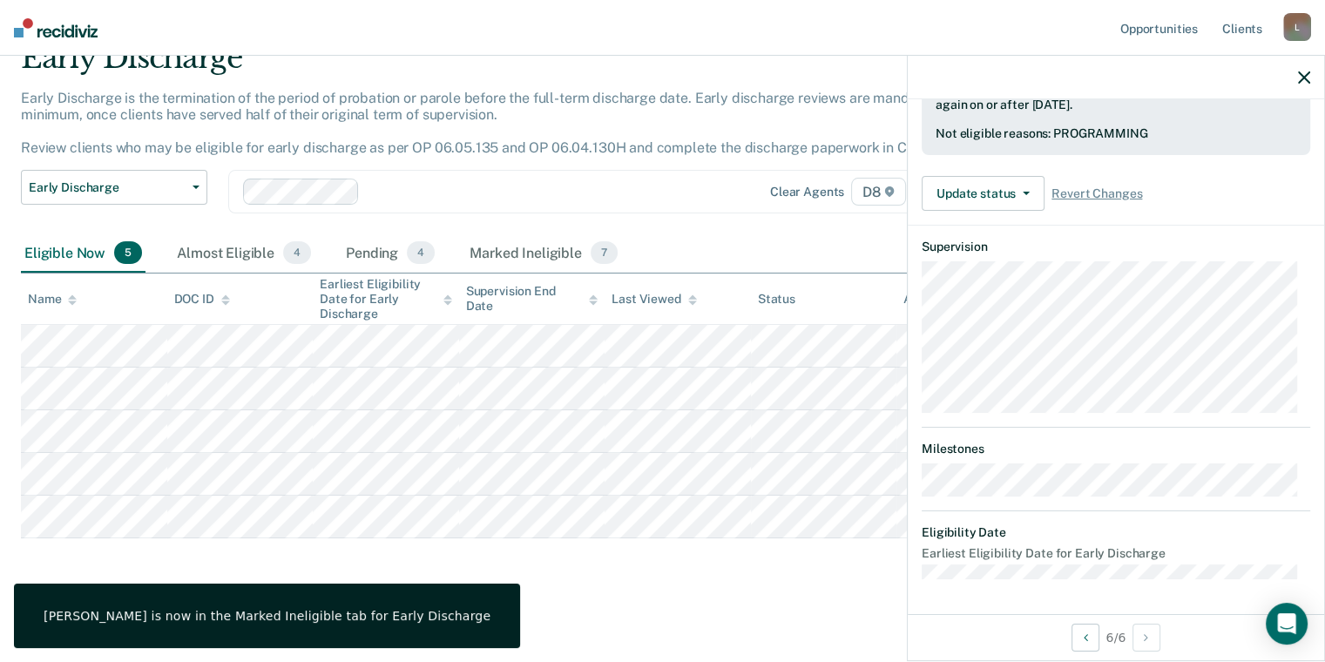
scroll to position [458, 0]
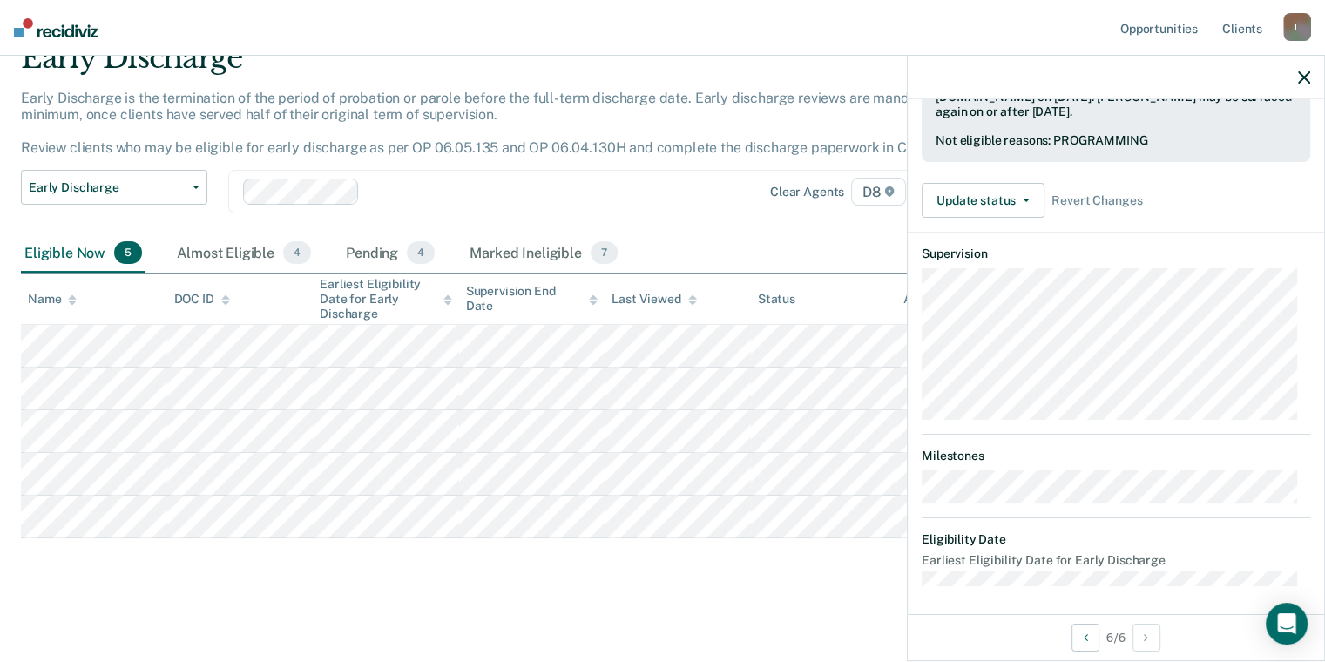
click at [1299, 74] on icon "button" at bounding box center [1304, 77] width 12 height 12
